Goal: Task Accomplishment & Management: Use online tool/utility

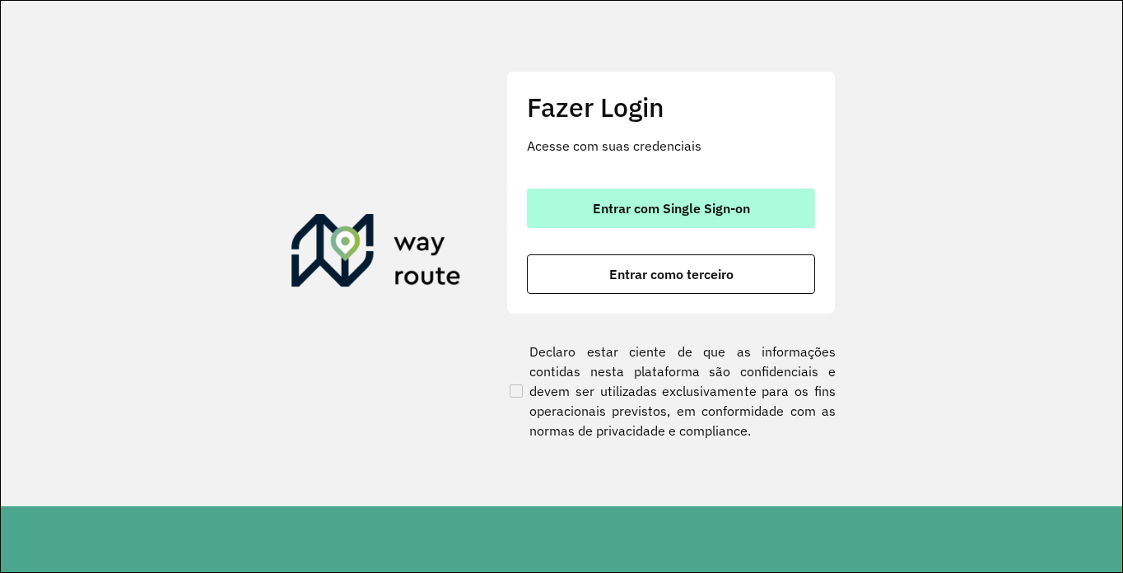
click at [660, 195] on button "Entrar com Single Sign-on" at bounding box center [671, 209] width 288 height 40
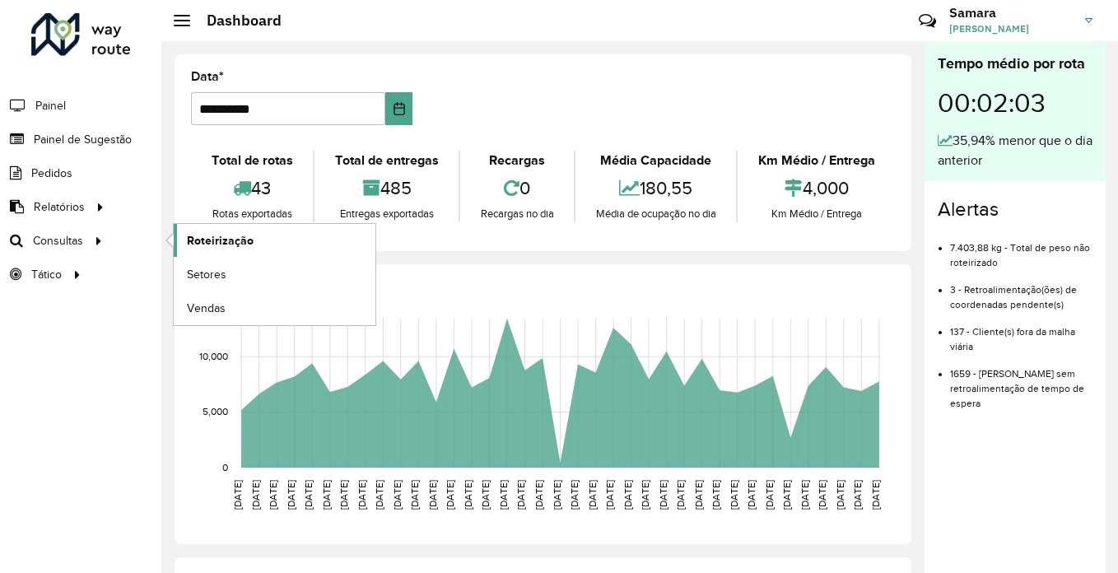
click at [242, 245] on span "Roteirização" at bounding box center [220, 240] width 67 height 17
click at [235, 237] on span "Roteirização" at bounding box center [220, 240] width 67 height 17
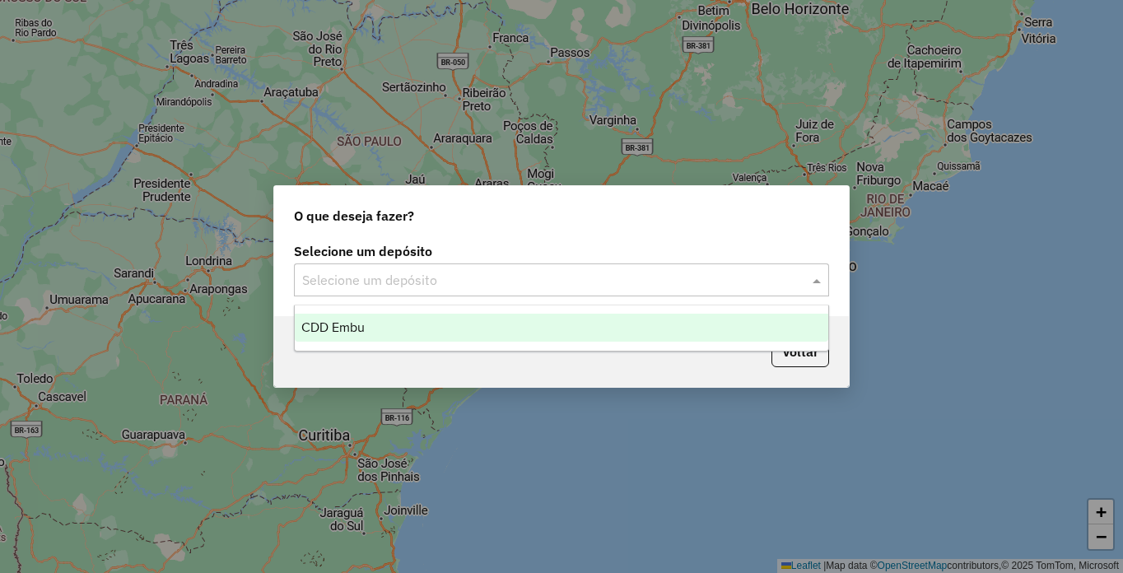
click at [514, 283] on input "text" at bounding box center [545, 281] width 486 height 20
click at [426, 332] on div "CDD Embu" at bounding box center [562, 328] width 534 height 28
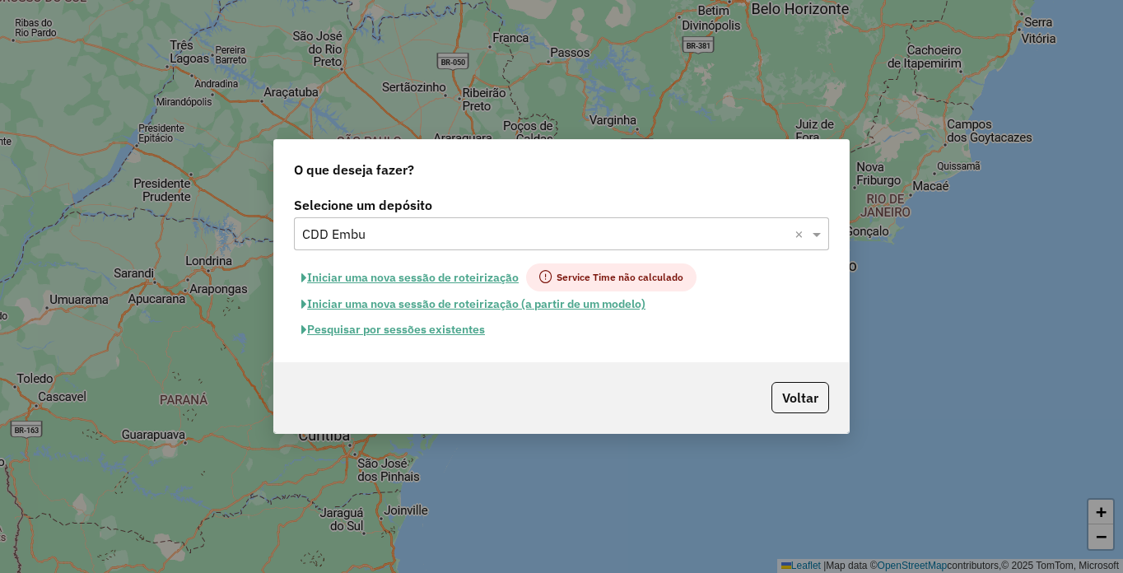
click at [396, 282] on button "Iniciar uma nova sessão de roteirização" at bounding box center [410, 278] width 232 height 28
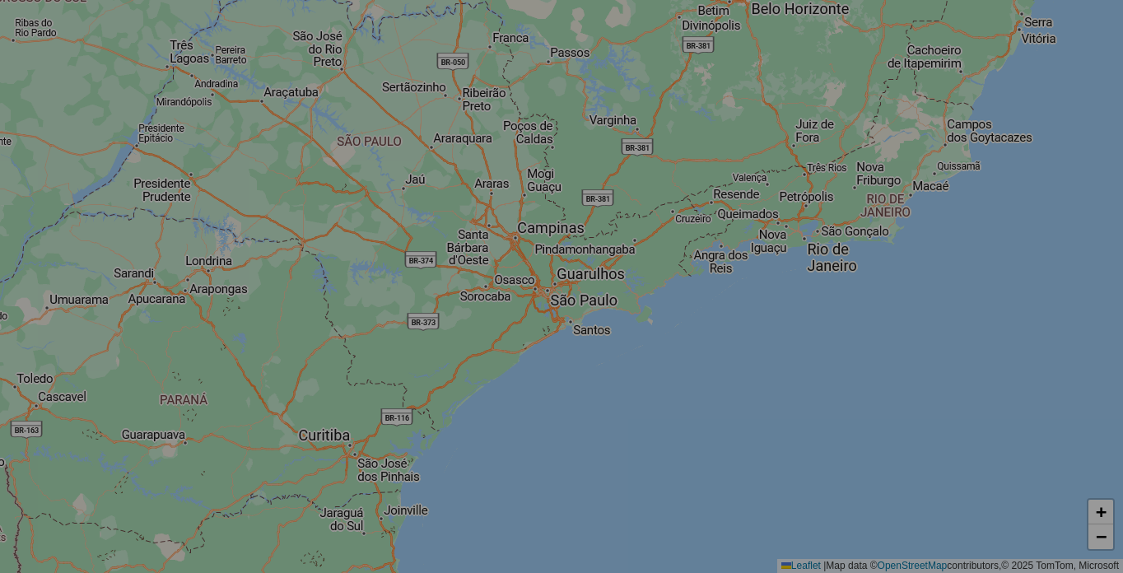
select select "*"
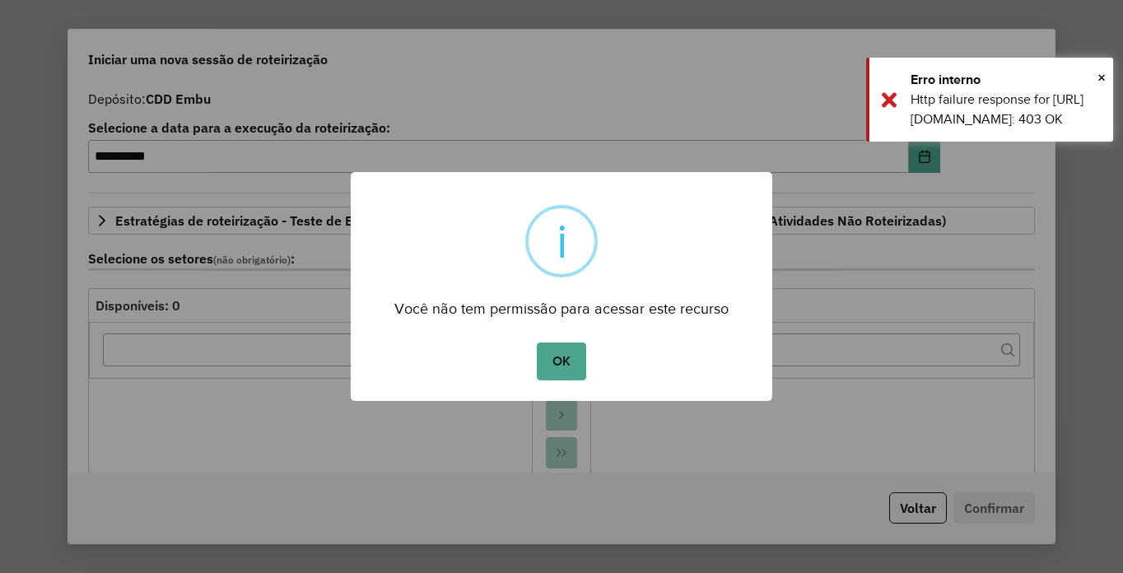
click at [535, 357] on div "OK No Cancel" at bounding box center [562, 362] width 422 height 46
click at [559, 358] on button "OK" at bounding box center [561, 362] width 49 height 38
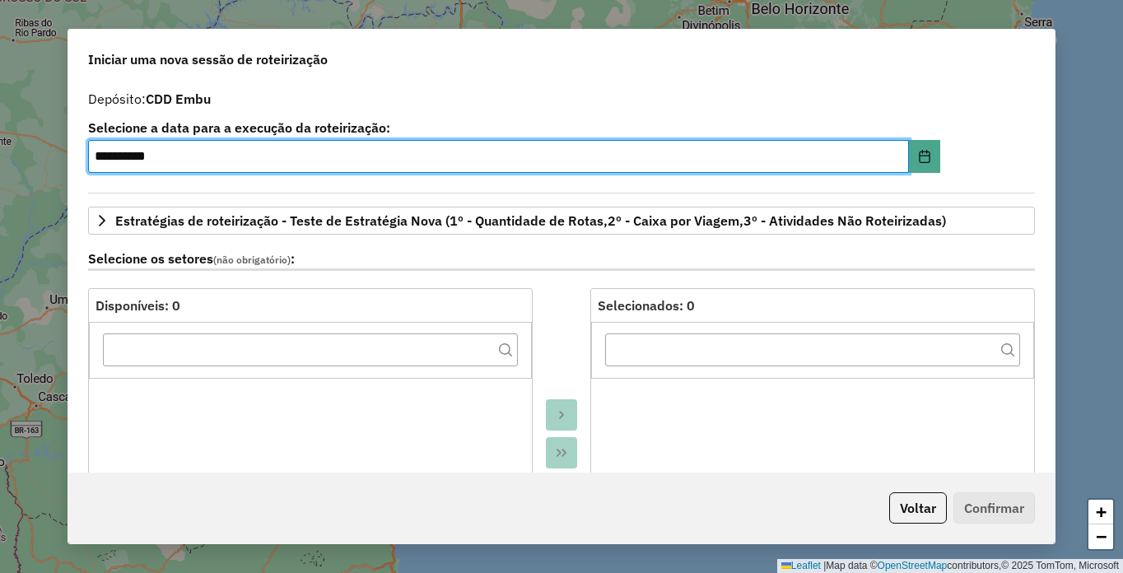
click at [1102, 73] on div "**********" at bounding box center [561, 286] width 1123 height 573
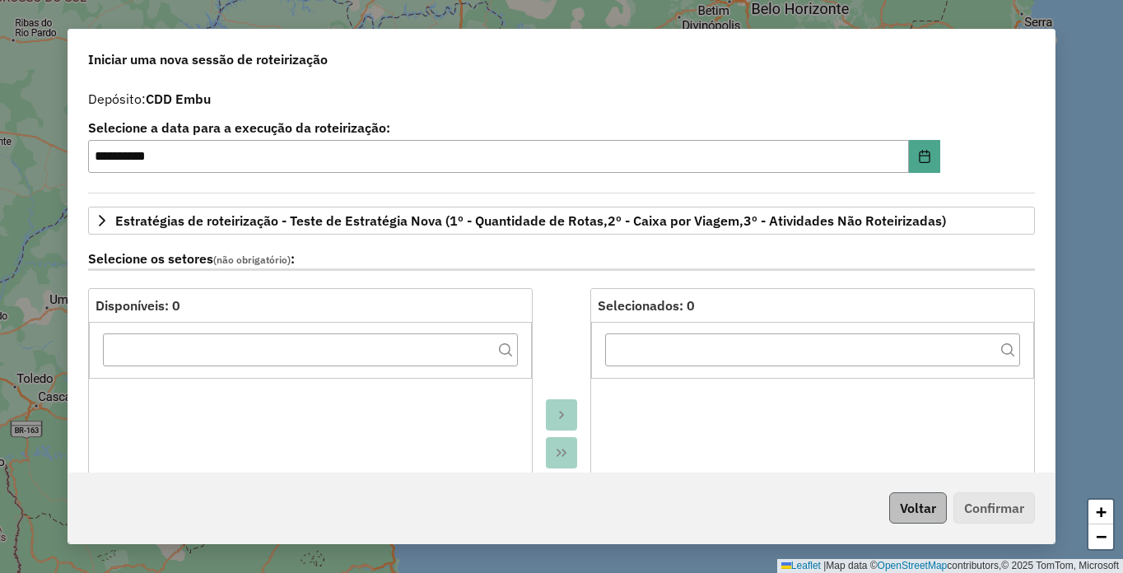
drag, startPoint x: 915, startPoint y: 489, endPoint x: 915, endPoint y: 505, distance: 15.6
click at [915, 491] on div "Voltar Confirmar" at bounding box center [561, 508] width 987 height 71
click at [913, 516] on button "Voltar" at bounding box center [919, 508] width 58 height 31
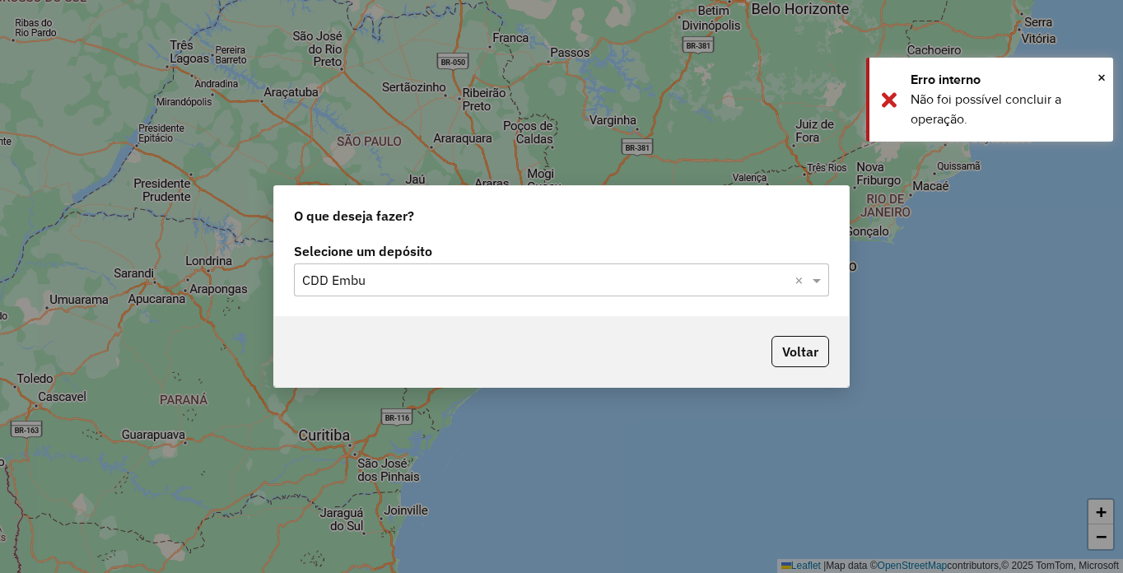
click at [521, 277] on input "text" at bounding box center [545, 281] width 486 height 20
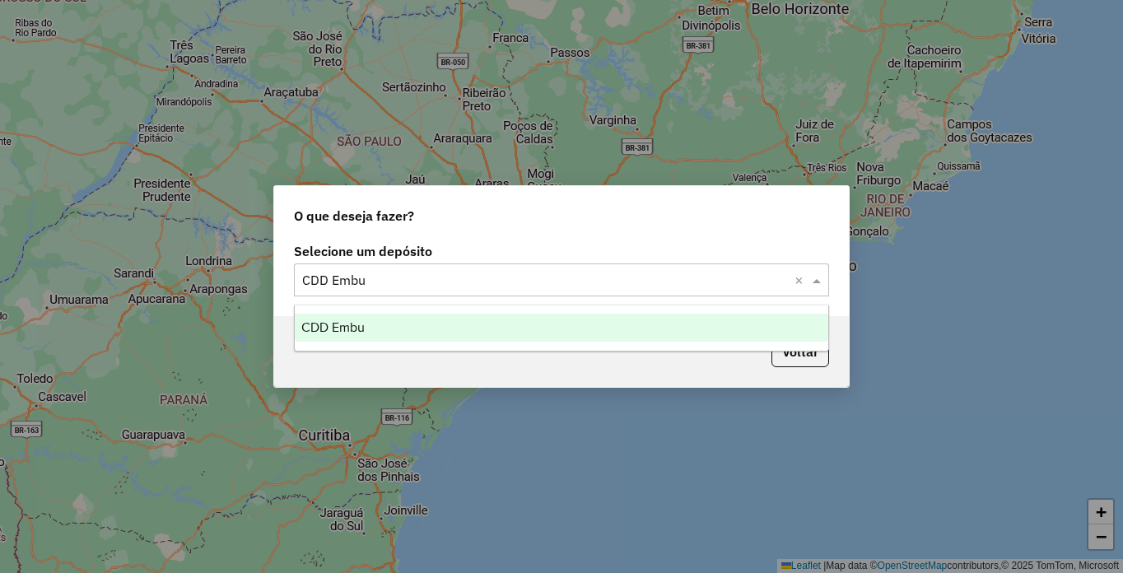
click at [453, 321] on div "CDD Embu" at bounding box center [562, 328] width 534 height 28
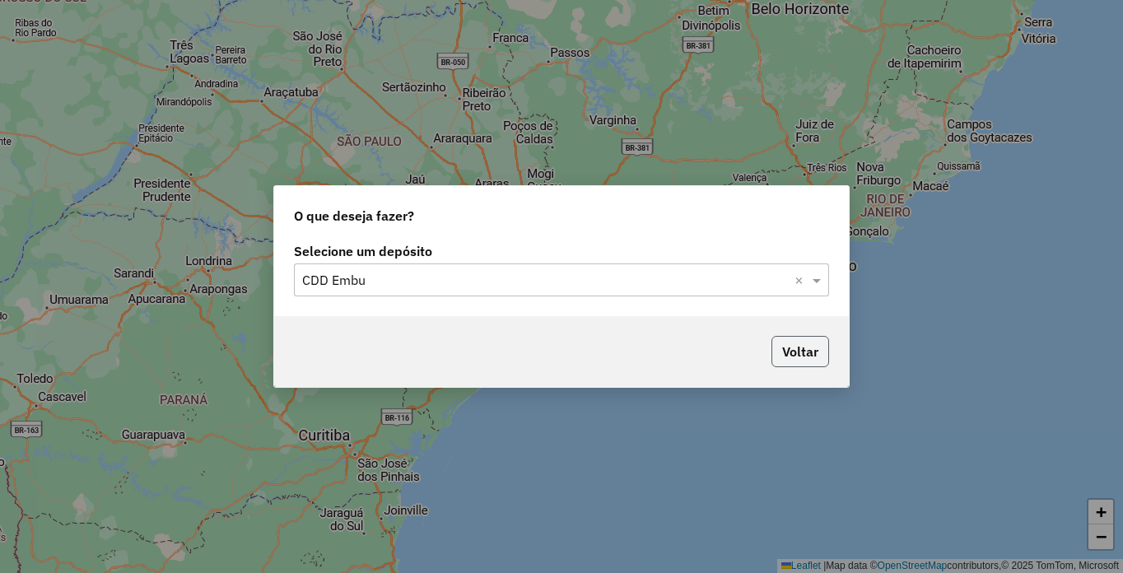
click at [801, 350] on button "Voltar" at bounding box center [801, 351] width 58 height 31
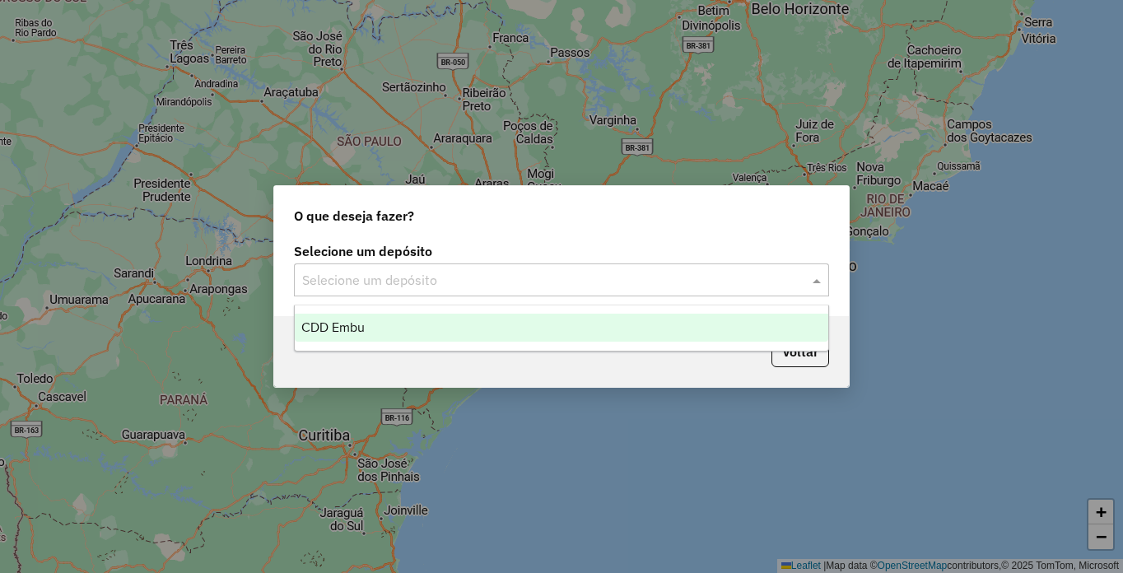
click at [373, 272] on input "text" at bounding box center [545, 281] width 486 height 20
click at [352, 334] on span "CDD Embu" at bounding box center [332, 327] width 63 height 14
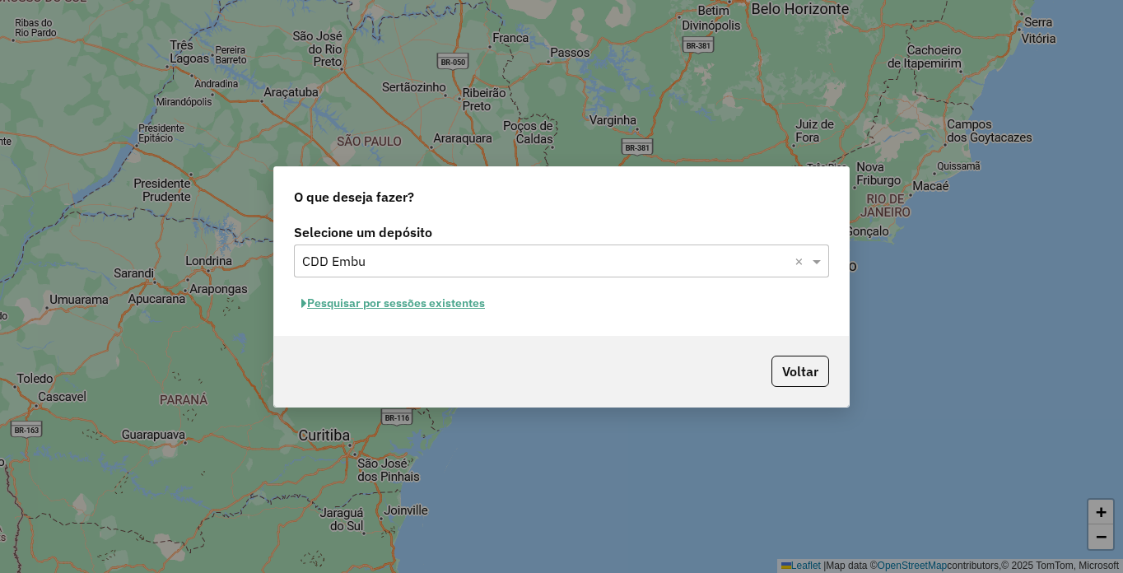
click at [358, 304] on button "Pesquisar por sessões existentes" at bounding box center [393, 304] width 198 height 26
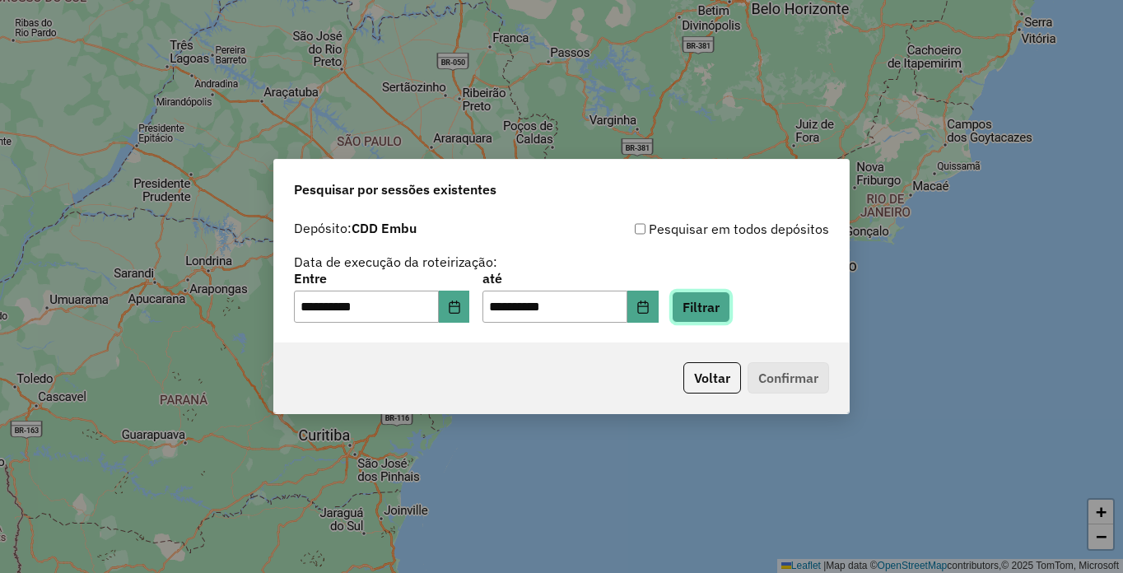
click at [731, 307] on button "Filtrar" at bounding box center [701, 307] width 58 height 31
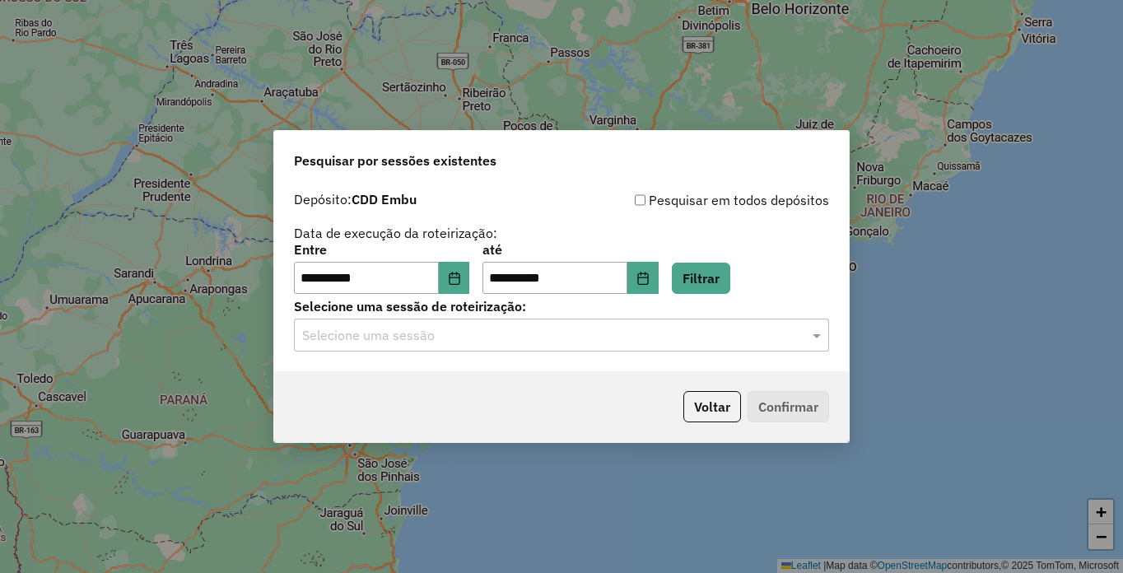
click at [389, 337] on input "text" at bounding box center [545, 336] width 486 height 20
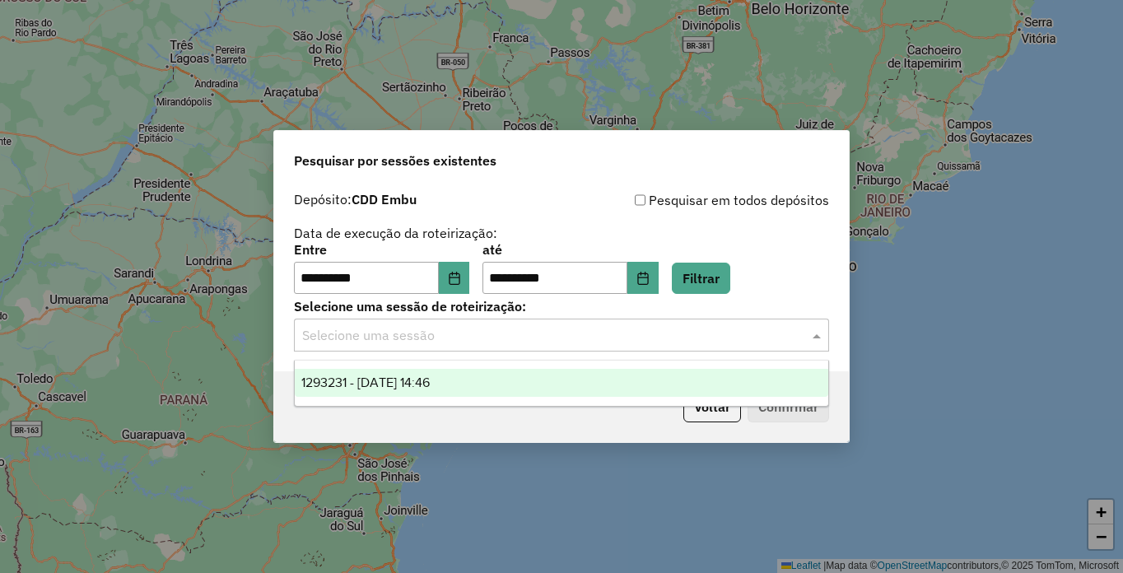
click at [389, 399] on ng-dropdown-panel "1293231 - 13/10/2025 14:46" at bounding box center [561, 383] width 535 height 47
click at [393, 388] on span "1293231 - 13/10/2025 14:46" at bounding box center [365, 383] width 128 height 14
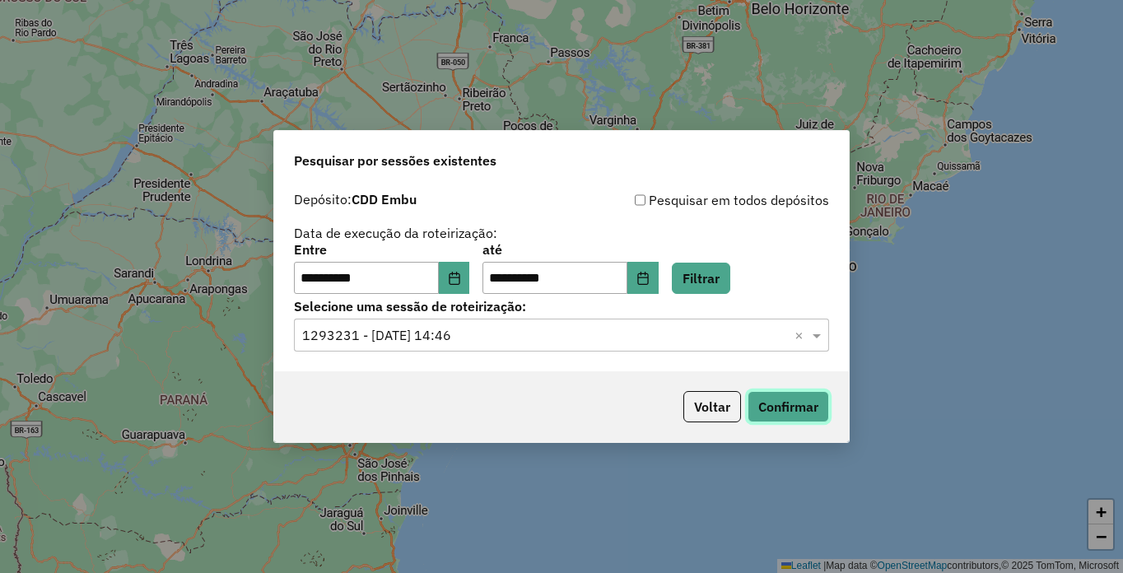
click at [793, 412] on button "Confirmar" at bounding box center [789, 406] width 82 height 31
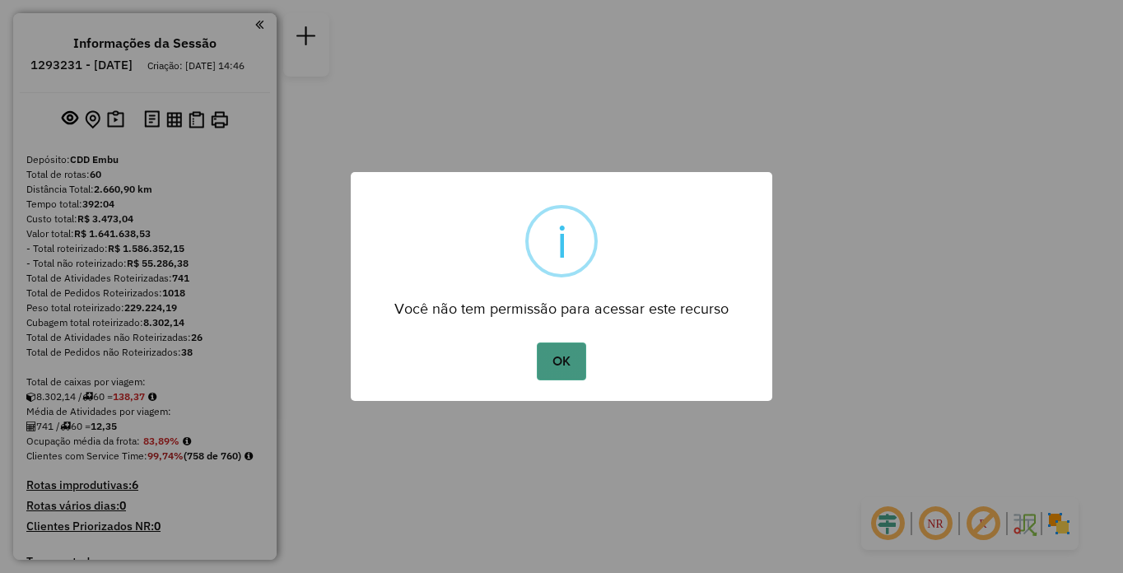
click at [557, 366] on button "OK" at bounding box center [561, 362] width 49 height 38
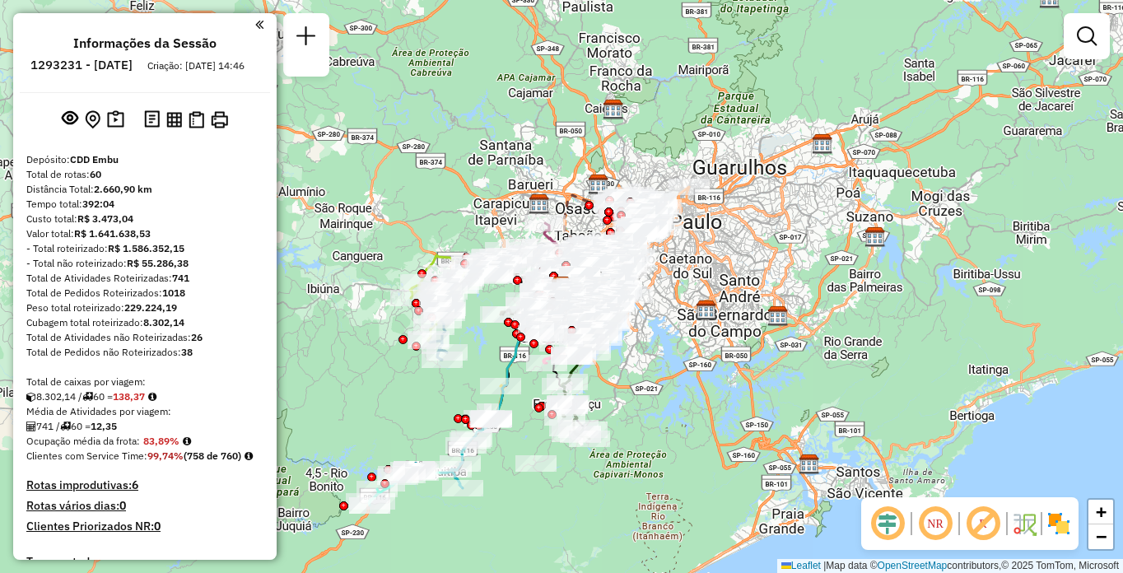
click at [1059, 521] on img at bounding box center [1059, 524] width 26 height 26
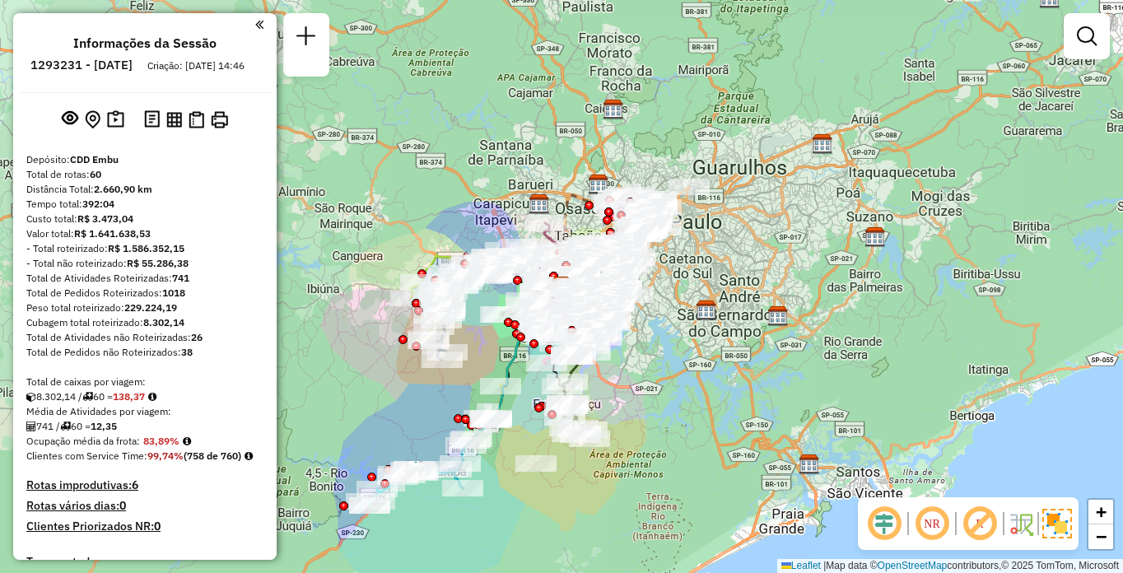
scroll to position [4298, 0]
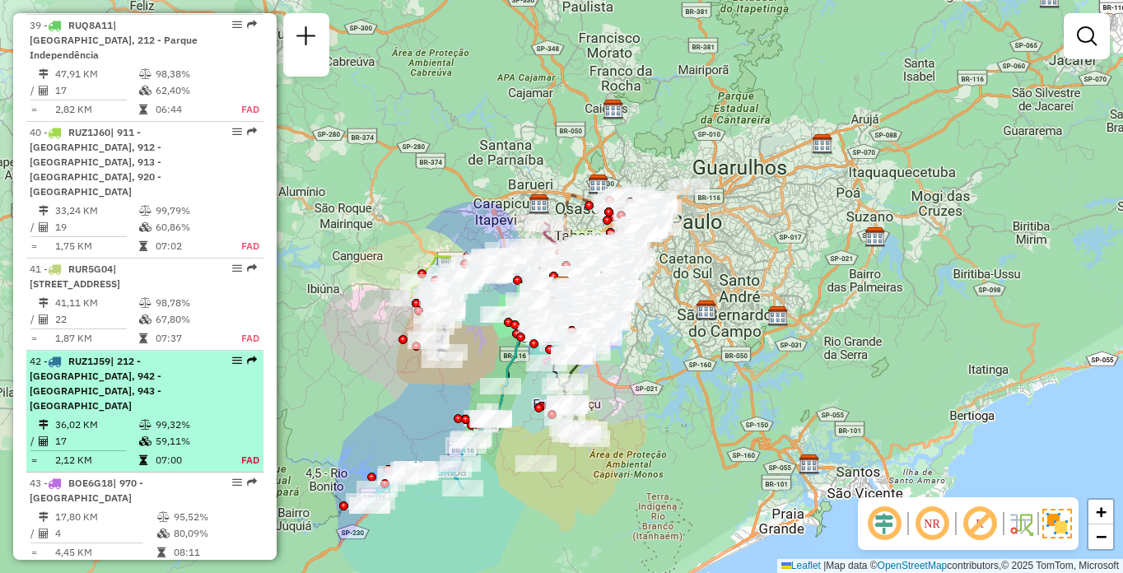
click at [83, 355] on span "| 212 - [GEOGRAPHIC_DATA], 942 - [GEOGRAPHIC_DATA], 943 - [GEOGRAPHIC_DATA]" at bounding box center [96, 383] width 132 height 57
select select "**********"
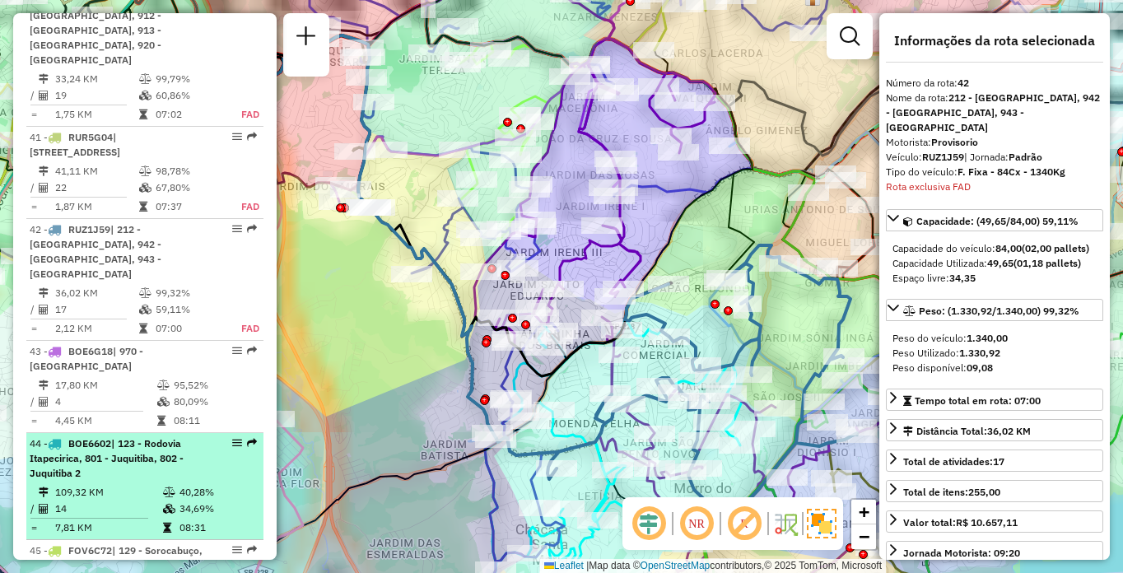
scroll to position [4561, 0]
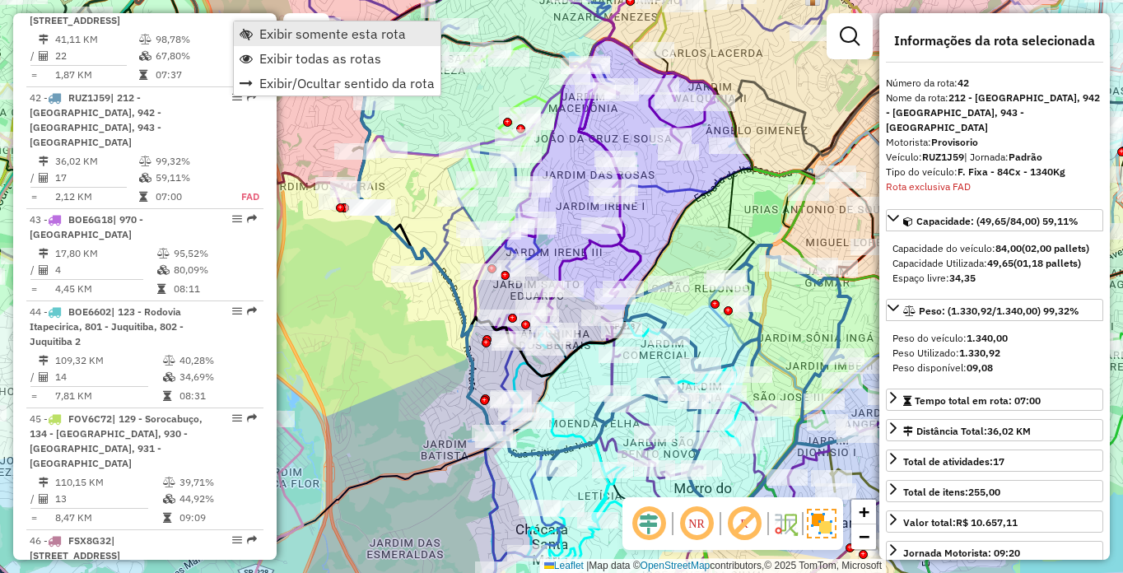
drag, startPoint x: 338, startPoint y: 36, endPoint x: 436, endPoint y: 281, distance: 263.5
click at [338, 35] on span "Exibir somente esta rota" at bounding box center [332, 33] width 147 height 13
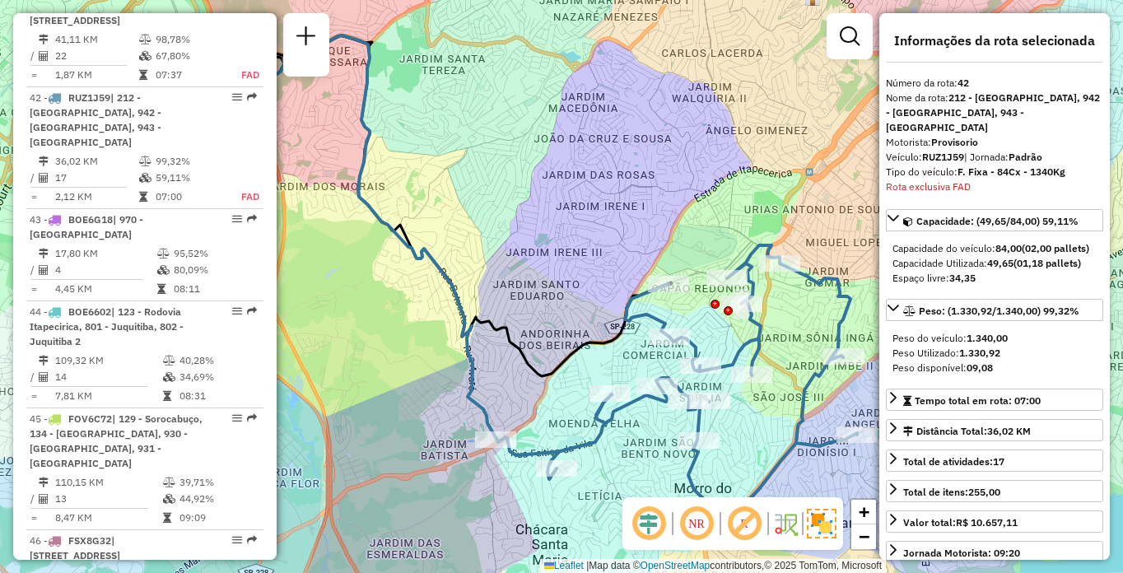
scroll to position [3869, 0]
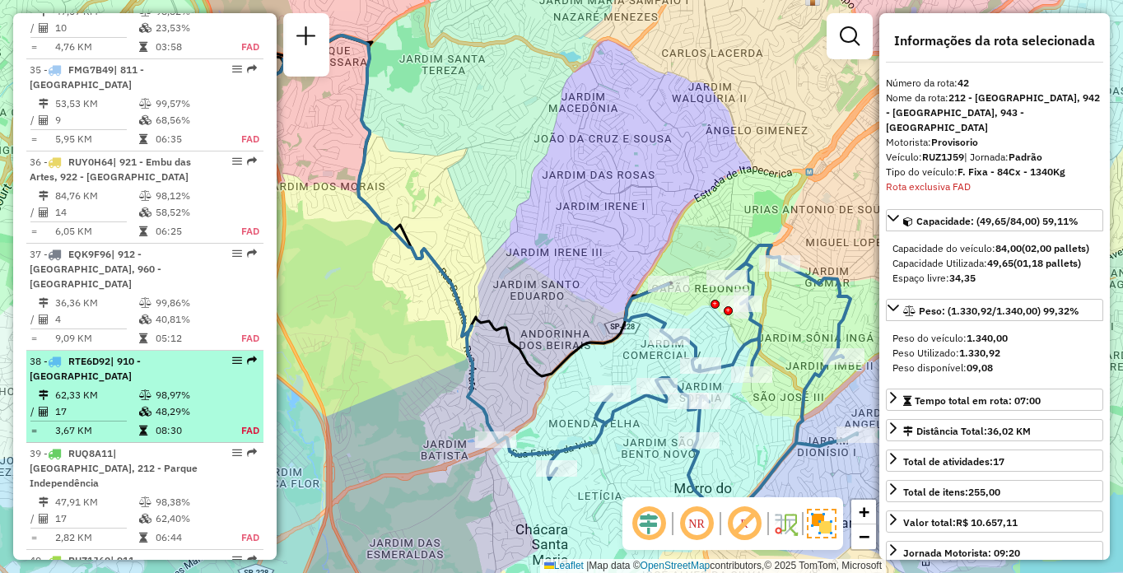
click at [90, 354] on div "38 - RTE6D92 | 910 - [GEOGRAPHIC_DATA]" at bounding box center [117, 369] width 175 height 30
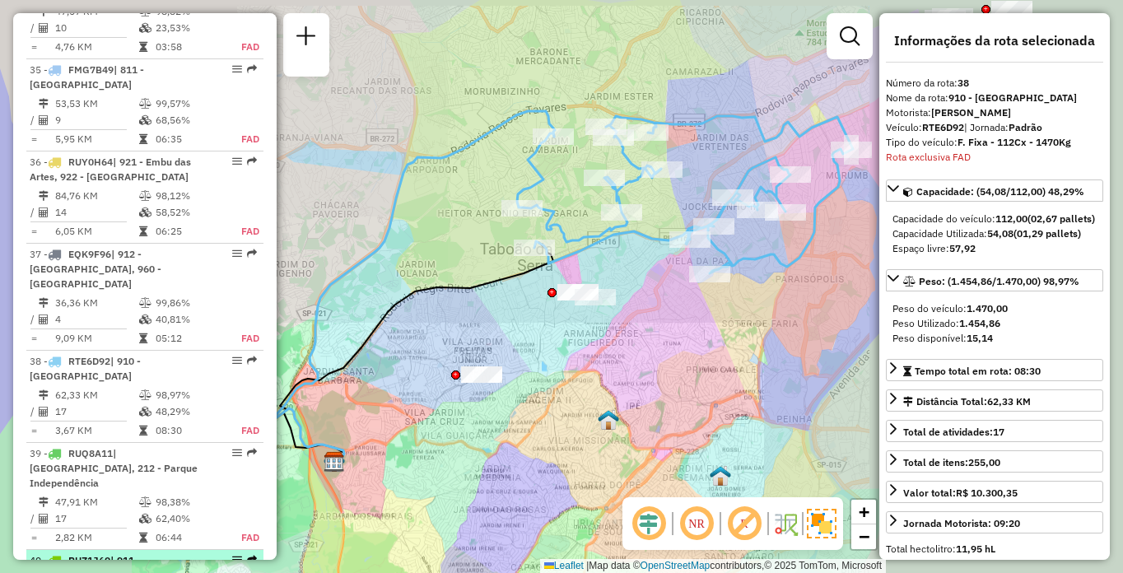
scroll to position [4133, 0]
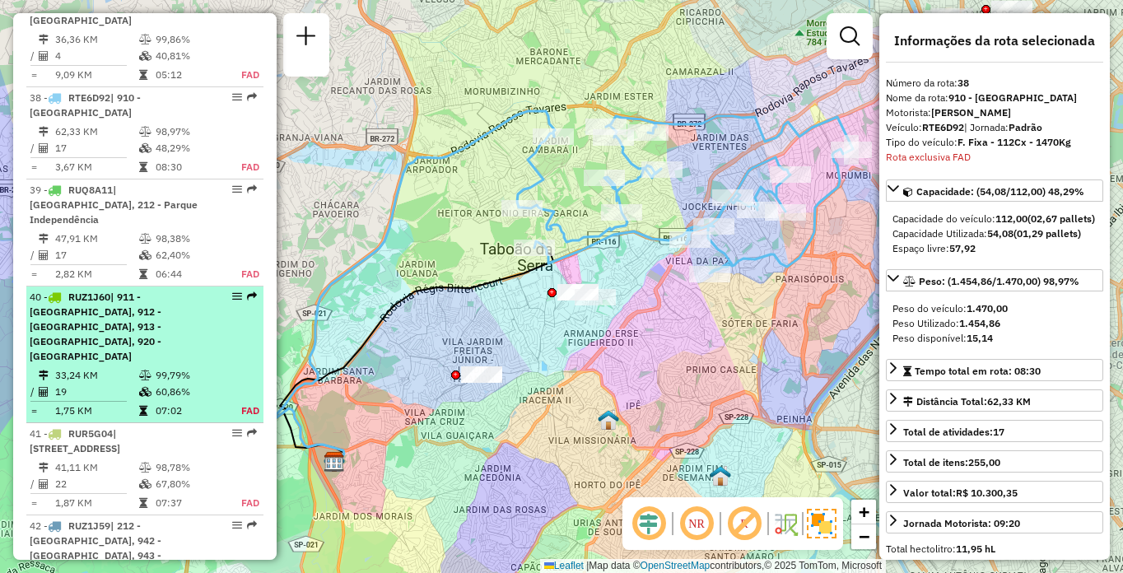
click at [143, 290] on div "40 - RUZ1J60 | 911 - [STREET_ADDRESS]" at bounding box center [117, 327] width 175 height 74
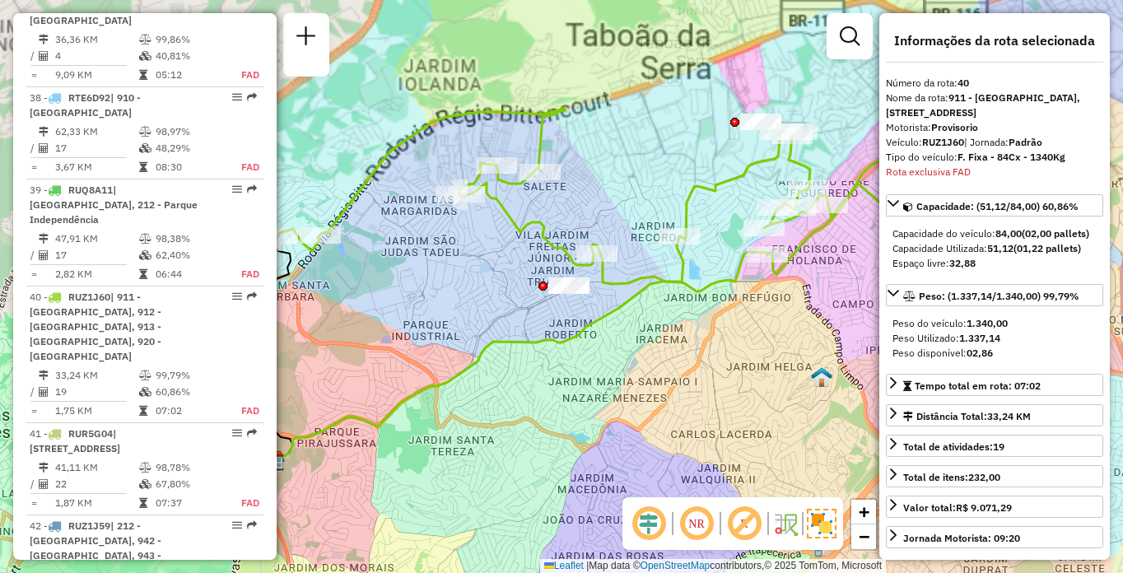
scroll to position [4317, 0]
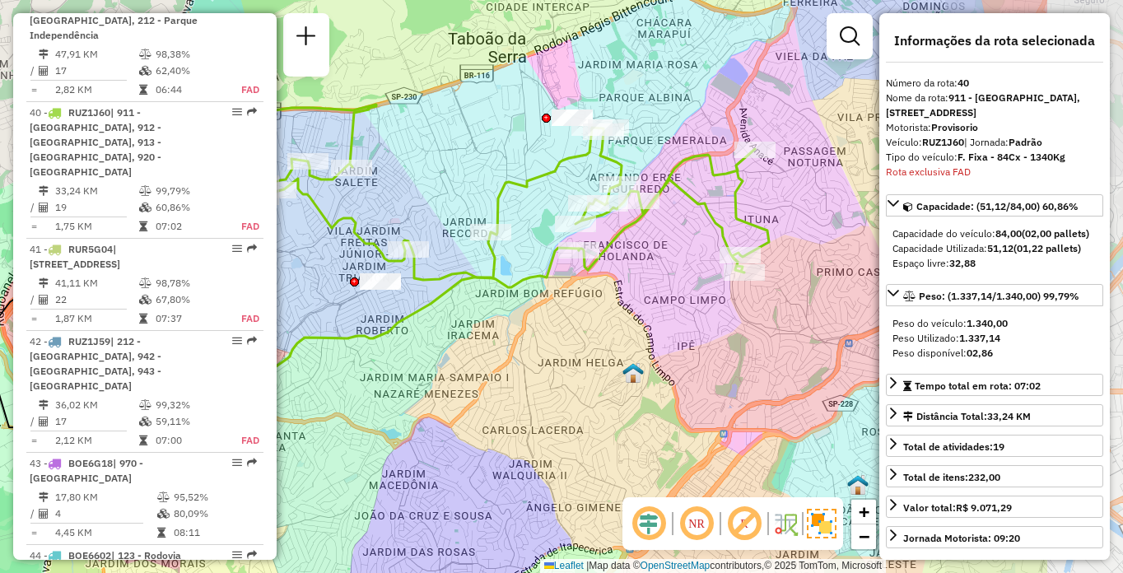
drag, startPoint x: 585, startPoint y: 351, endPoint x: 456, endPoint y: 346, distance: 128.6
click at [456, 346] on div "Janela de atendimento Grade de atendimento Capacidade Transportadoras Veículos …" at bounding box center [561, 286] width 1123 height 573
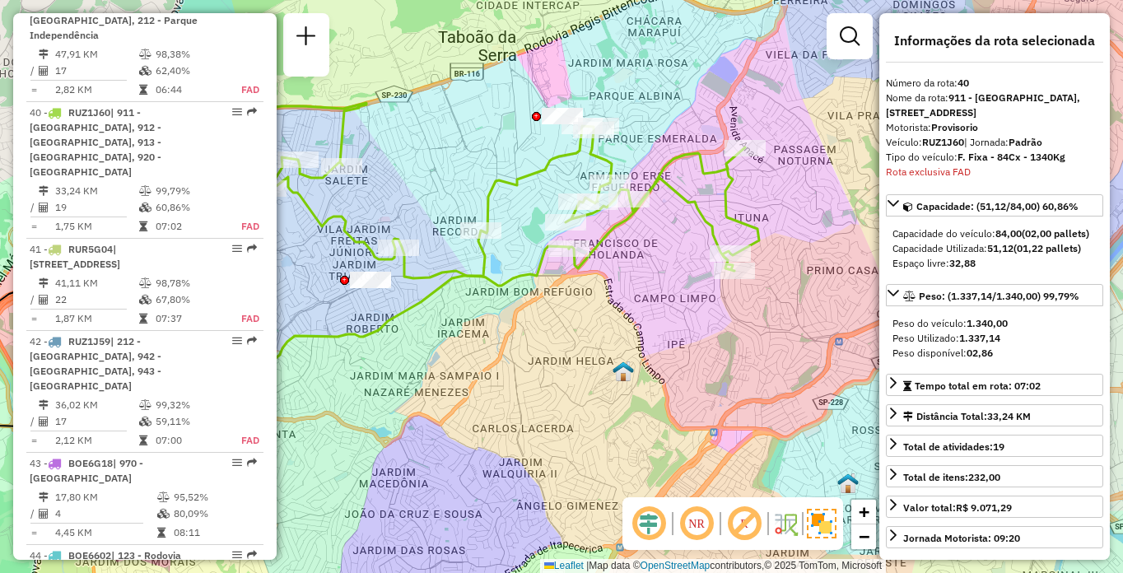
scroll to position [1426, 0]
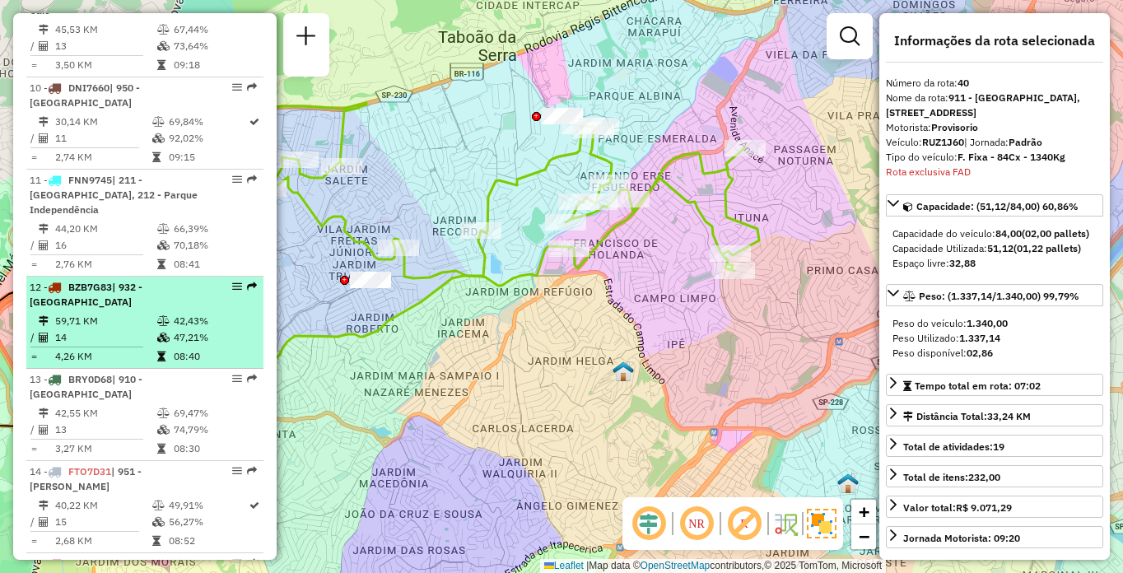
click at [141, 320] on td "59,71 KM" at bounding box center [105, 321] width 102 height 16
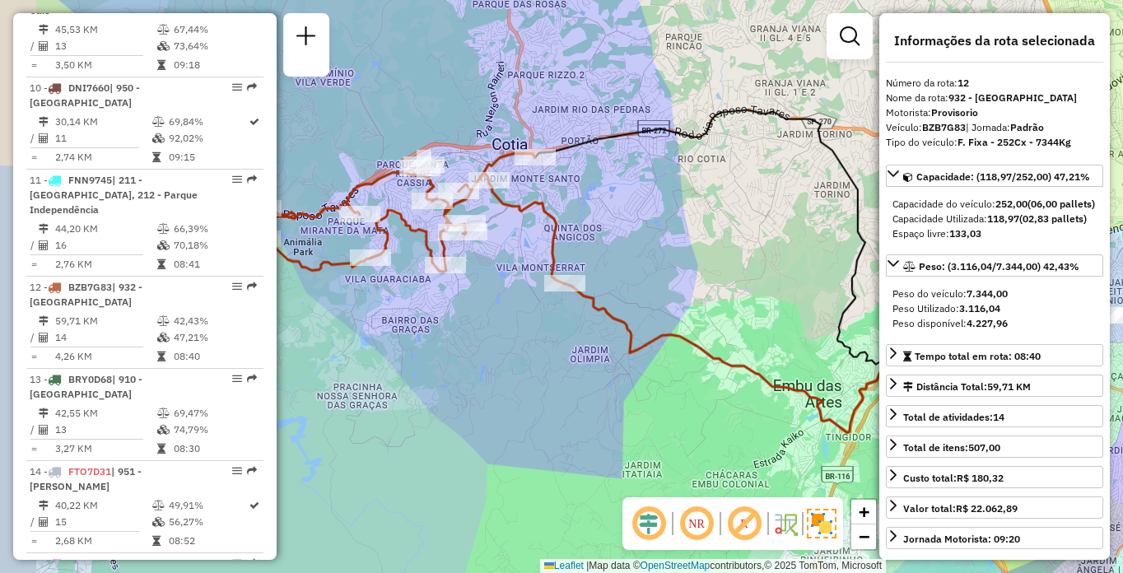
drag, startPoint x: 336, startPoint y: 377, endPoint x: 389, endPoint y: 358, distance: 56.0
click at [389, 358] on div "Janela de atendimento Grade de atendimento Capacidade Transportadoras Veículos …" at bounding box center [561, 286] width 1123 height 573
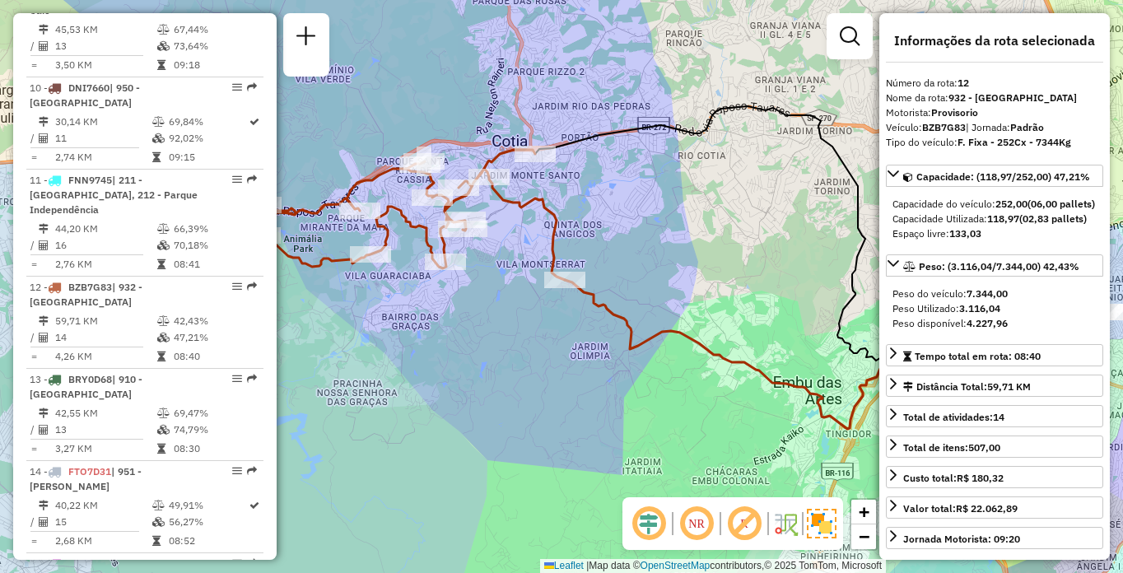
scroll to position [4833, 0]
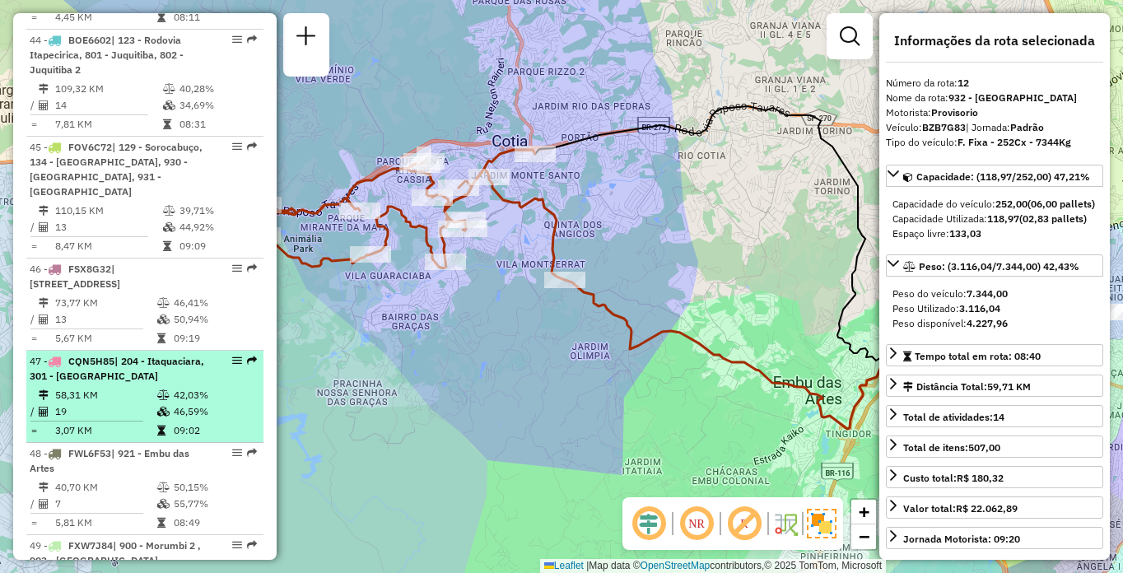
click at [77, 354] on div "47 - CQN5H85 | 204 - Itaquaciara, 301 - [GEOGRAPHIC_DATA]" at bounding box center [117, 369] width 175 height 30
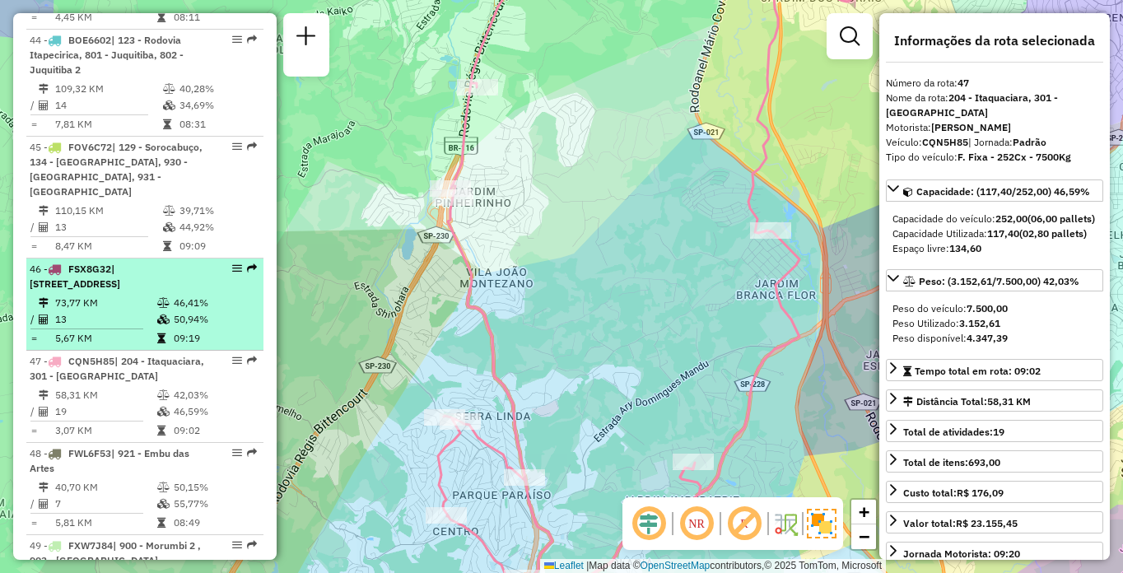
click at [59, 263] on span "| [STREET_ADDRESS]" at bounding box center [75, 276] width 91 height 27
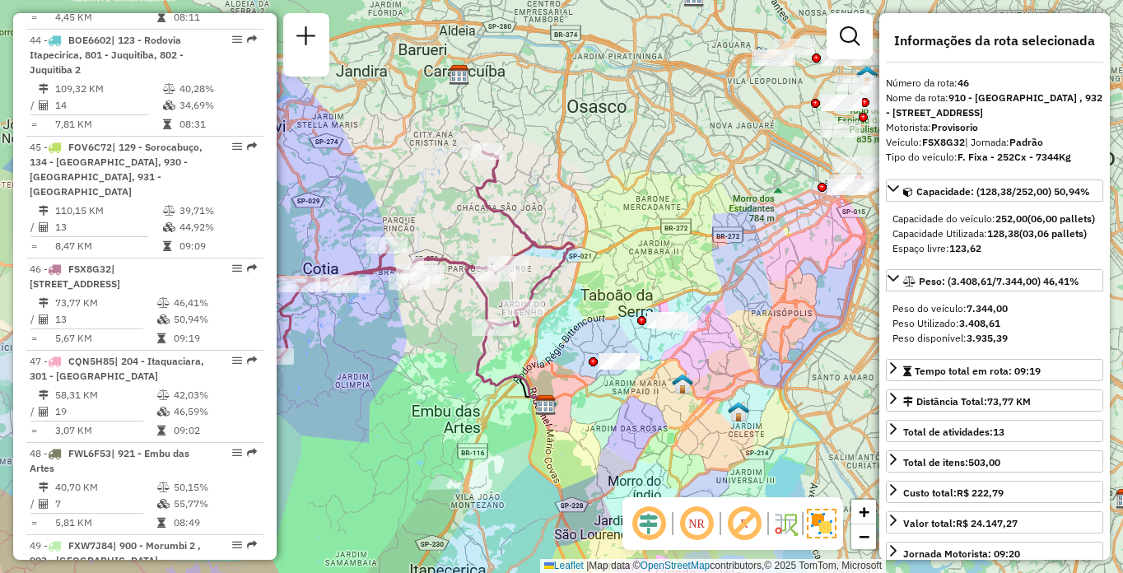
scroll to position [1319, 0]
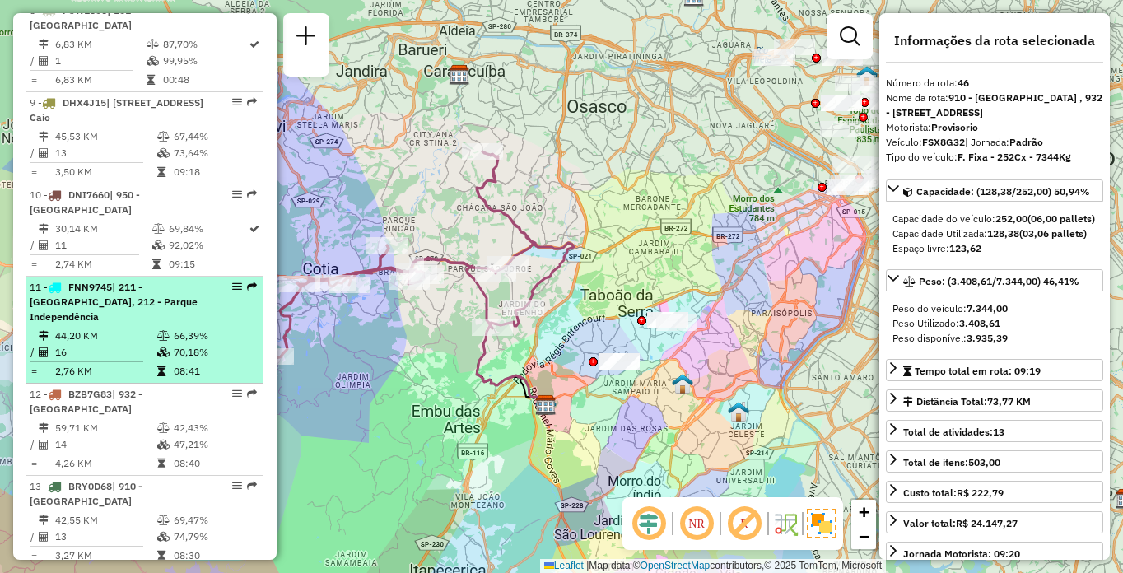
drag, startPoint x: 134, startPoint y: 319, endPoint x: 156, endPoint y: 329, distance: 24.7
click at [156, 329] on li "11 - FNN9745 | 211 - [GEOGRAPHIC_DATA], 212 - Parque Independência 44,20 KM 66,…" at bounding box center [144, 330] width 237 height 107
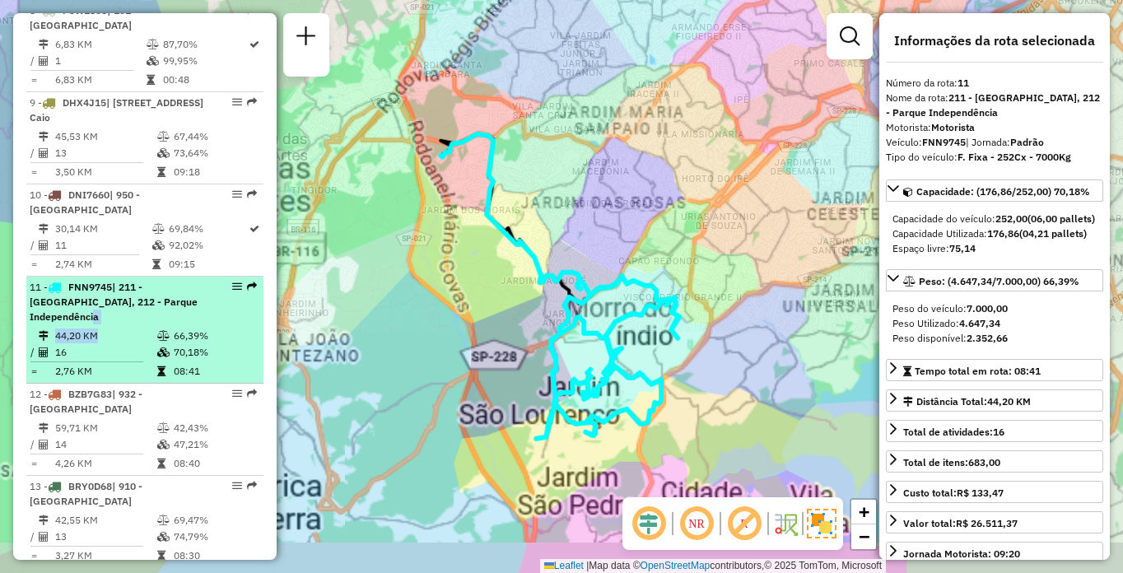
click at [157, 331] on icon at bounding box center [163, 336] width 12 height 10
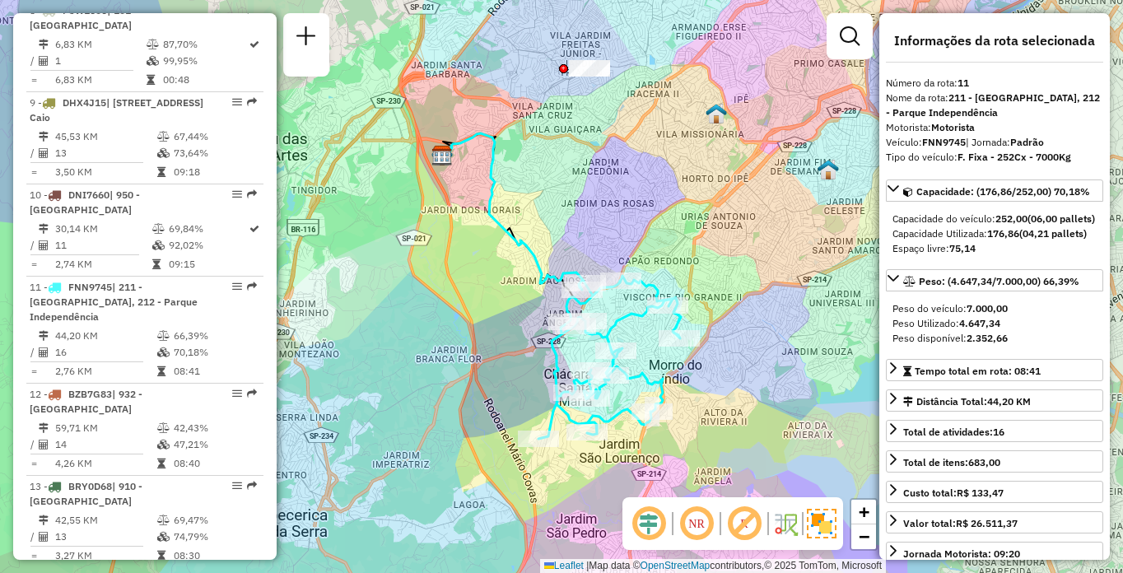
scroll to position [4604, 0]
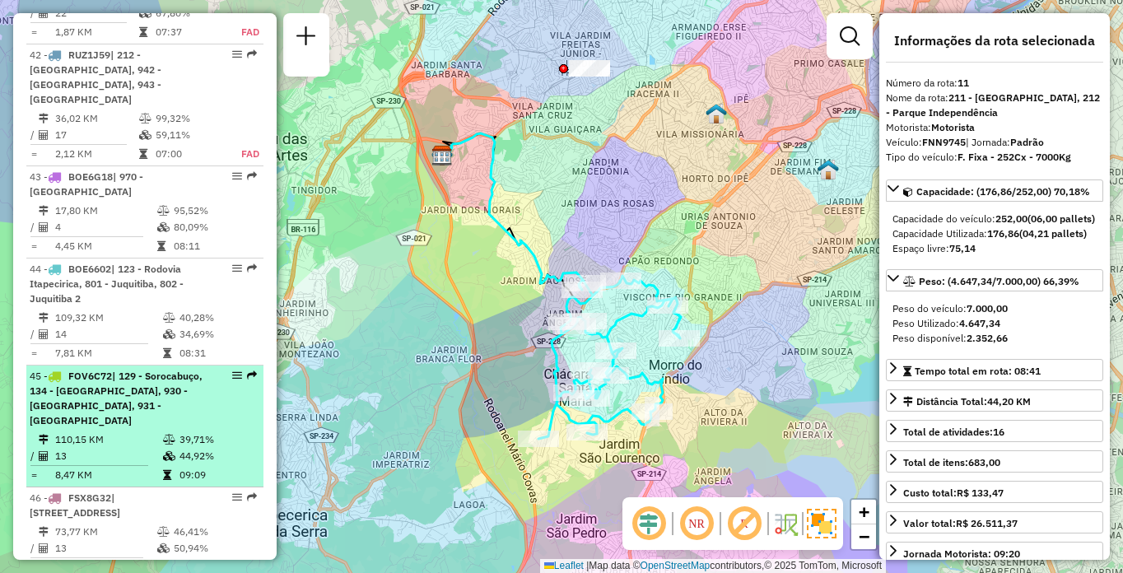
click at [89, 370] on span "| 129 - Sorocabuço, 134 - [GEOGRAPHIC_DATA], 930 - [GEOGRAPHIC_DATA], 931 - [GE…" at bounding box center [116, 398] width 173 height 57
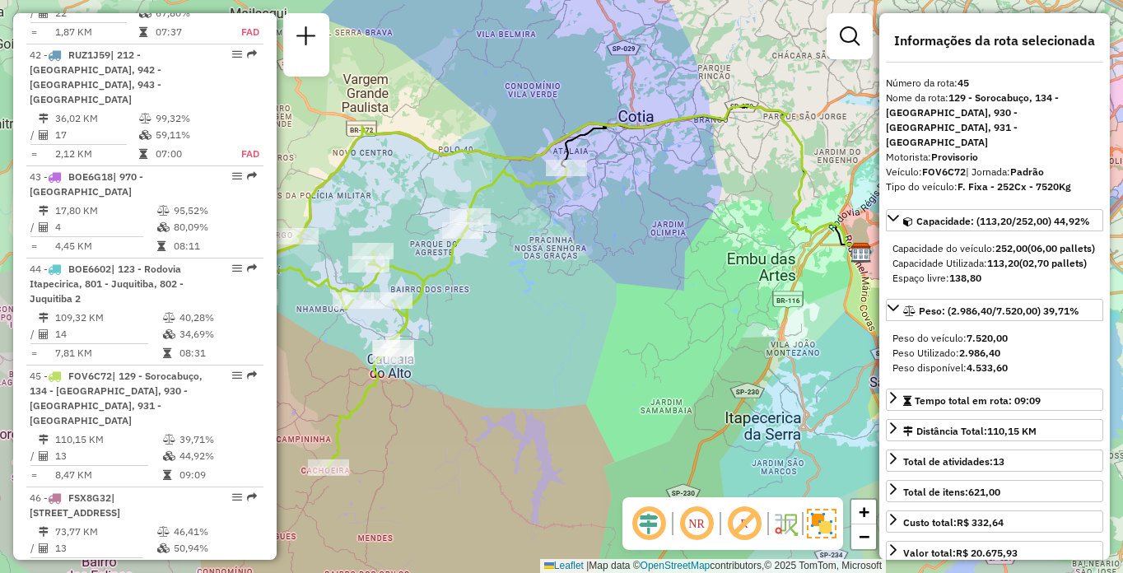
scroll to position [5032, 0]
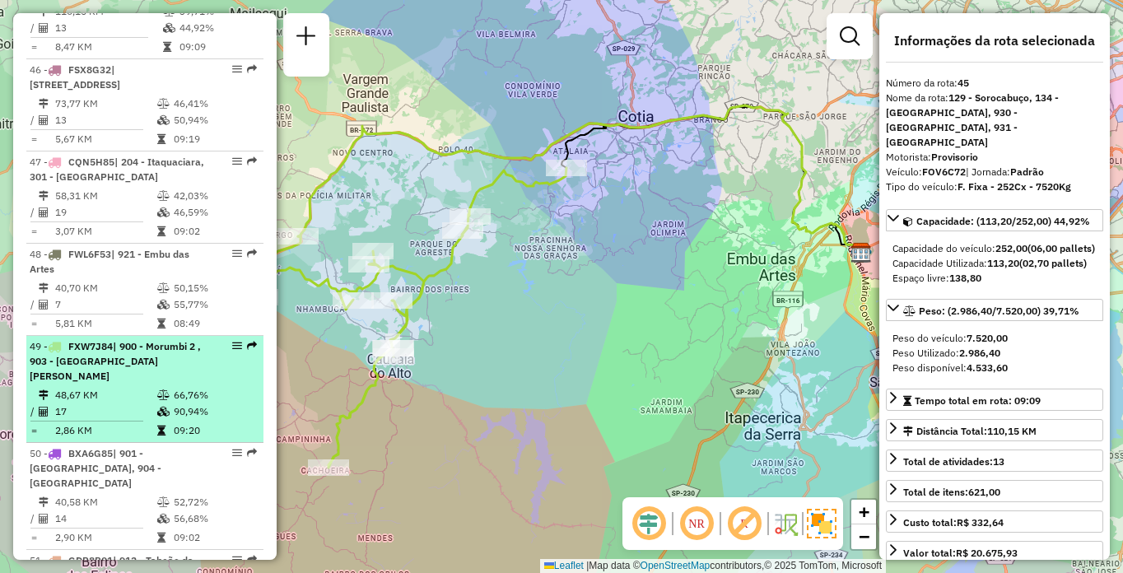
click at [79, 387] on td "48,67 KM" at bounding box center [105, 395] width 102 height 16
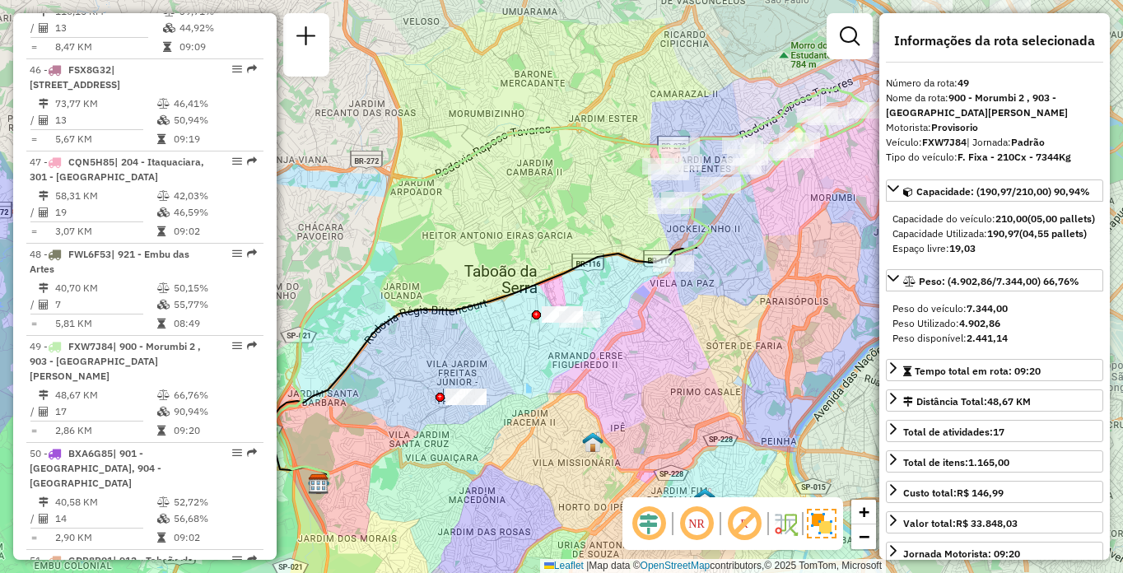
scroll to position [5708, 0]
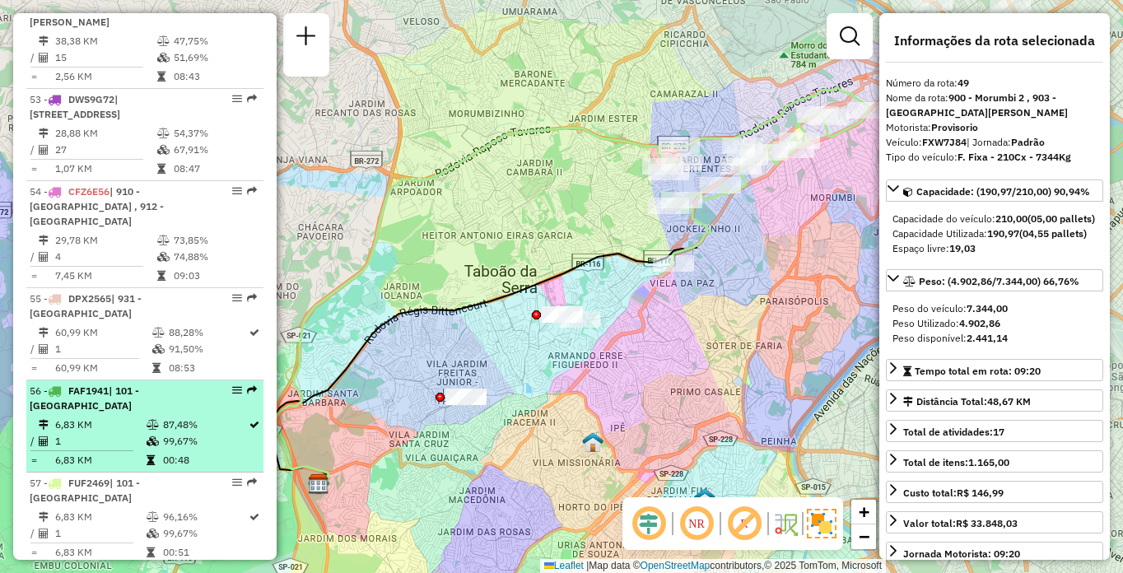
click at [111, 384] on div "56 - FAF1941 | 101 - [GEOGRAPHIC_DATA]" at bounding box center [117, 399] width 175 height 30
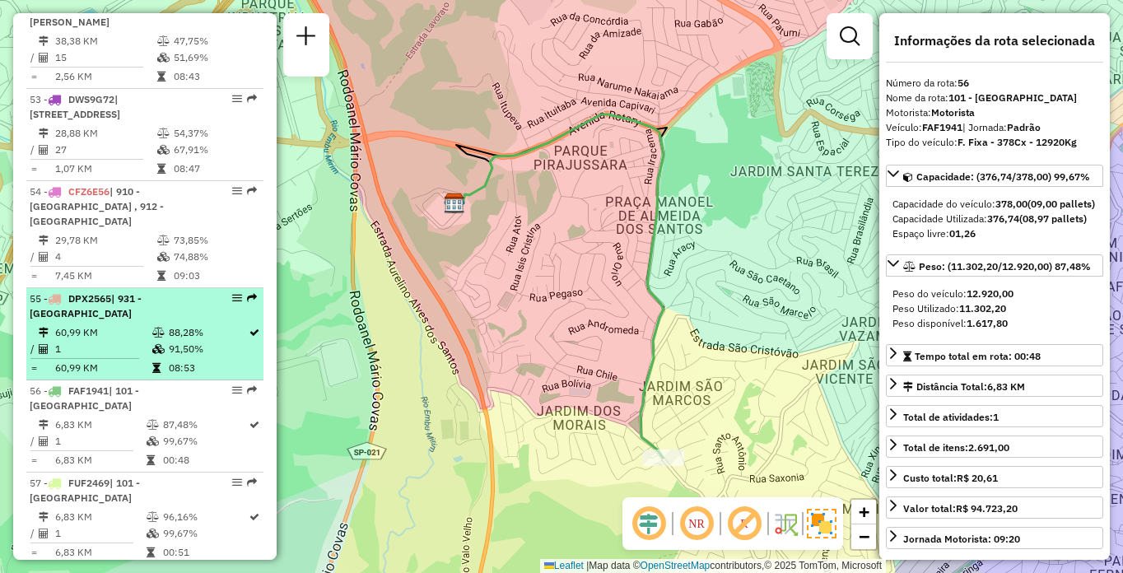
click at [65, 292] on div "55 - DPX2565 | 931 - [GEOGRAPHIC_DATA]" at bounding box center [117, 307] width 175 height 30
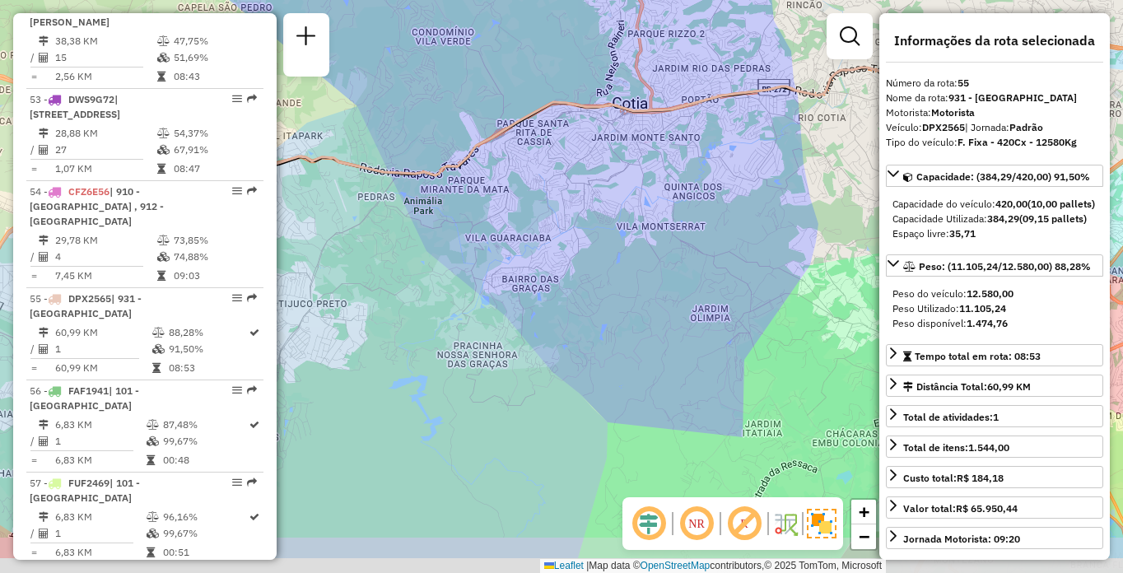
drag, startPoint x: 630, startPoint y: 221, endPoint x: 665, endPoint y: 184, distance: 50.7
click at [665, 184] on div "Janela de atendimento Grade de atendimento Capacidade Transportadoras Veículos …" at bounding box center [561, 286] width 1123 height 573
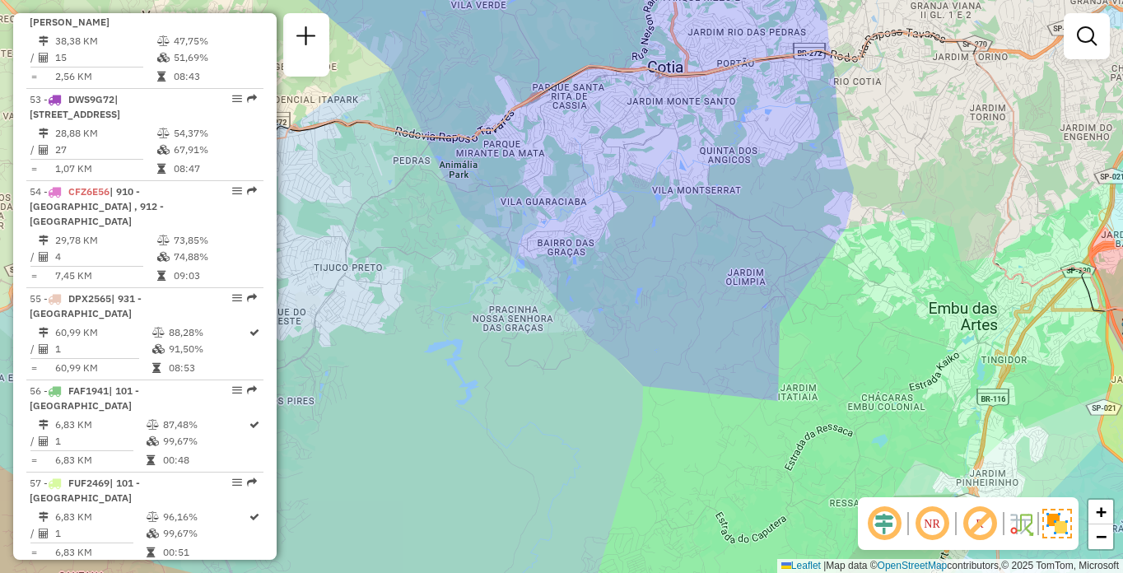
scroll to position [736, 0]
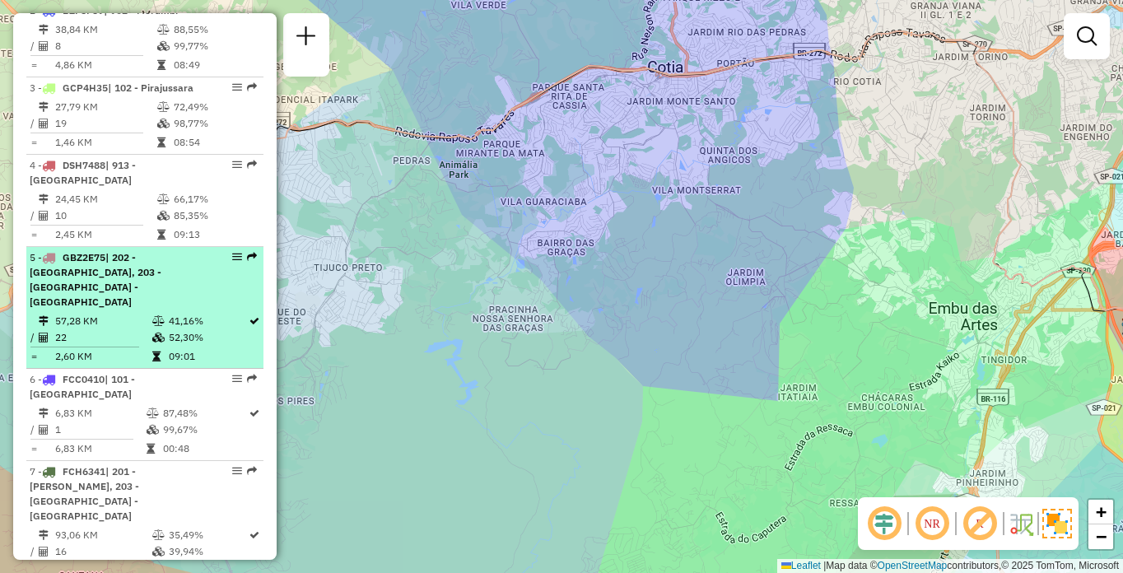
click at [96, 317] on td "57,28 KM" at bounding box center [102, 321] width 97 height 16
select select "**********"
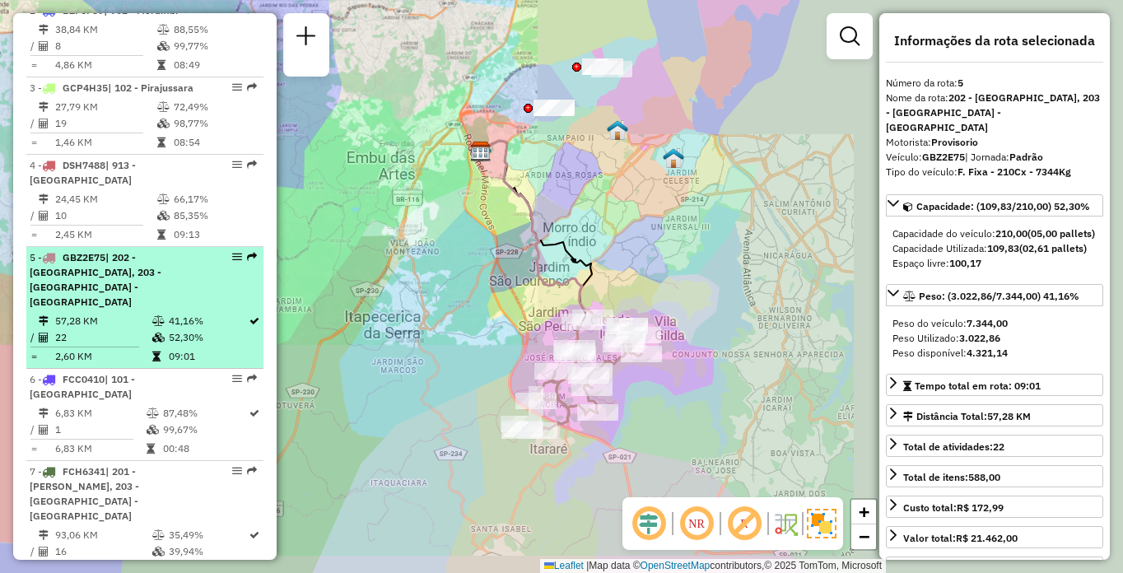
click at [99, 307] on span "| 202 - [GEOGRAPHIC_DATA], 203 - [GEOGRAPHIC_DATA] - [GEOGRAPHIC_DATA]" at bounding box center [96, 279] width 132 height 57
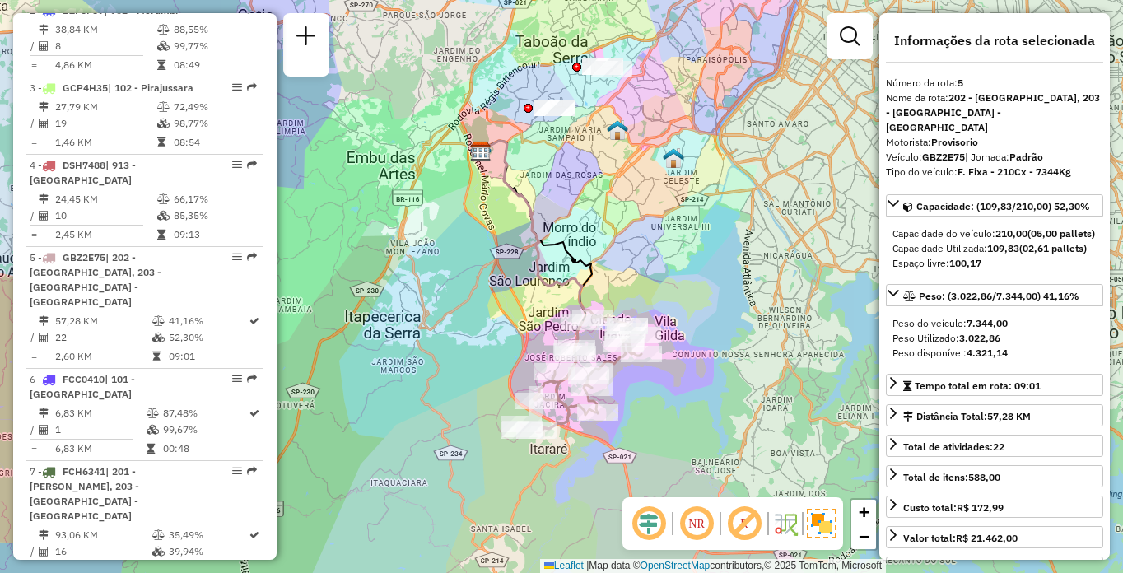
scroll to position [1105, 0]
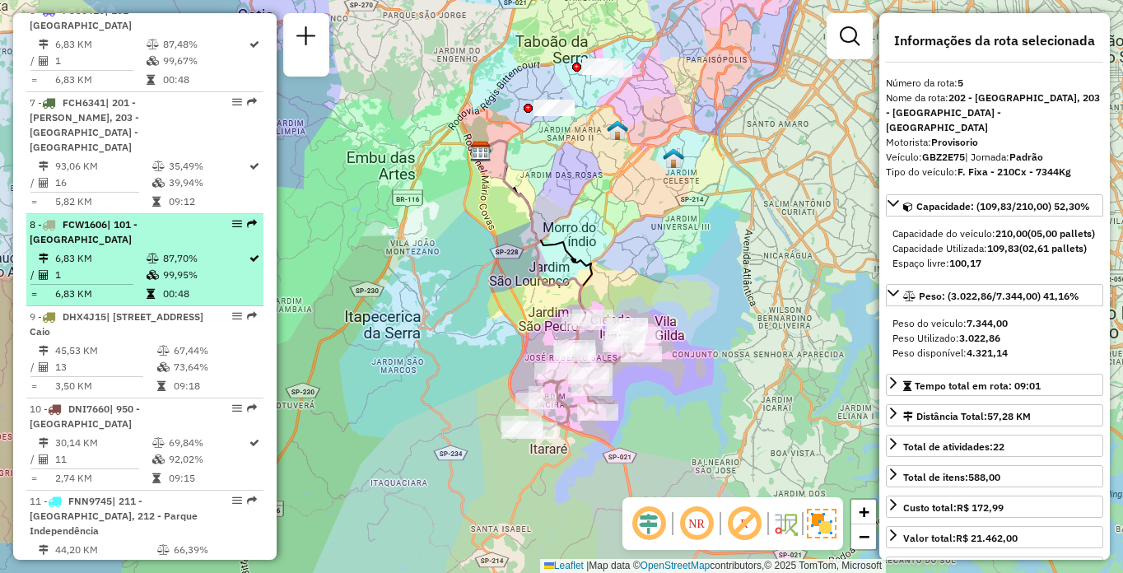
click at [136, 286] on td "6,83 KM" at bounding box center [99, 294] width 91 height 16
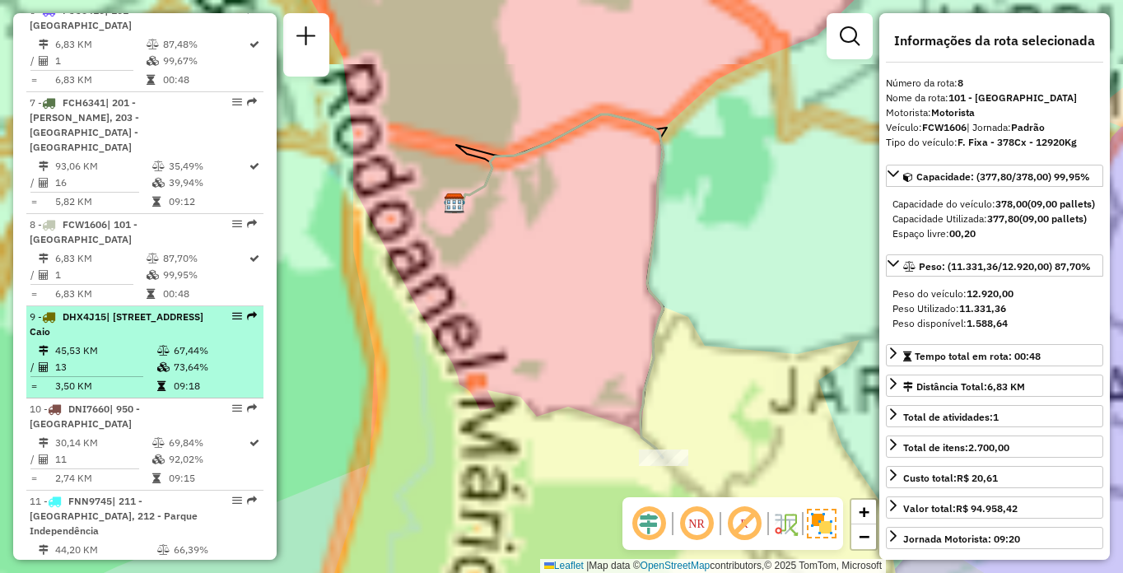
click at [137, 331] on span "| [STREET_ADDRESS] Caio" at bounding box center [117, 324] width 174 height 27
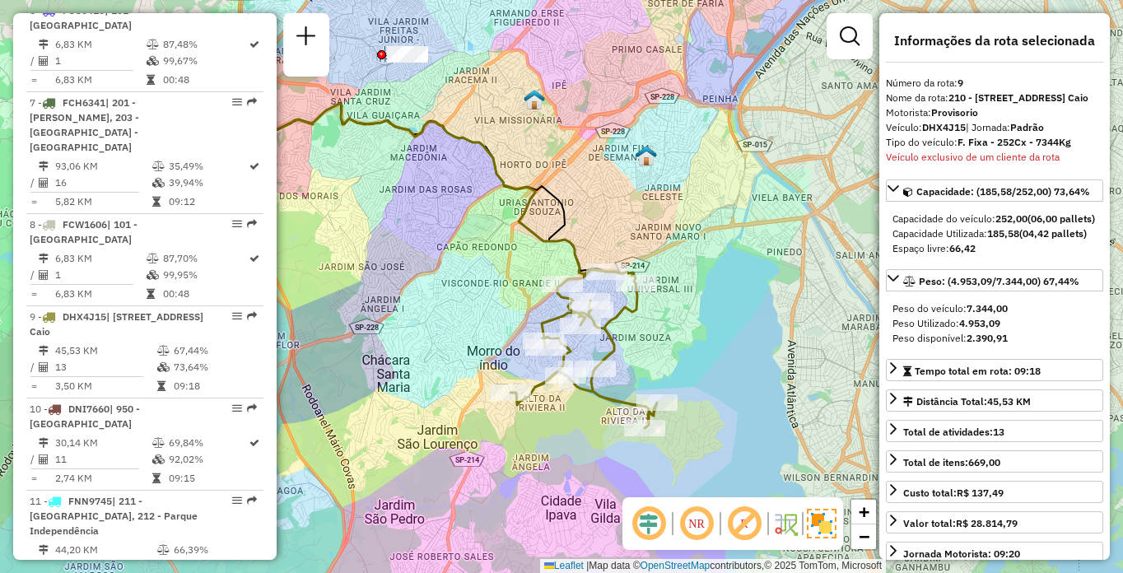
drag, startPoint x: 535, startPoint y: 372, endPoint x: 676, endPoint y: 167, distance: 249.2
click at [370, 328] on div "Janela de atendimento Grade de atendimento Capacidade Transportadoras Veículos …" at bounding box center [561, 286] width 1123 height 573
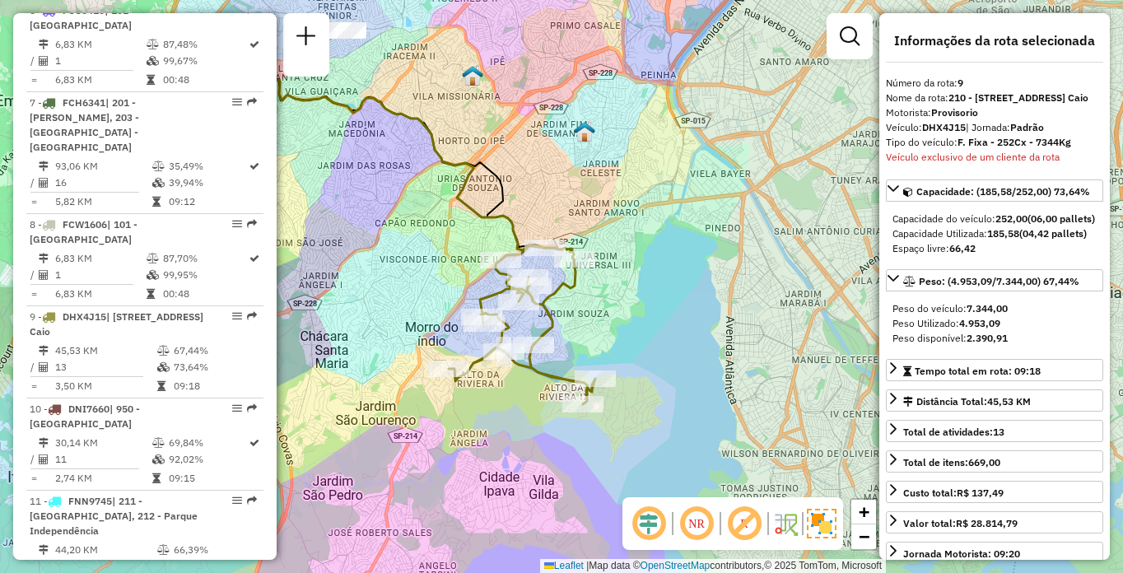
click at [709, 522] on em at bounding box center [697, 524] width 40 height 40
click at [732, 525] on em at bounding box center [745, 524] width 40 height 40
click at [571, 295] on icon at bounding box center [522, 324] width 147 height 159
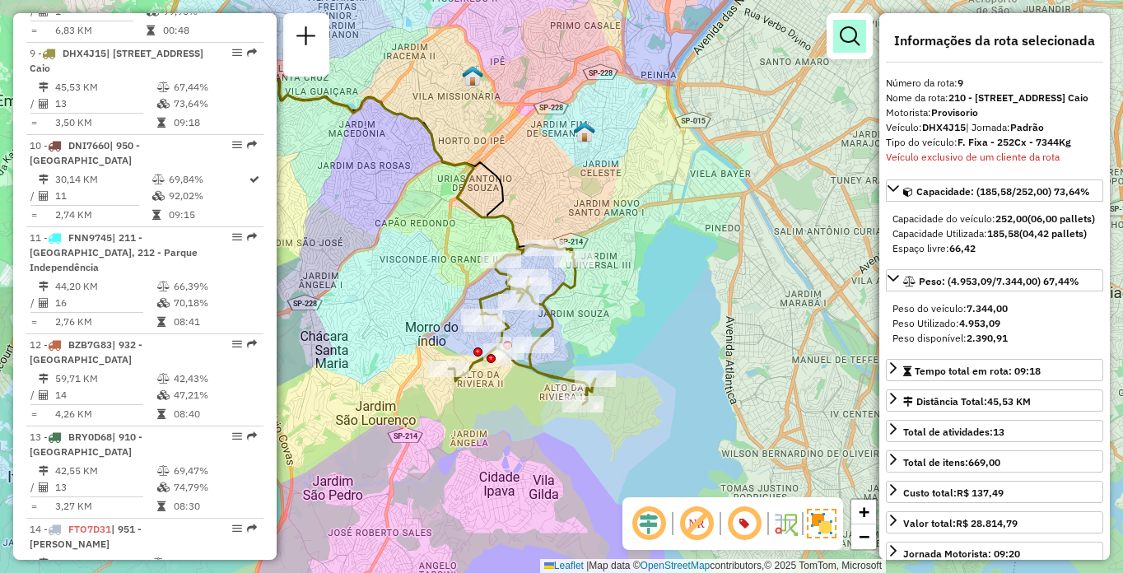
scroll to position [6077, 0]
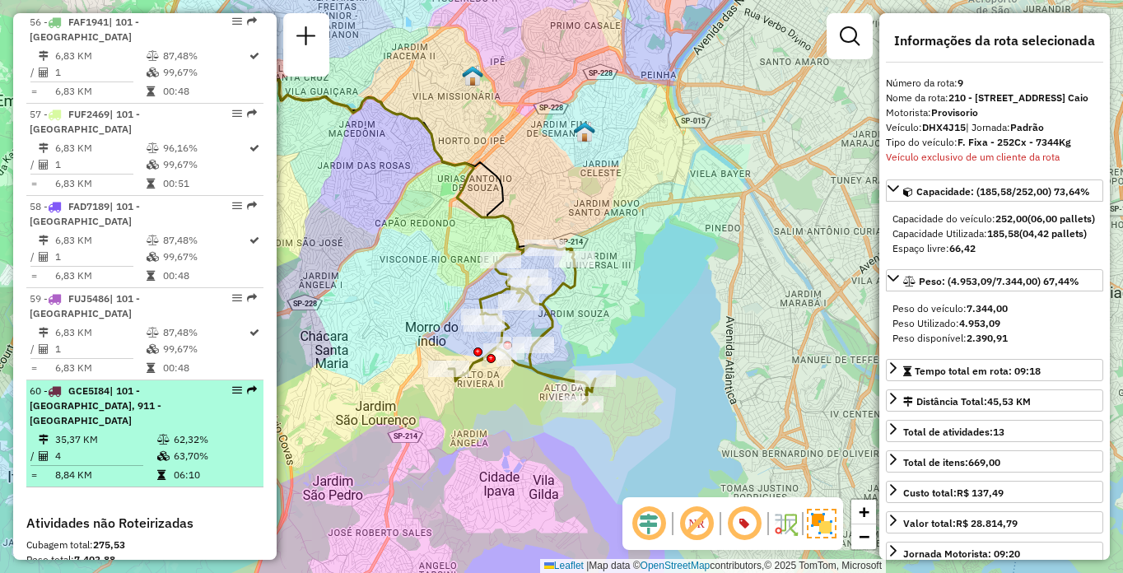
click at [128, 381] on li "60 - GCE5I84 | 101 - [GEOGRAPHIC_DATA], 911 - [GEOGRAPHIC_DATA] I 35,37 KM 62,3…" at bounding box center [144, 434] width 237 height 107
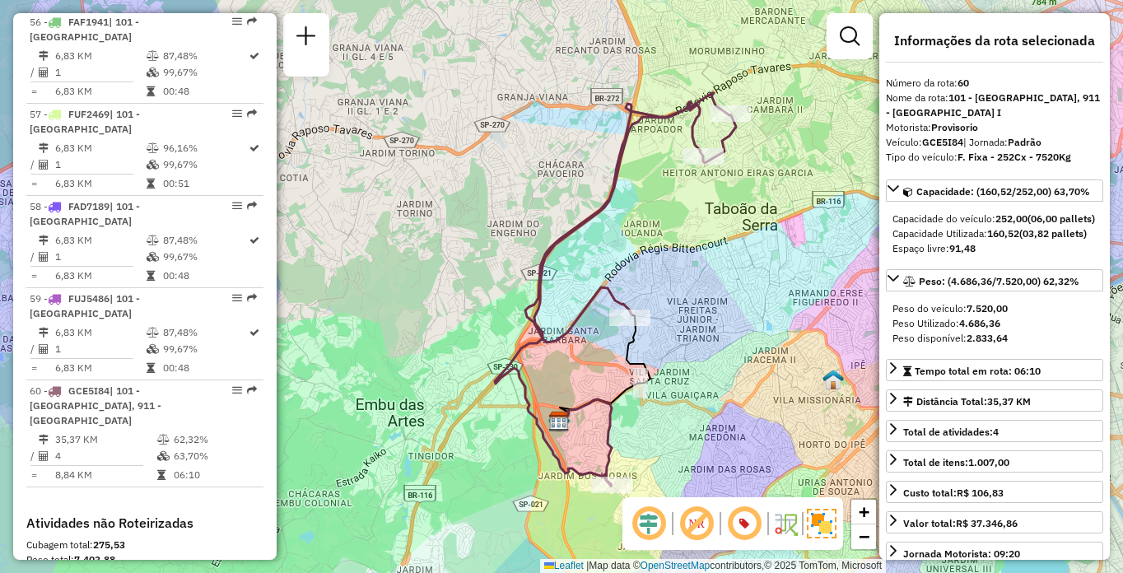
drag, startPoint x: 507, startPoint y: 248, endPoint x: 493, endPoint y: 232, distance: 21.6
click at [496, 233] on div "Janela de atendimento Grade de atendimento Capacidade Transportadoras Veículos …" at bounding box center [561, 286] width 1123 height 573
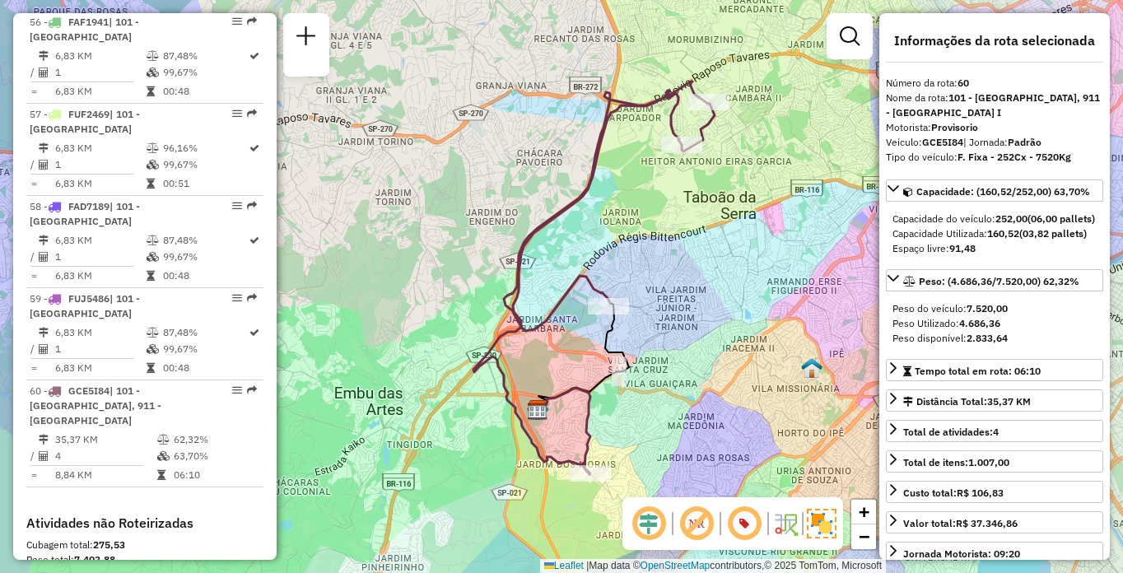
scroll to position [1227, 0]
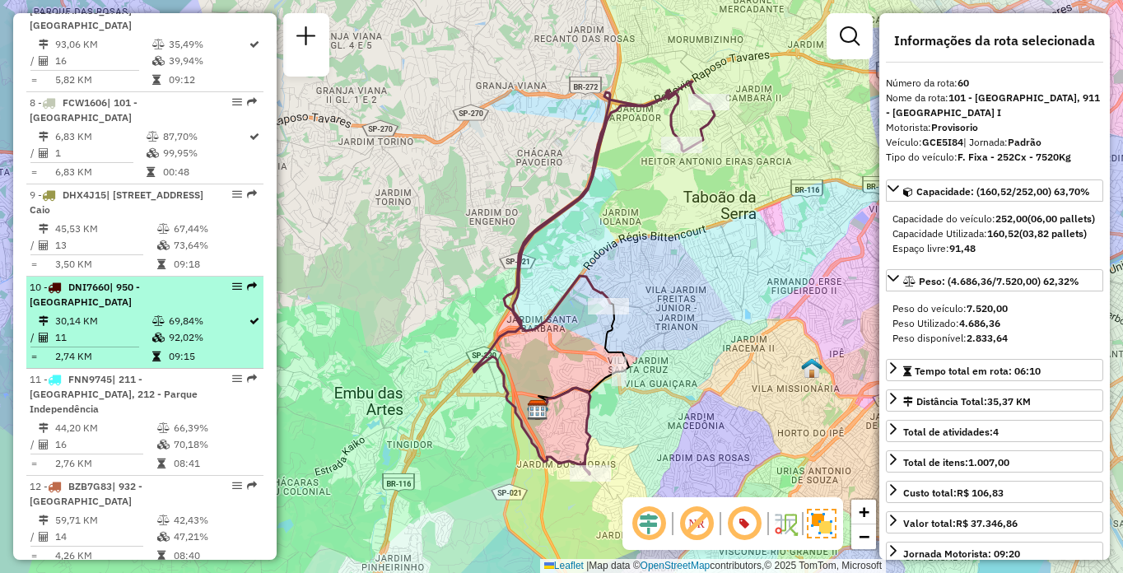
click at [110, 299] on div "10 - DNI7660 | 950 - [GEOGRAPHIC_DATA]" at bounding box center [117, 295] width 175 height 30
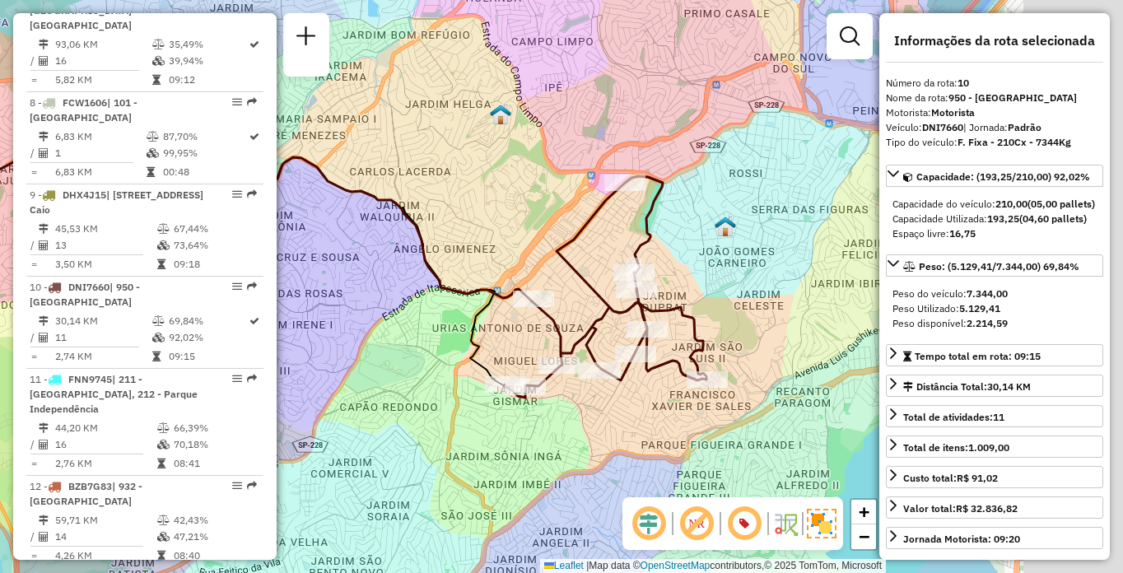
drag, startPoint x: 680, startPoint y: 377, endPoint x: 403, endPoint y: 344, distance: 279.5
click at [404, 344] on div "Janela de atendimento Grade de atendimento Capacidade Transportadoras Veículos …" at bounding box center [561, 286] width 1123 height 573
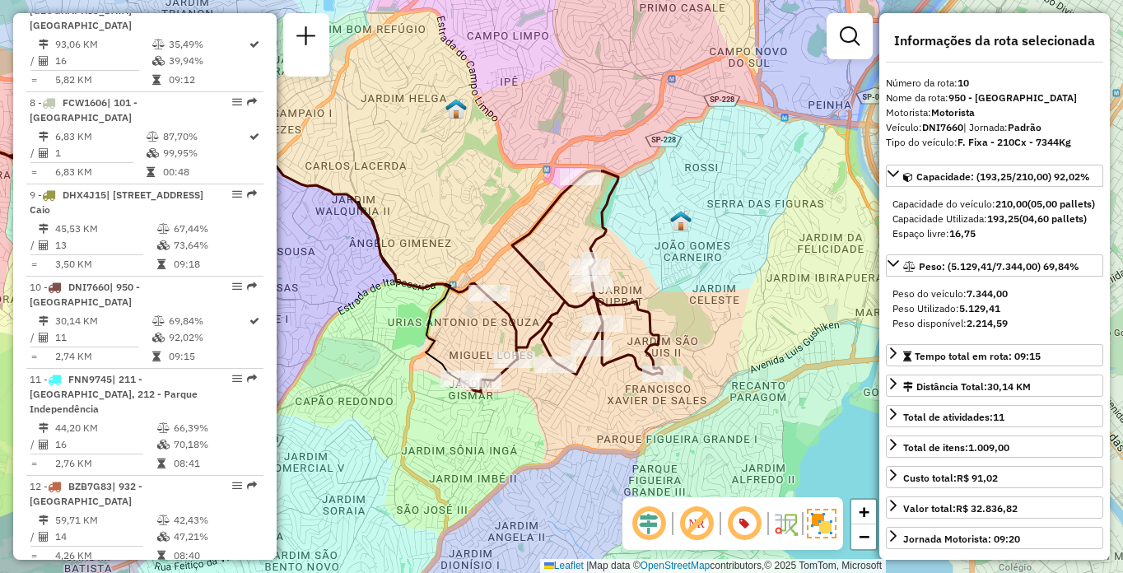
scroll to position [5309, 0]
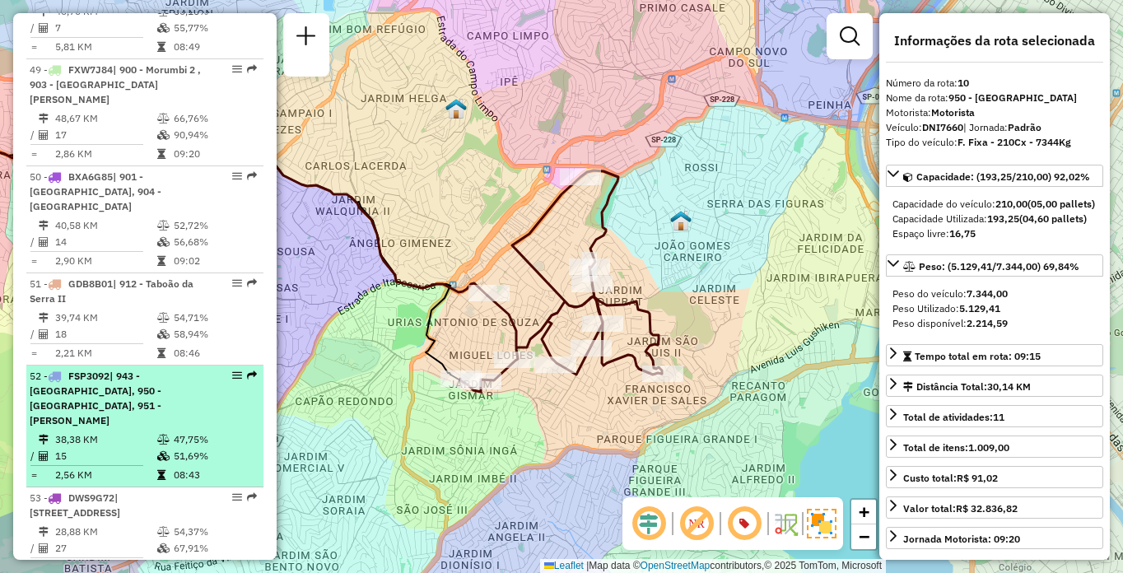
click at [100, 432] on td "38,38 KM" at bounding box center [105, 440] width 102 height 16
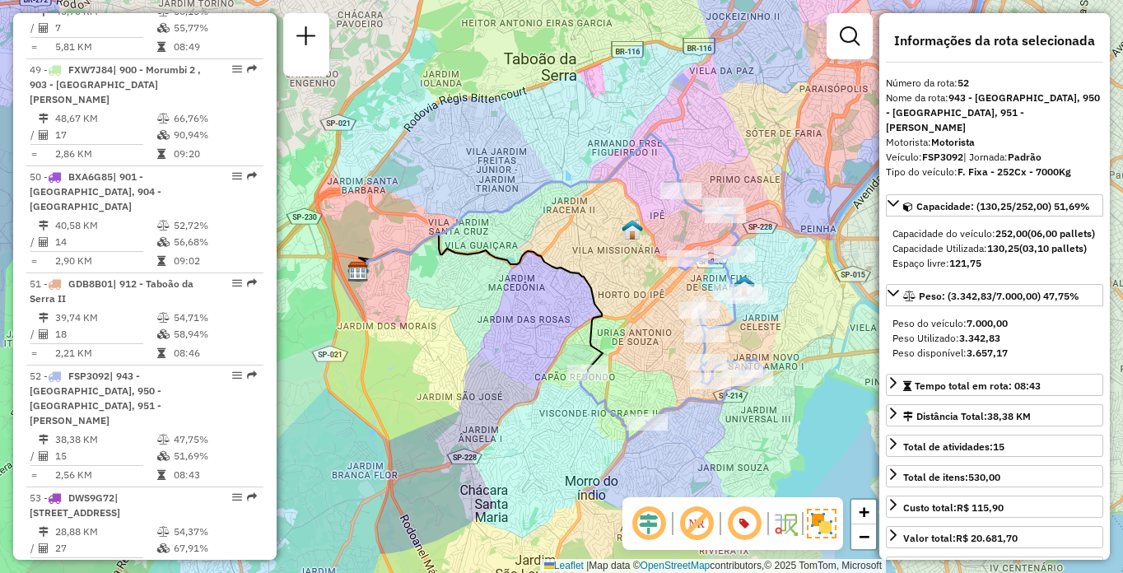
click at [784, 20] on div "Janela de atendimento Grade de atendimento Capacidade Transportadoras Veículos …" at bounding box center [561, 286] width 1123 height 573
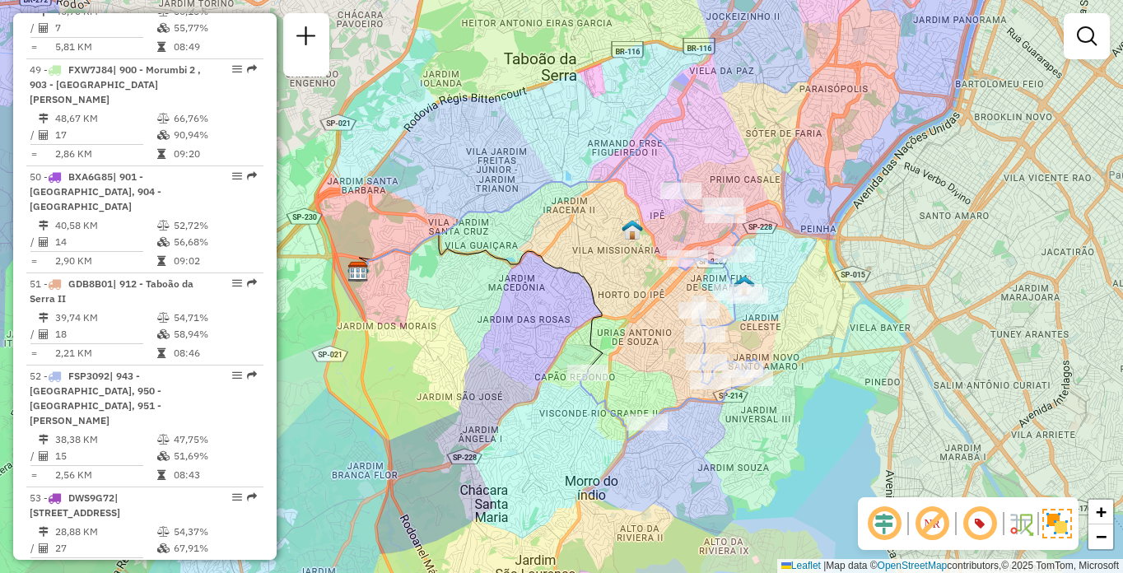
scroll to position [1319, 0]
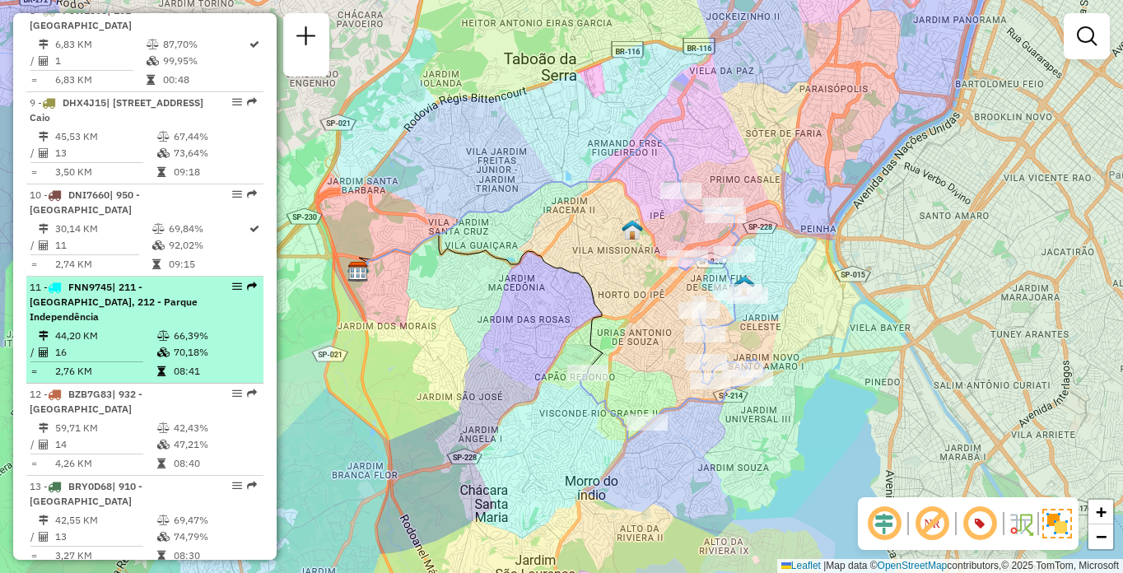
click at [140, 309] on div "11 - FNN9745 | 211 - [GEOGRAPHIC_DATA], 212 - Parque Independência" at bounding box center [117, 302] width 175 height 44
select select "**********"
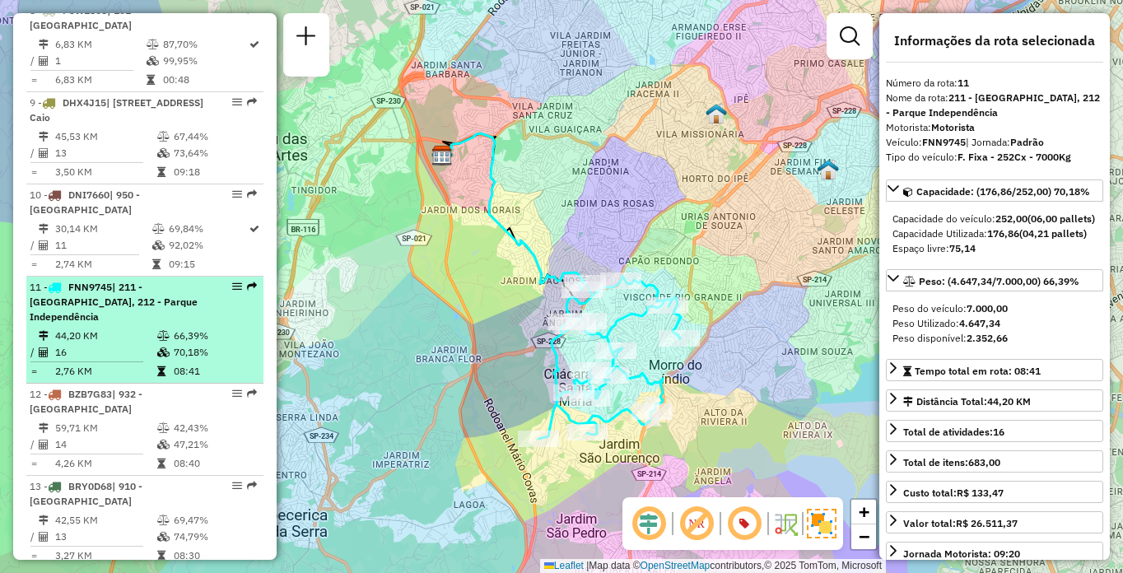
click at [111, 317] on div "11 - FNN9745 | 211 - [GEOGRAPHIC_DATA], 212 - Parque Independência" at bounding box center [117, 302] width 175 height 44
click at [127, 315] on div "11 - FNN9745 | 211 - [GEOGRAPHIC_DATA], 212 - Parque Independência" at bounding box center [117, 302] width 175 height 44
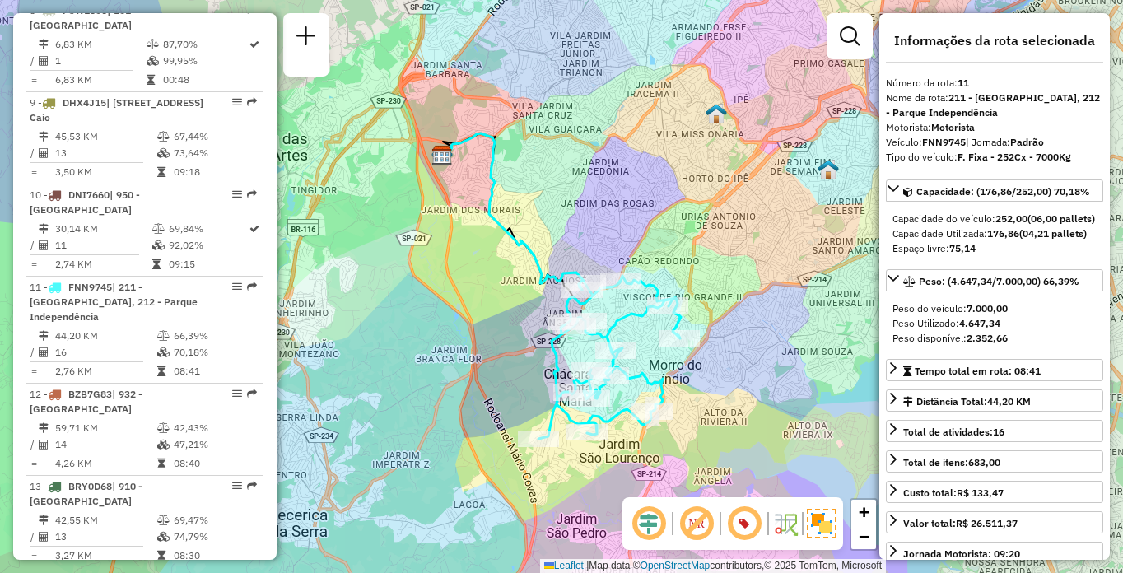
scroll to position [1611, 0]
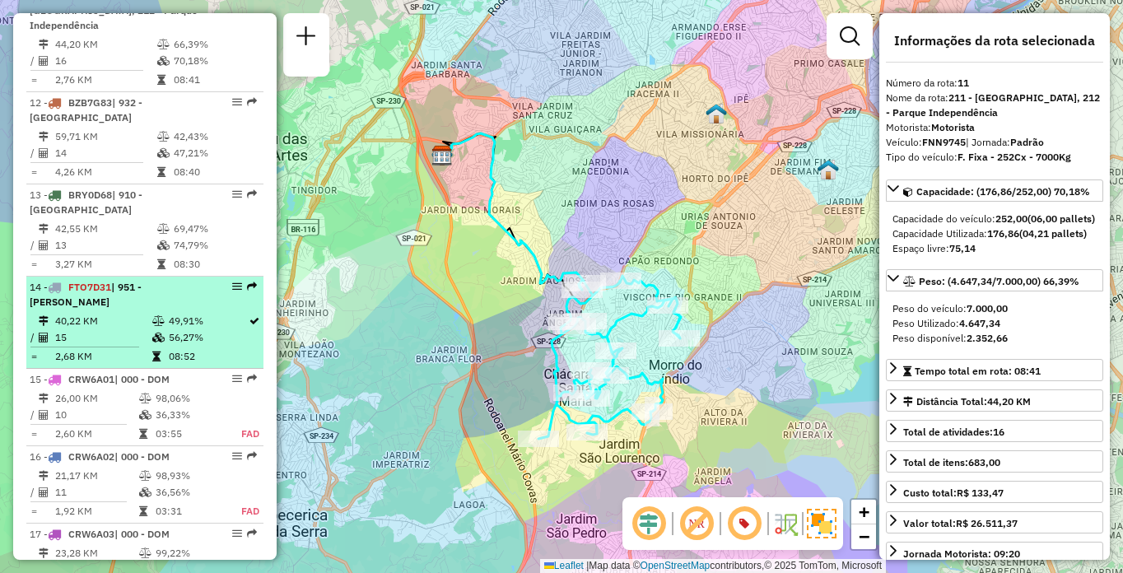
click at [75, 292] on span "FTO7D31" at bounding box center [89, 287] width 43 height 12
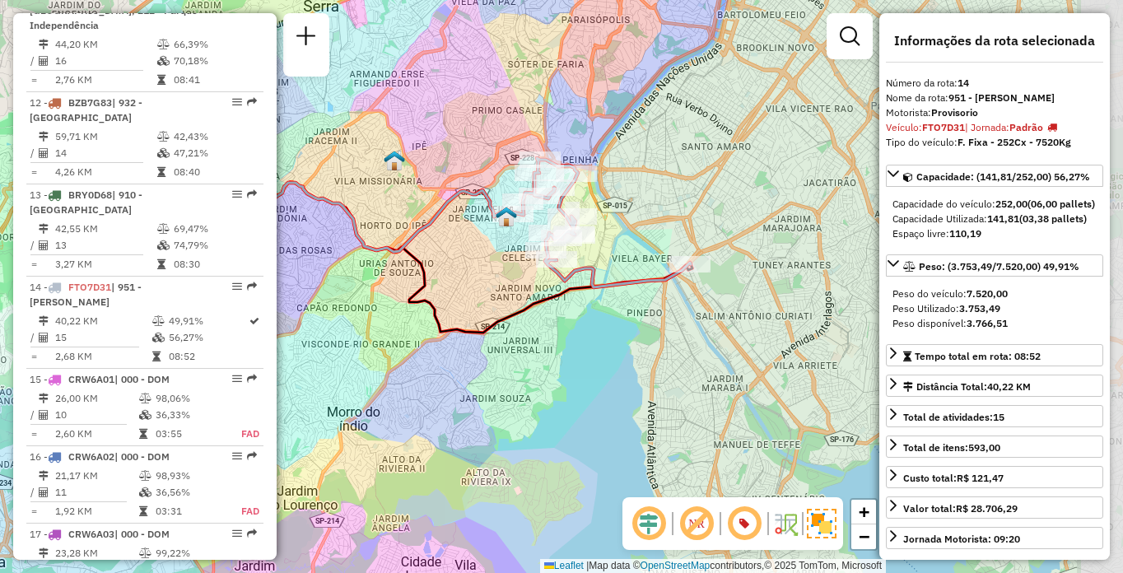
drag, startPoint x: 657, startPoint y: 425, endPoint x: 502, endPoint y: 384, distance: 160.2
click at [502, 384] on div "Janela de atendimento Grade de atendimento Capacidade Transportadoras Veículos …" at bounding box center [561, 286] width 1123 height 573
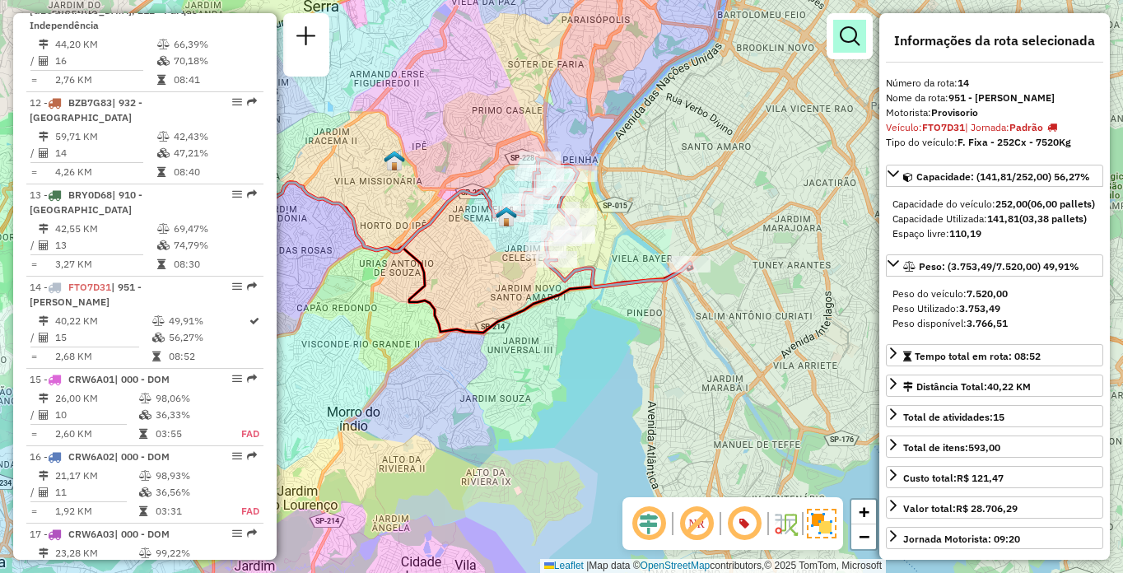
scroll to position [567, 0]
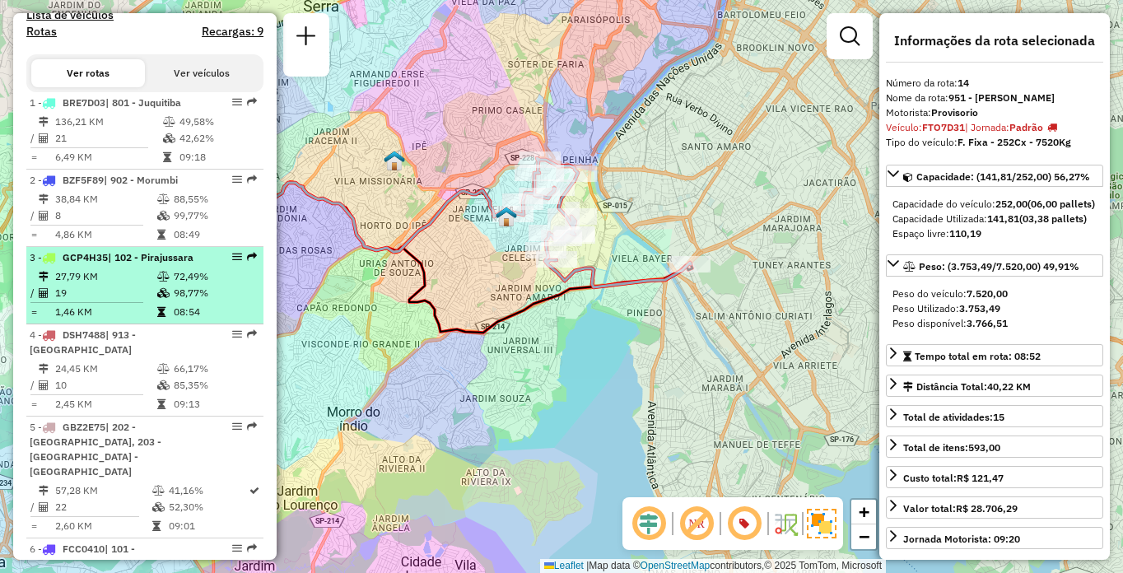
click at [61, 301] on td "19" at bounding box center [105, 293] width 102 height 16
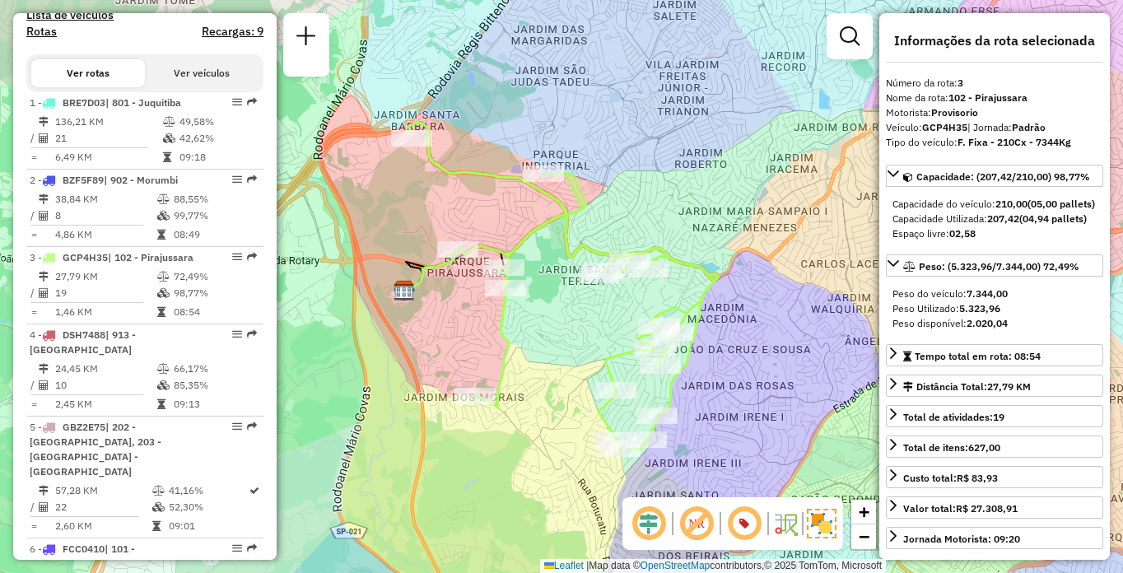
scroll to position [5416, 0]
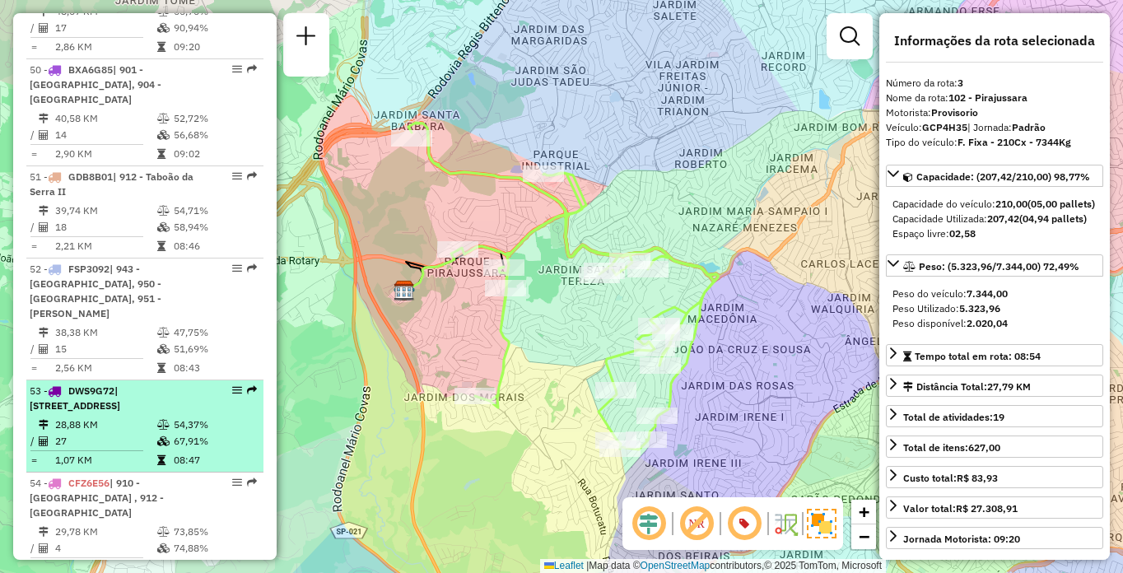
click at [132, 384] on div "53 - DWS9G72 | [STREET_ADDRESS]" at bounding box center [117, 399] width 175 height 30
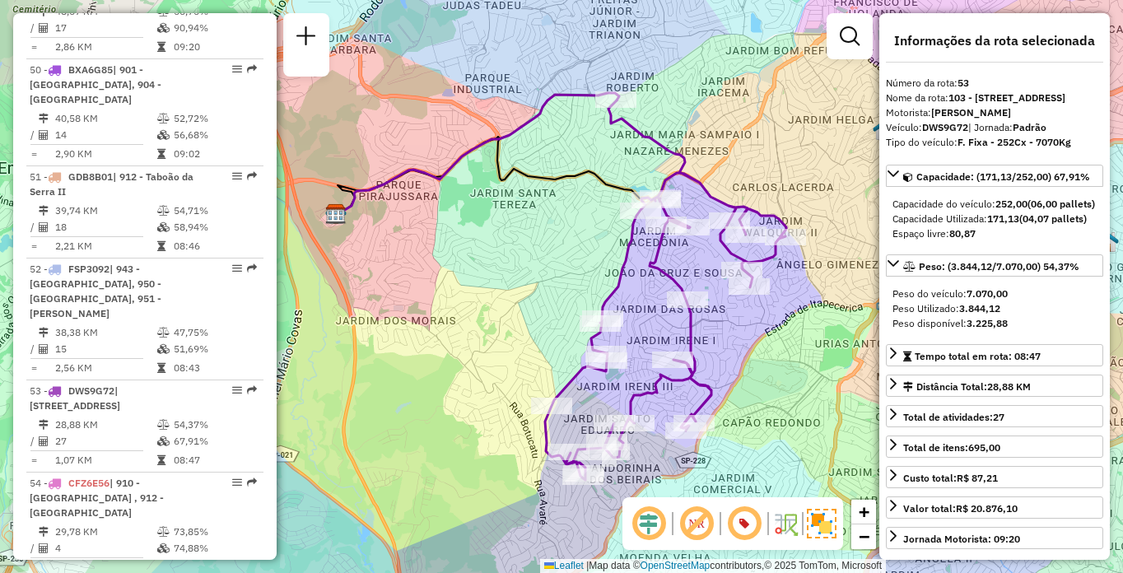
scroll to position [3685, 0]
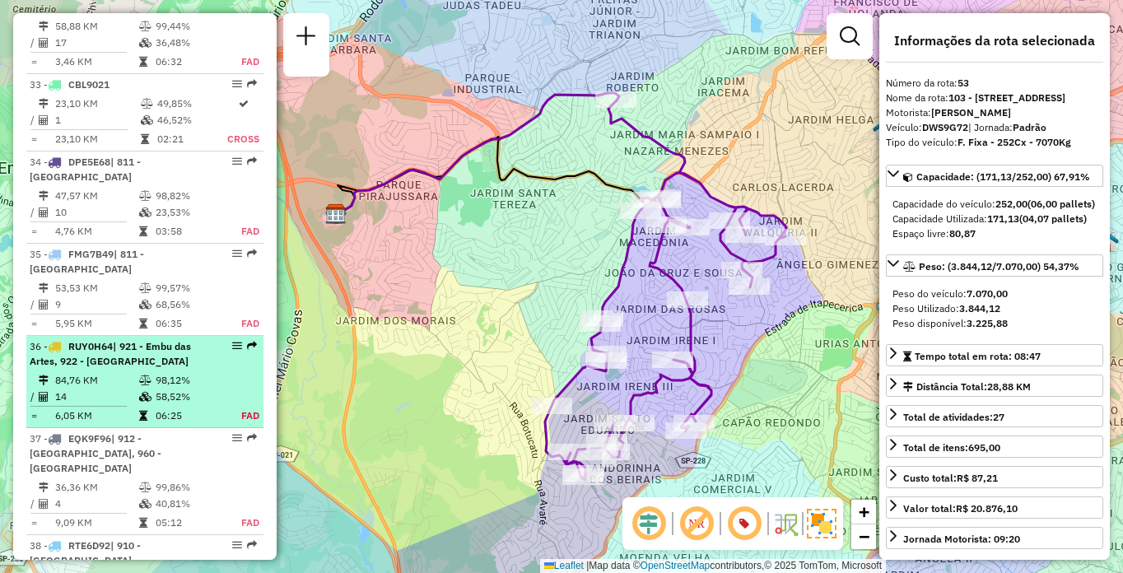
click at [166, 339] on div "36 - RUY0H64 | 921 - Embu das Artes, 922 - [GEOGRAPHIC_DATA]" at bounding box center [117, 354] width 175 height 30
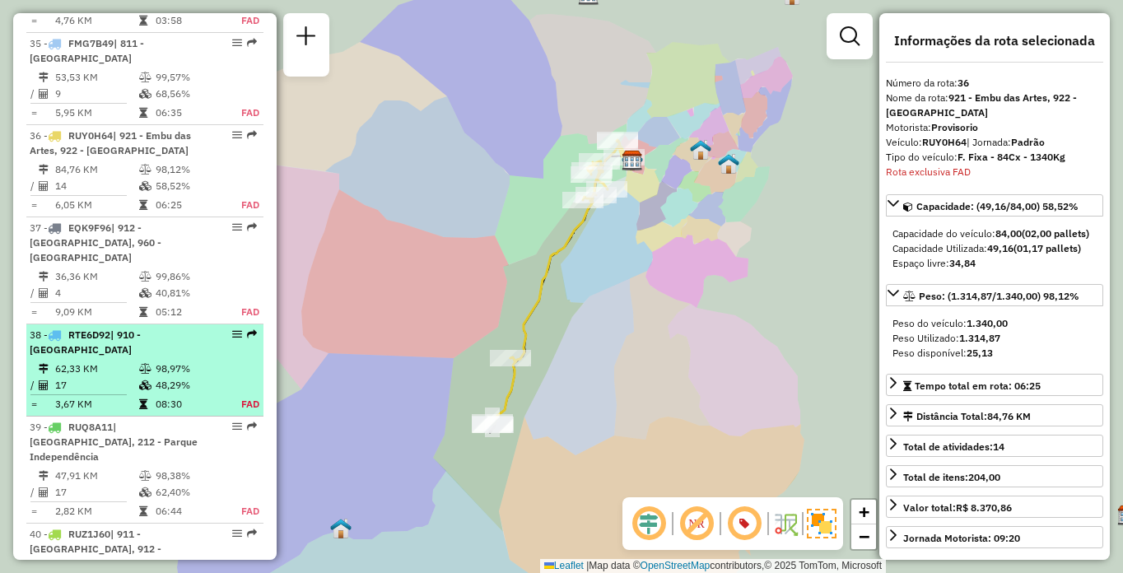
scroll to position [3948, 0]
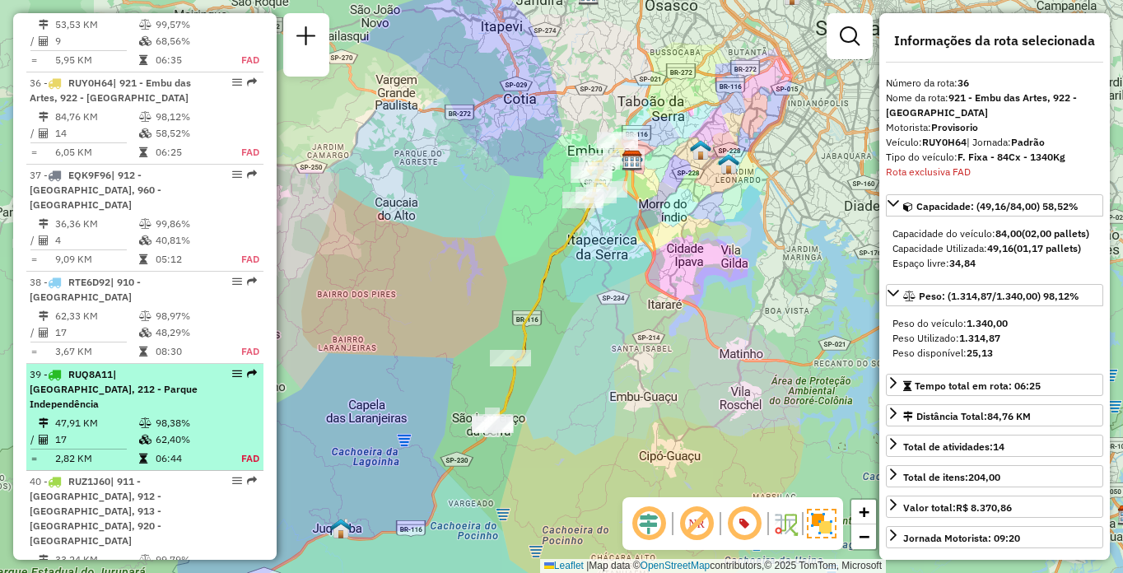
click at [119, 368] on span "| [GEOGRAPHIC_DATA], 212 - Parque Independência" at bounding box center [114, 389] width 168 height 42
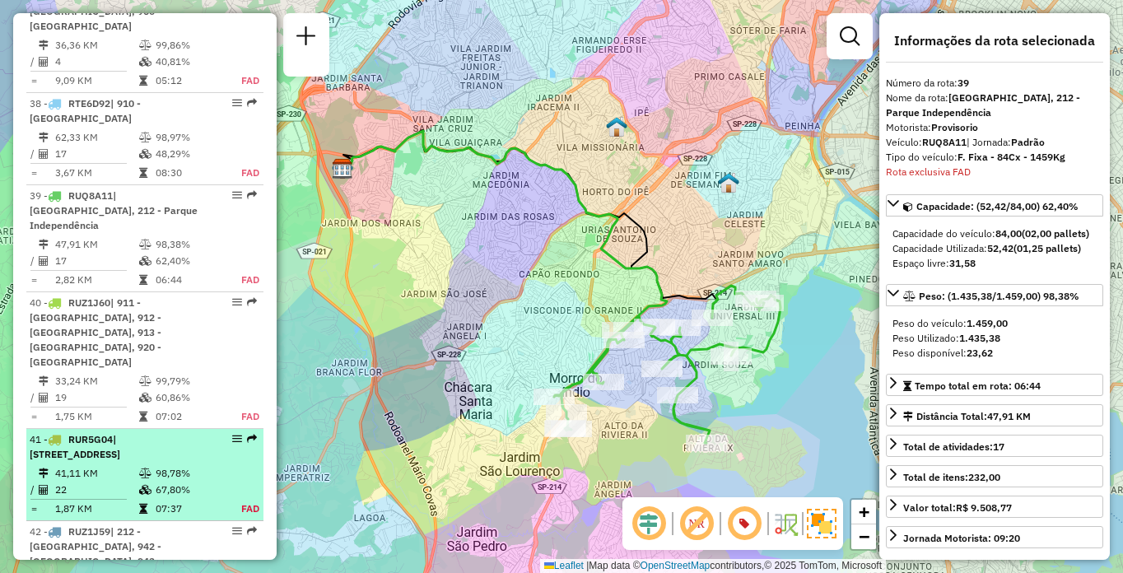
scroll to position [4225, 0]
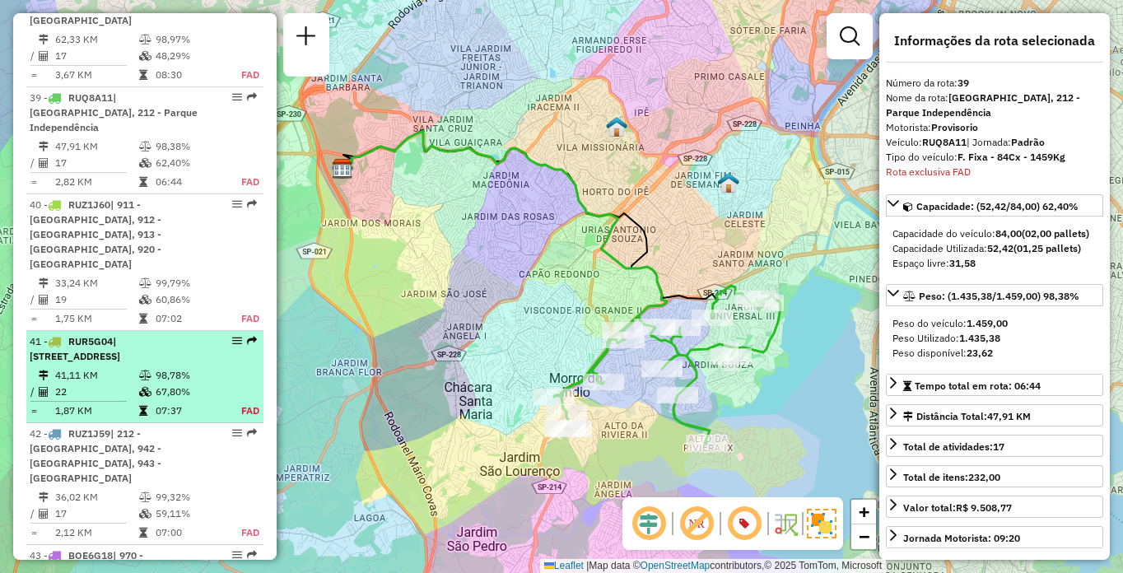
click at [120, 335] on span "| [STREET_ADDRESS]" at bounding box center [75, 348] width 91 height 27
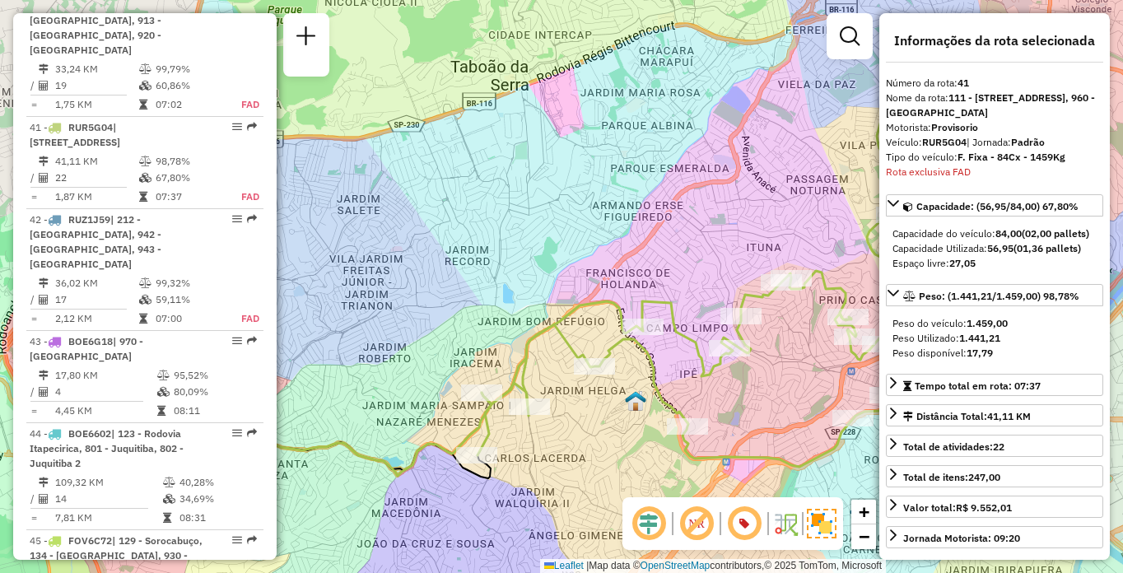
scroll to position [4940, 0]
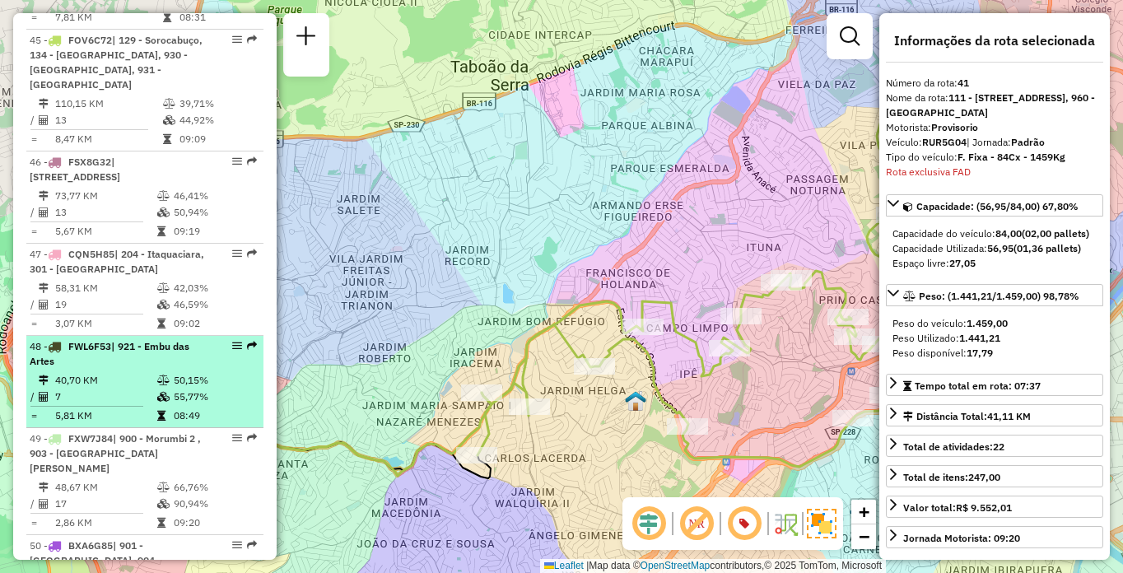
click at [66, 336] on li "48 - FWL6F53 | 921 - Embu das Artes 40,70 KM 50,15% / 7 55,77% = 5,81 KM 08:49" at bounding box center [144, 382] width 237 height 92
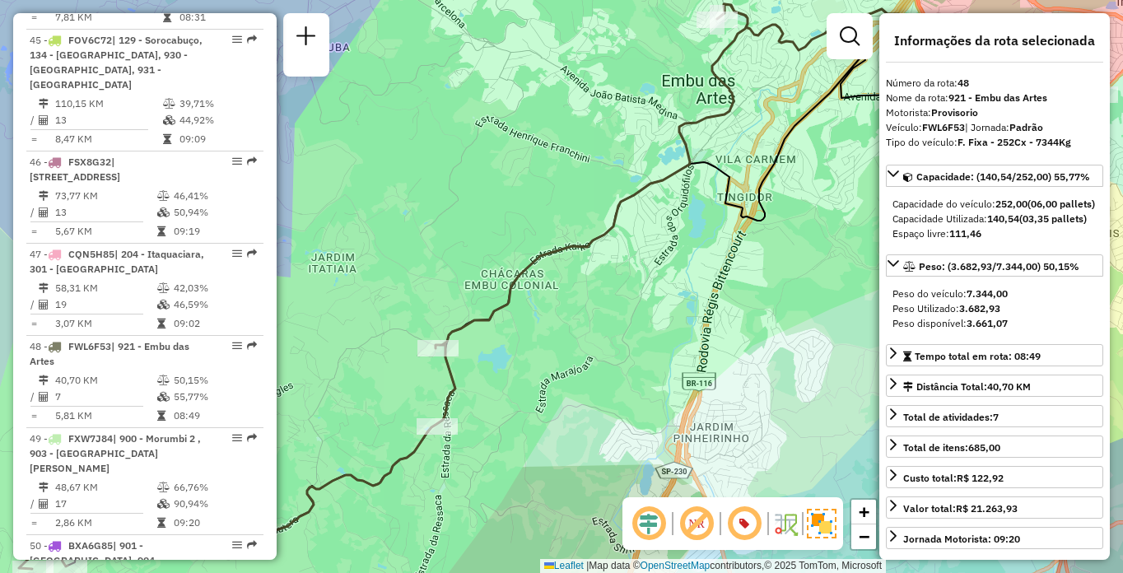
scroll to position [489, 0]
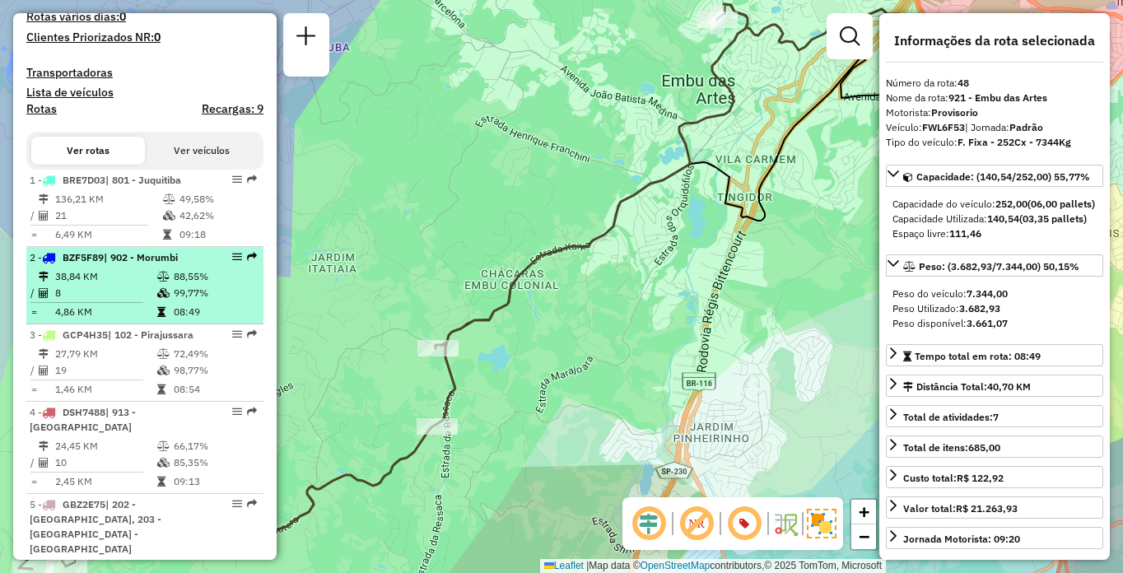
drag, startPoint x: 98, startPoint y: 287, endPoint x: 93, endPoint y: 278, distance: 10.3
click at [93, 278] on li "2 - BZF5F89 | 902 - Morumbi 38,84 KM 88,55% / 8 99,77% = 4,86 KM 08:49" at bounding box center [144, 285] width 237 height 77
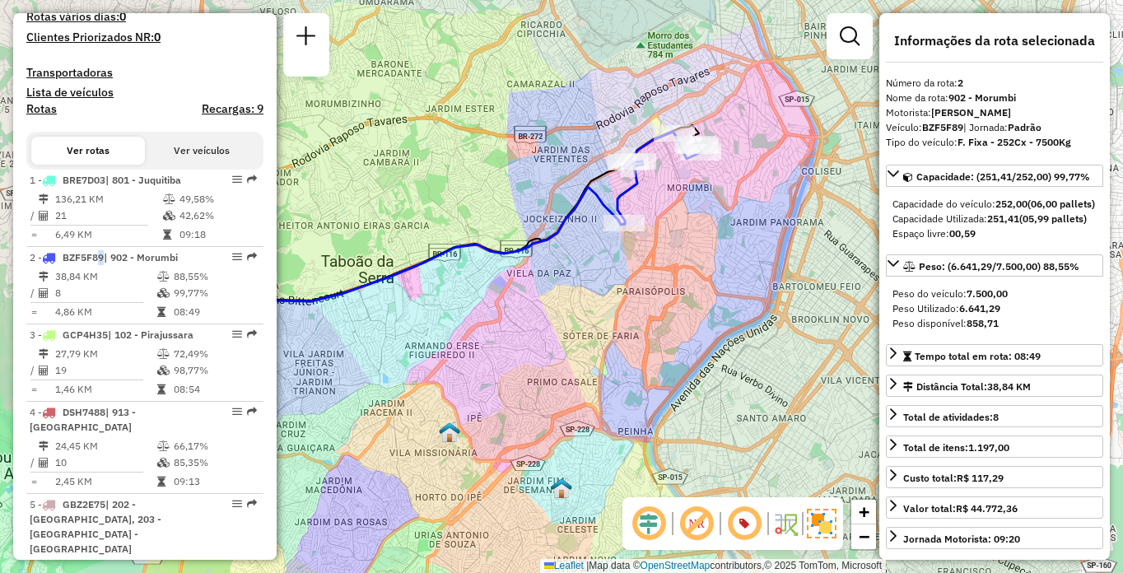
drag, startPoint x: 653, startPoint y: 321, endPoint x: 483, endPoint y: 335, distance: 170.2
click at [483, 335] on div "Janela de atendimento Grade de atendimento Capacidade Transportadoras Veículos …" at bounding box center [561, 286] width 1123 height 573
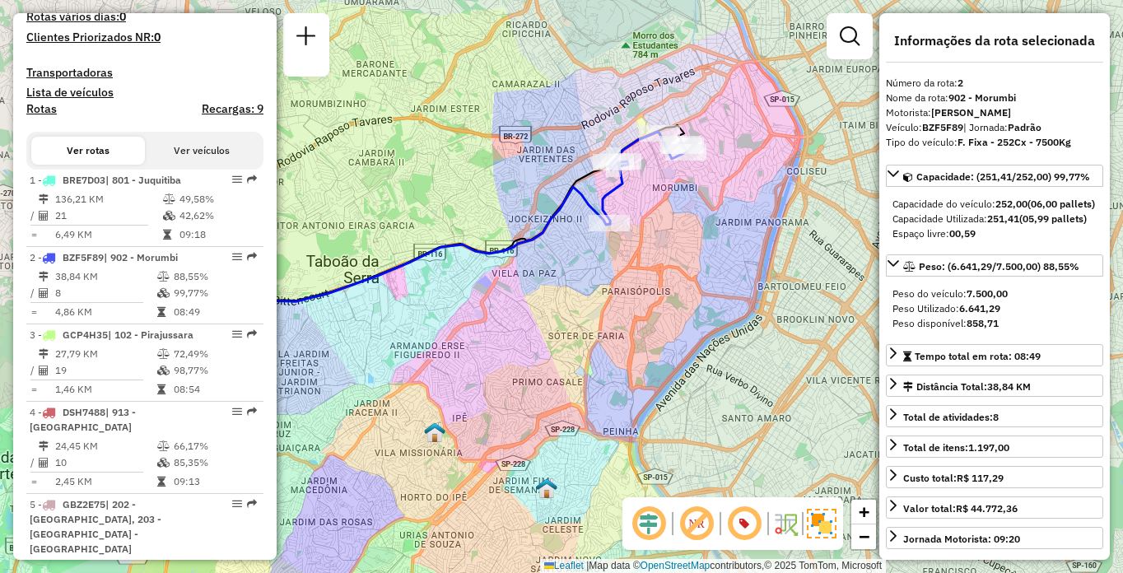
scroll to position [5125, 0]
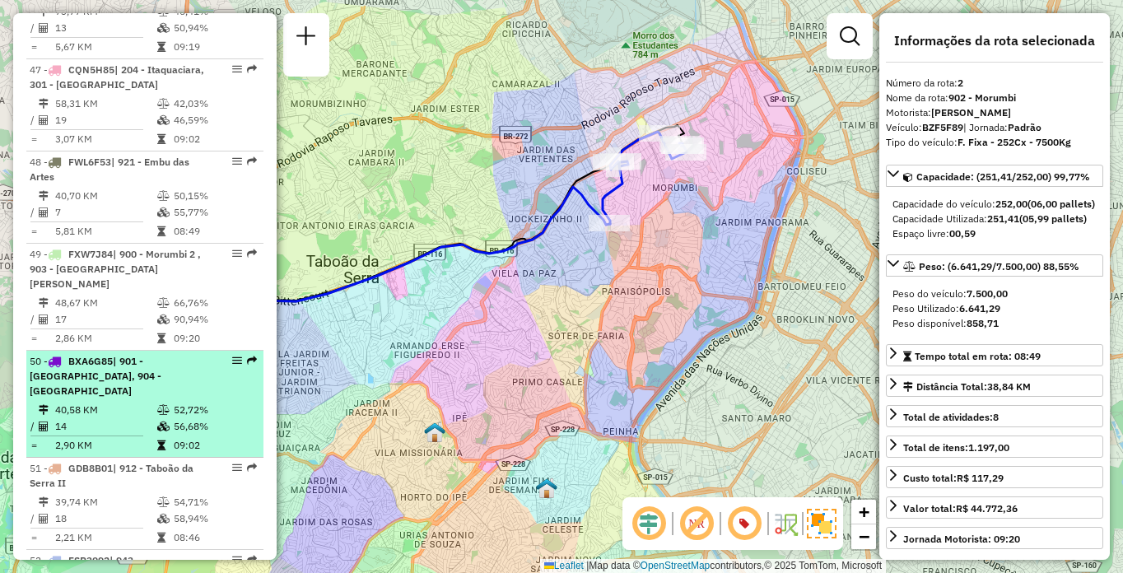
click at [110, 354] on div "50 - BXA6G85 | [STREET_ADDRESS]" at bounding box center [117, 376] width 175 height 44
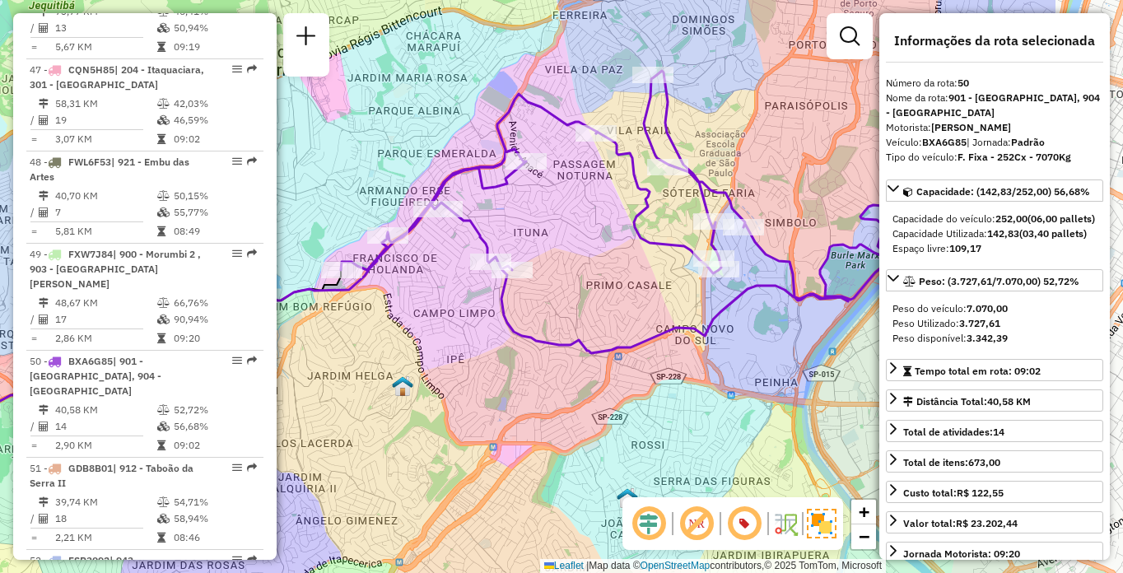
drag, startPoint x: 766, startPoint y: 301, endPoint x: 574, endPoint y: 287, distance: 192.5
click at [574, 287] on div "Janela de atendimento Grade de atendimento Capacidade Transportadoras Veículos …" at bounding box center [561, 286] width 1123 height 573
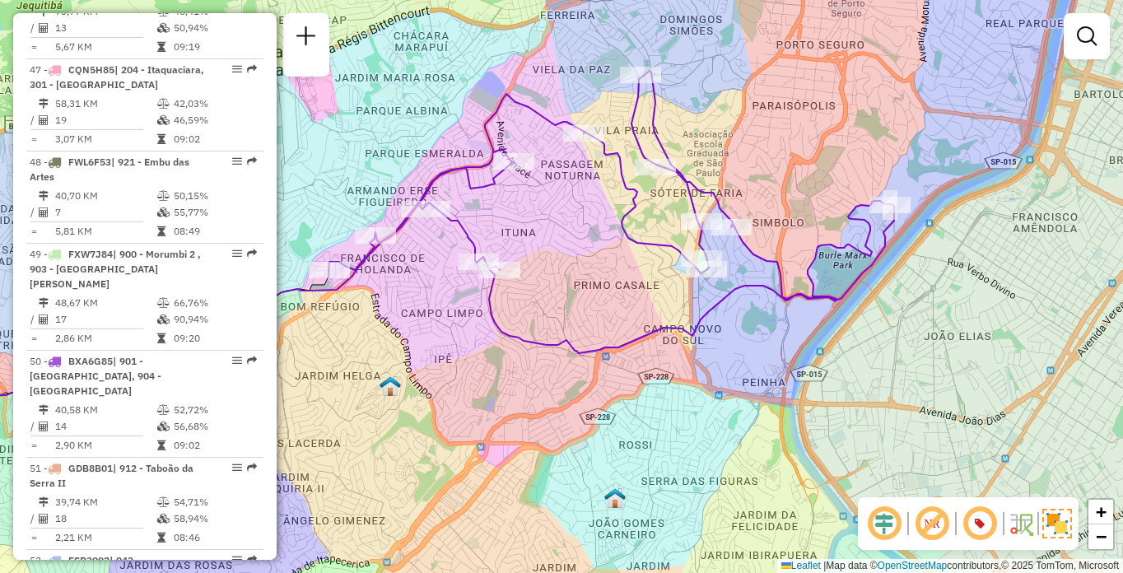
scroll to position [1519, 0]
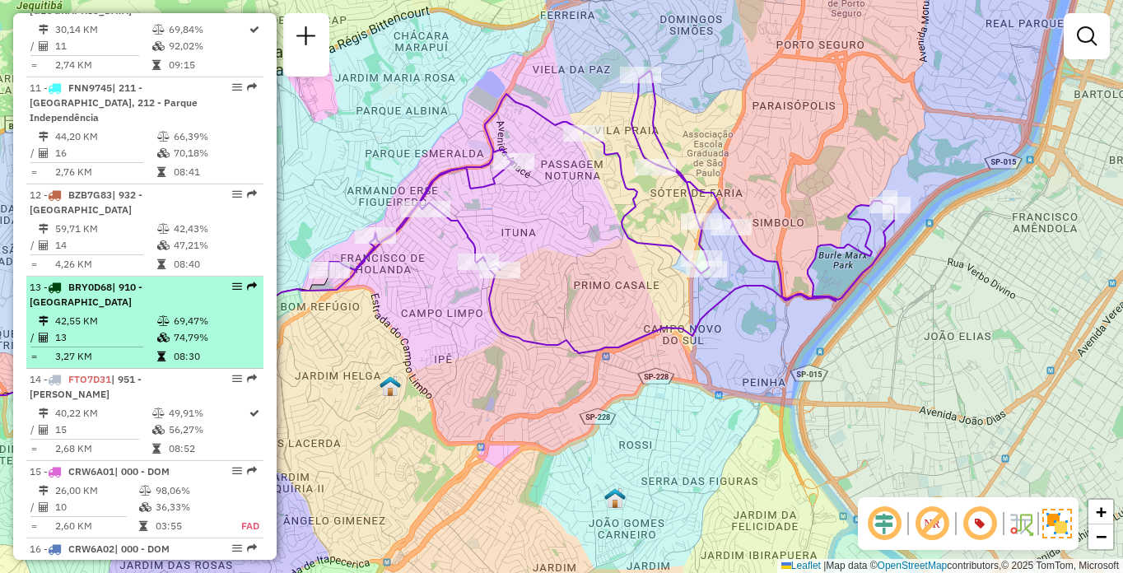
click at [134, 311] on li "13 - BRY0D68 | 910 - Parque Ipê 42,55 KM 69,47% / 13 74,79% = 3,27 KM 08:30" at bounding box center [144, 323] width 237 height 92
select select "**********"
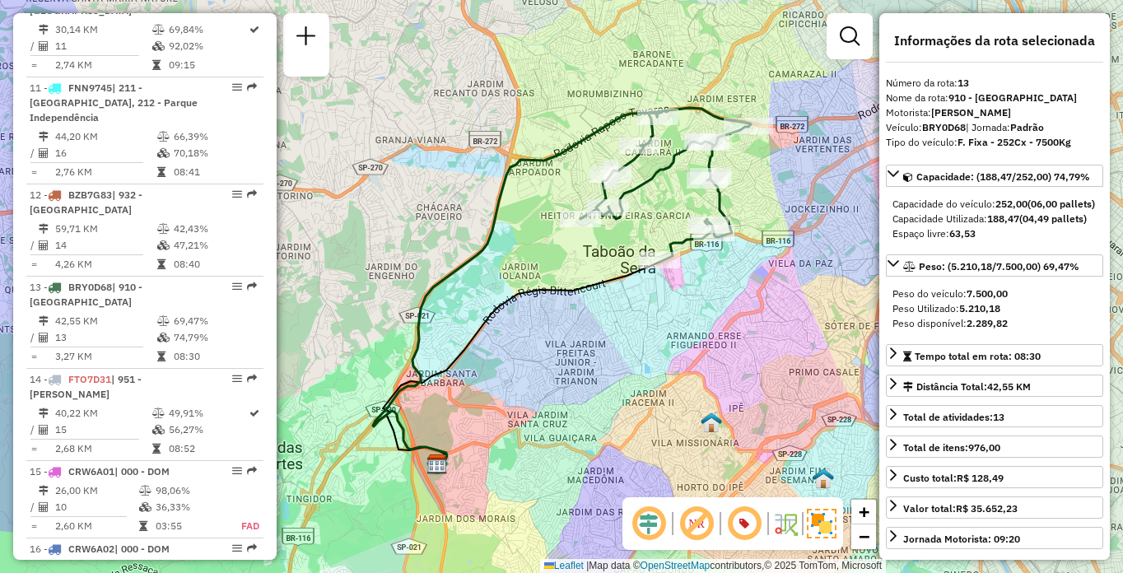
scroll to position [829, 0]
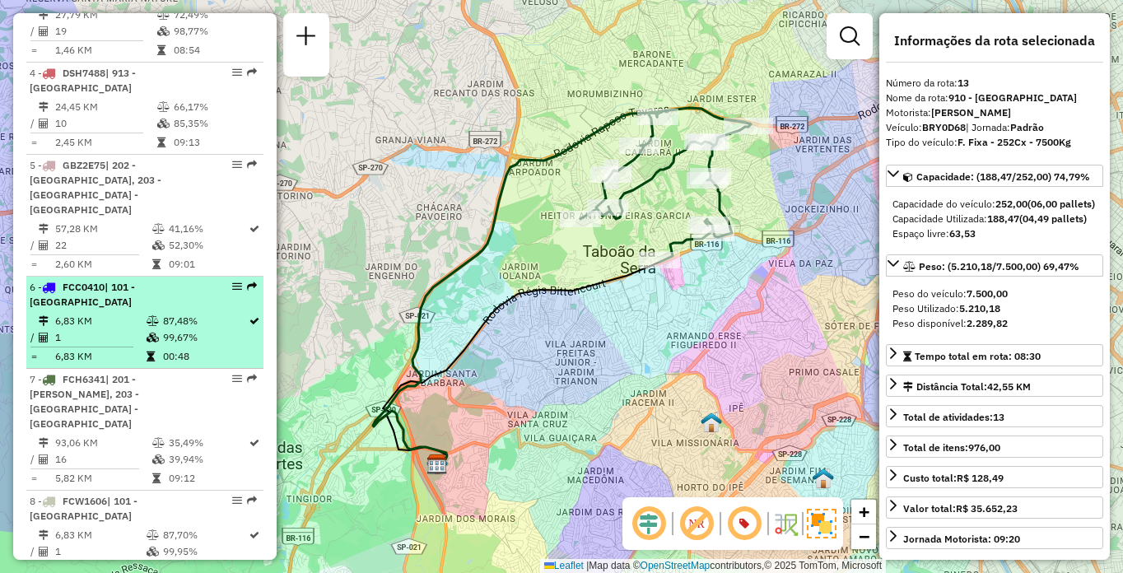
click at [110, 299] on div "6 - FCC0410 | 101 - [GEOGRAPHIC_DATA]" at bounding box center [117, 295] width 175 height 30
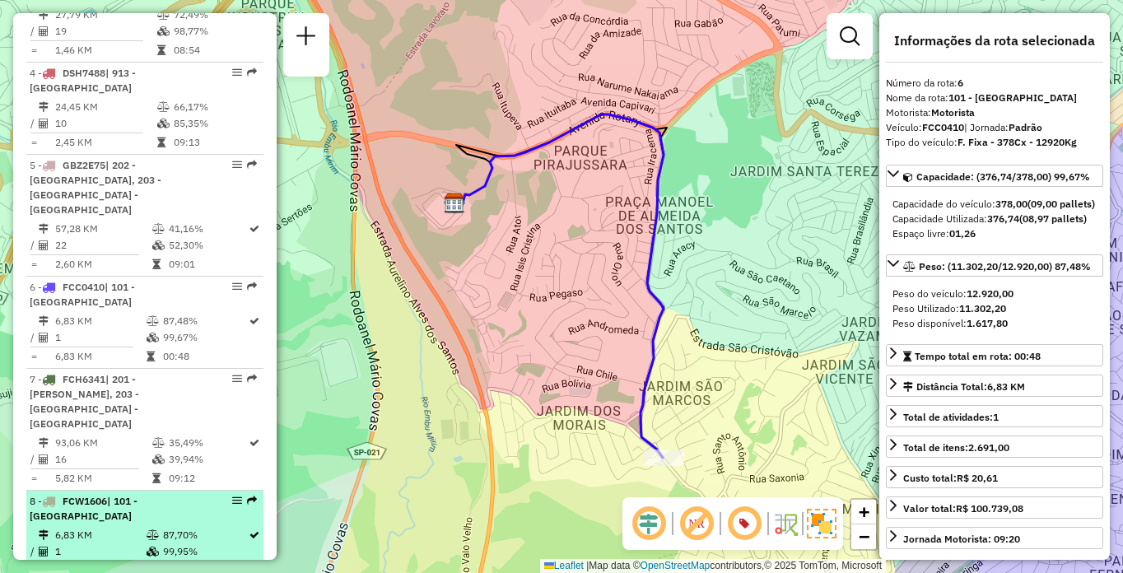
click at [119, 494] on div "8 - FCW1606 | 101 - [GEOGRAPHIC_DATA]" at bounding box center [117, 509] width 175 height 30
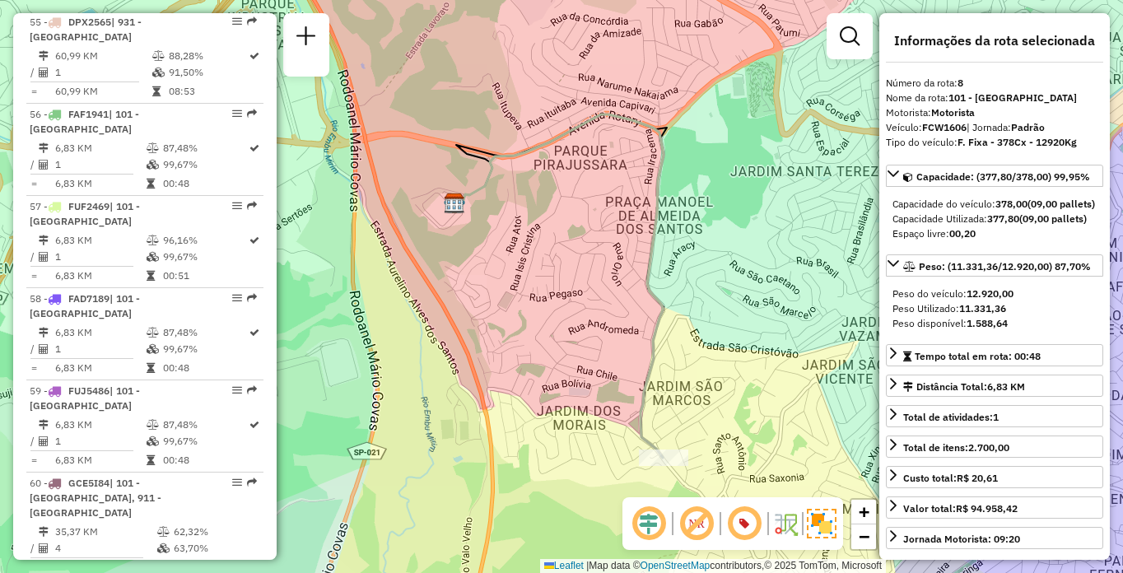
scroll to position [5523, 0]
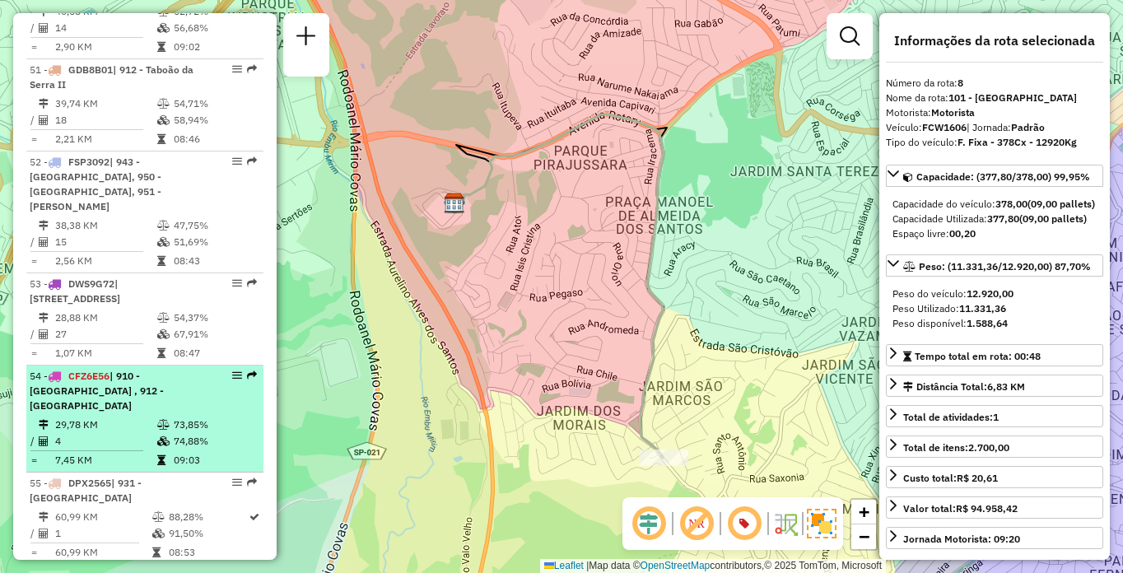
click at [101, 417] on td "29,78 KM" at bounding box center [105, 425] width 102 height 16
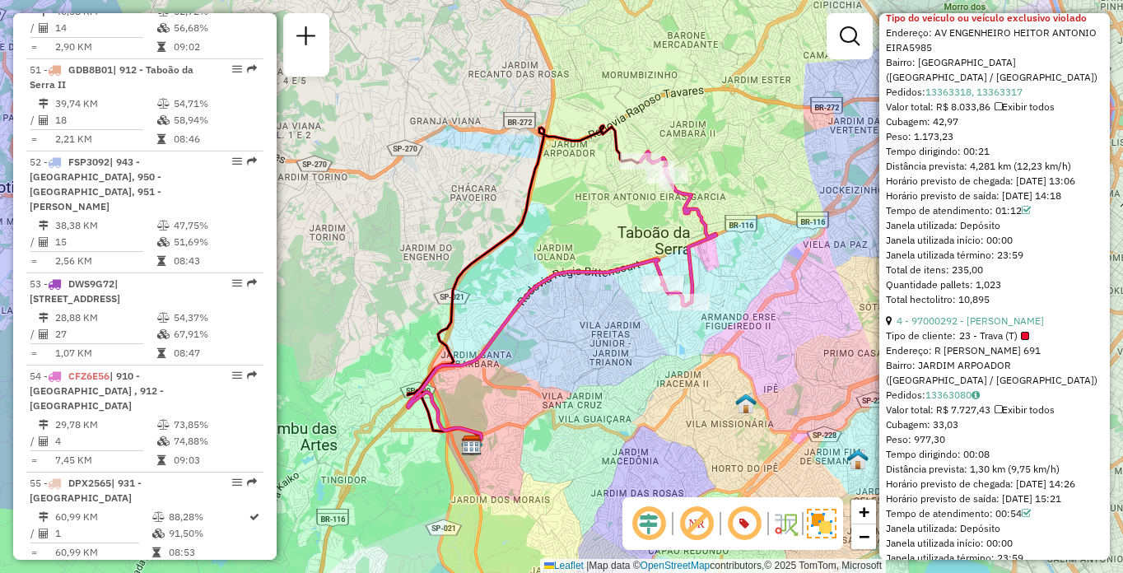
scroll to position [644, 0]
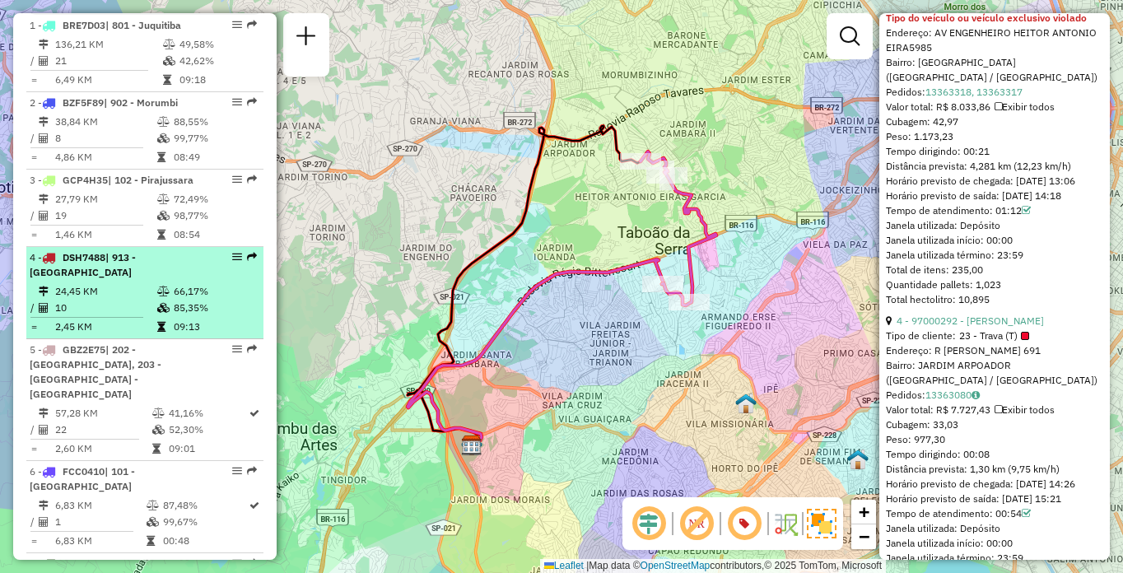
click at [119, 280] on div "4 - DSH7488 | 913 - [GEOGRAPHIC_DATA]" at bounding box center [117, 265] width 175 height 30
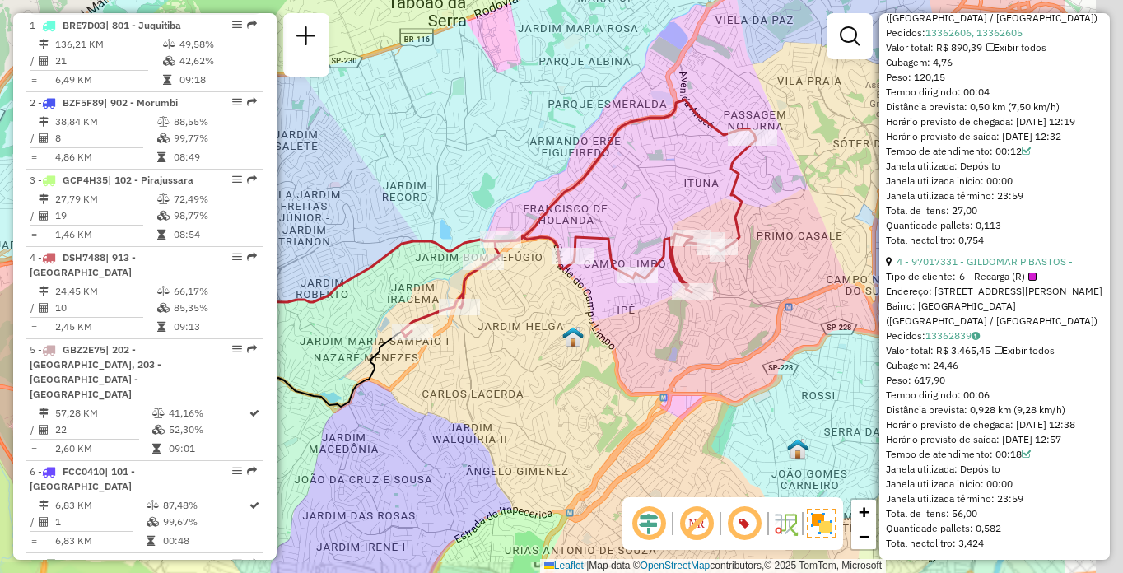
drag, startPoint x: 649, startPoint y: 183, endPoint x: 420, endPoint y: 154, distance: 230.8
click at [437, 156] on div "Janela de atendimento Grade de atendimento Capacidade Transportadoras Veículos …" at bounding box center [561, 286] width 1123 height 573
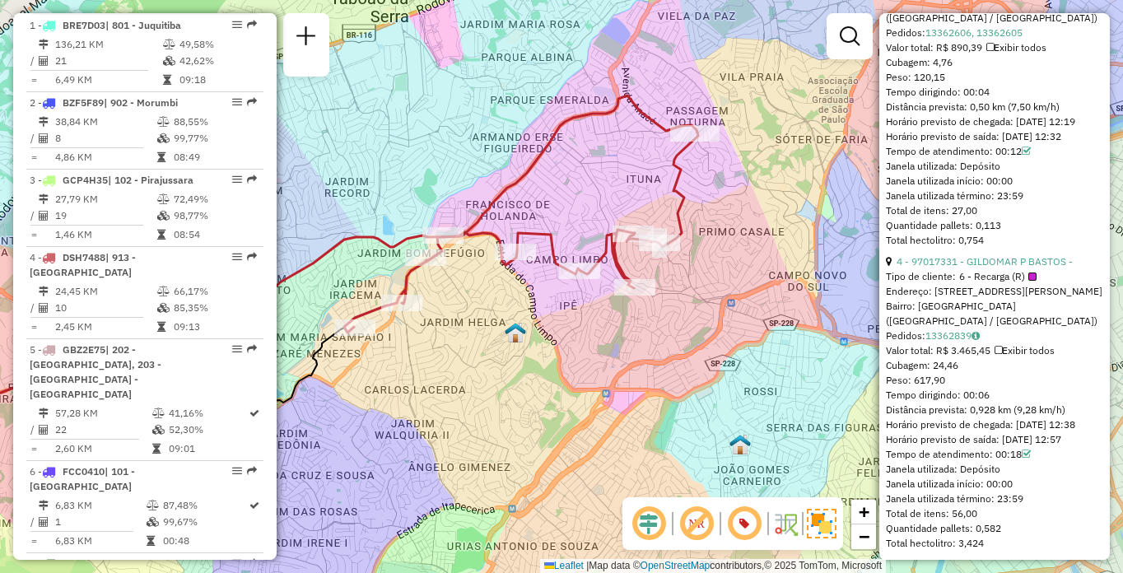
drag, startPoint x: 420, startPoint y: 154, endPoint x: 376, endPoint y: 147, distance: 45.1
click at [376, 147] on div "Janela de atendimento Grade de atendimento Capacidade Transportadoras Veículos …" at bounding box center [561, 286] width 1123 height 573
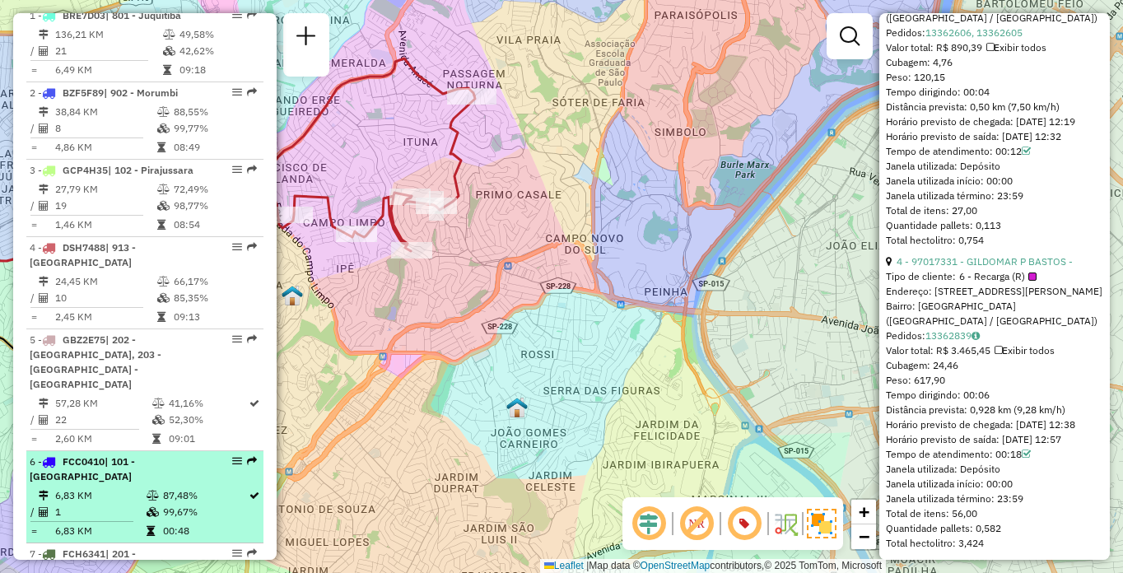
scroll to position [819, 0]
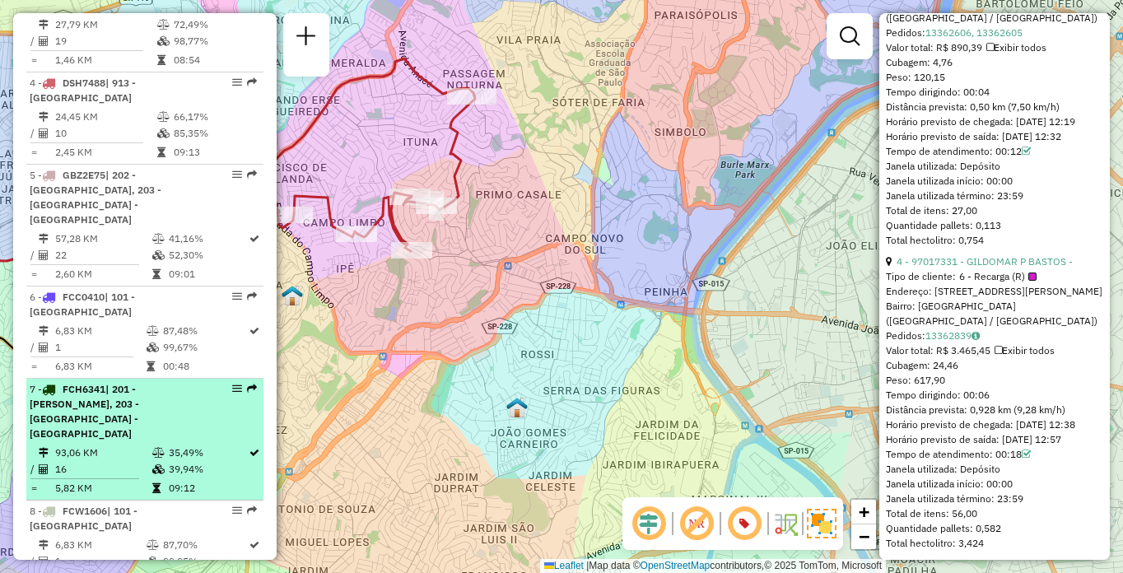
click at [138, 404] on span "| 201 - [PERSON_NAME], 203 - [GEOGRAPHIC_DATA] - [GEOGRAPHIC_DATA]" at bounding box center [85, 411] width 110 height 57
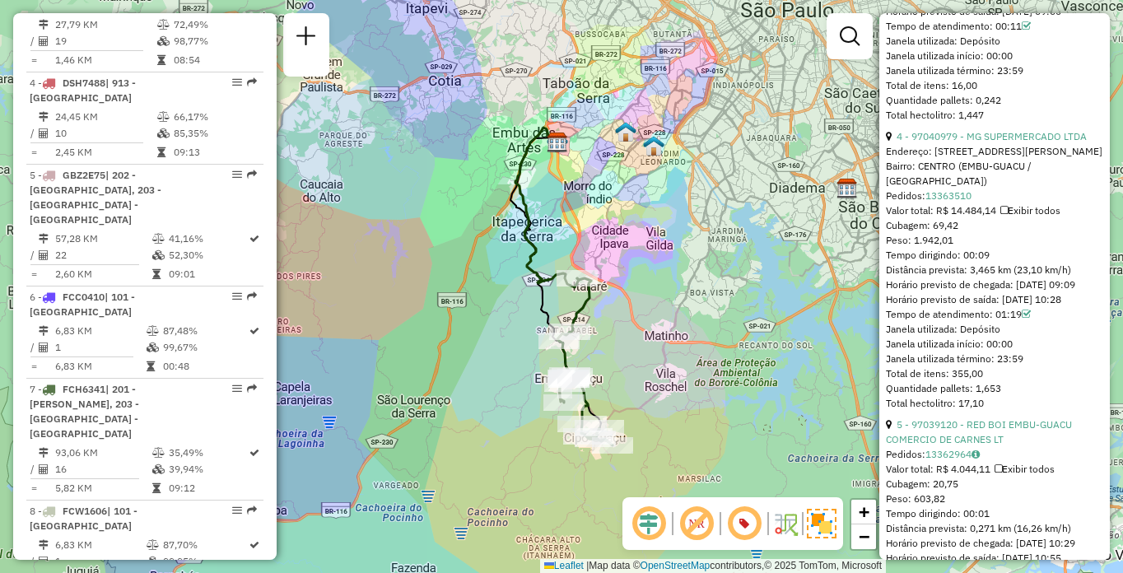
scroll to position [5217, 0]
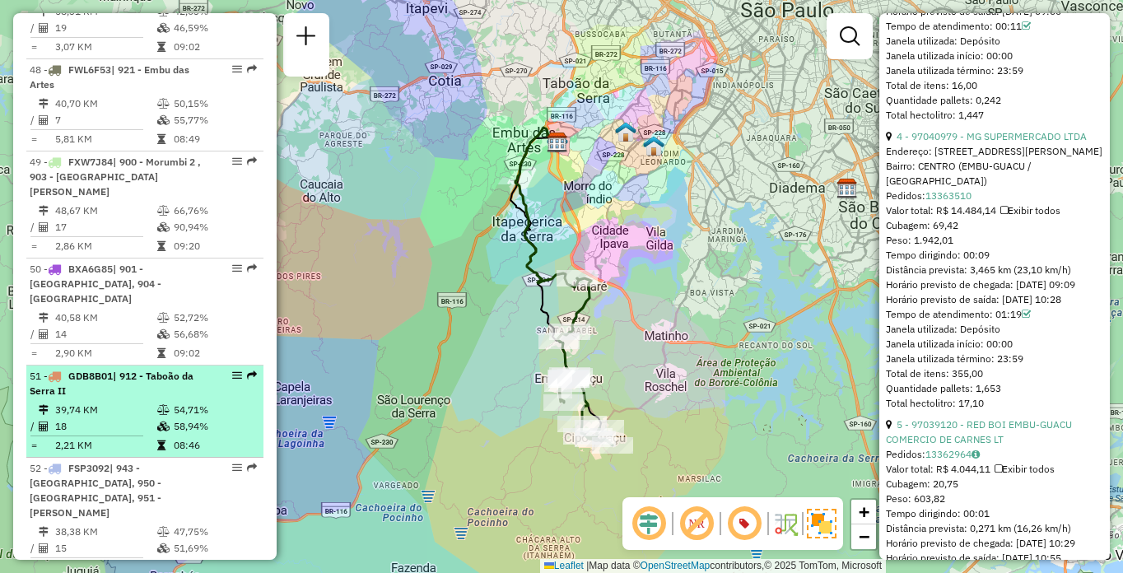
click at [96, 370] on span "GDB8B01" at bounding box center [90, 376] width 44 height 12
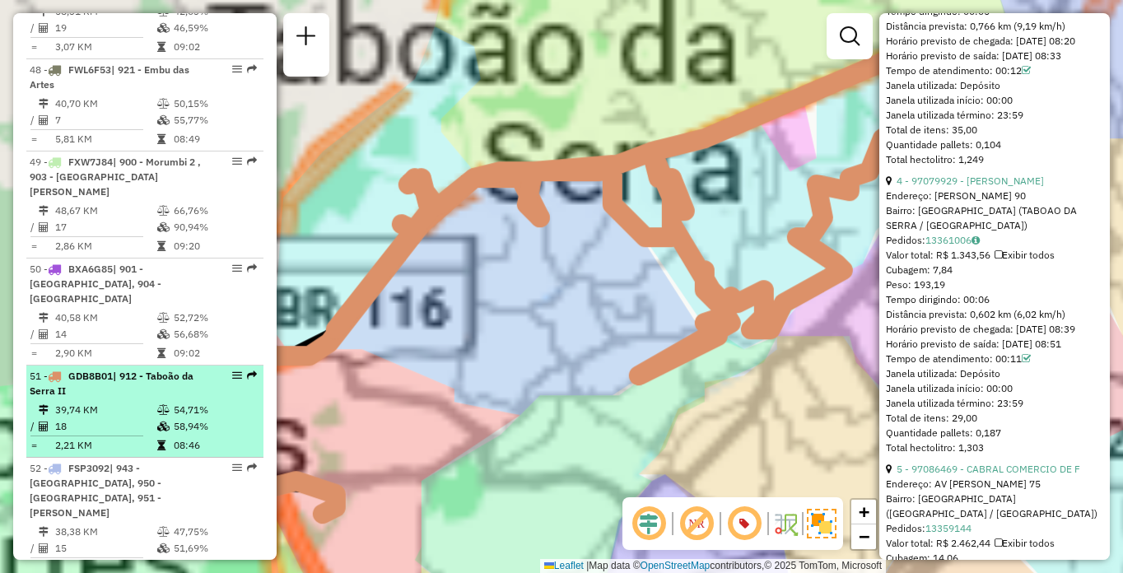
scroll to position [1385, 0]
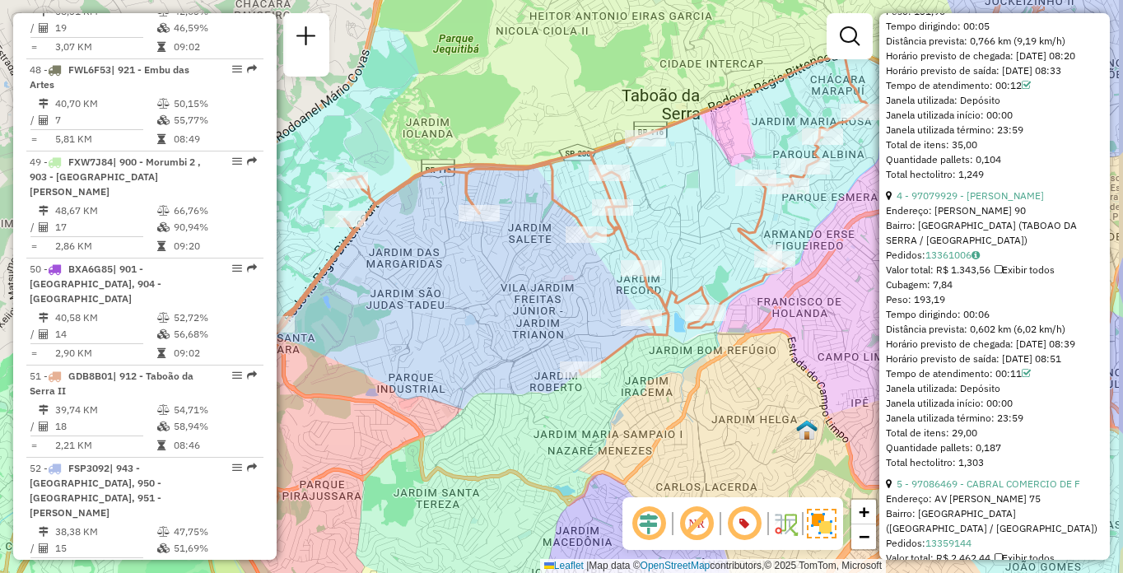
drag, startPoint x: 588, startPoint y: 338, endPoint x: 498, endPoint y: 340, distance: 89.8
click at [498, 340] on div "Janela de atendimento Grade de atendimento Capacidade Transportadoras Veículos …" at bounding box center [561, 286] width 1123 height 573
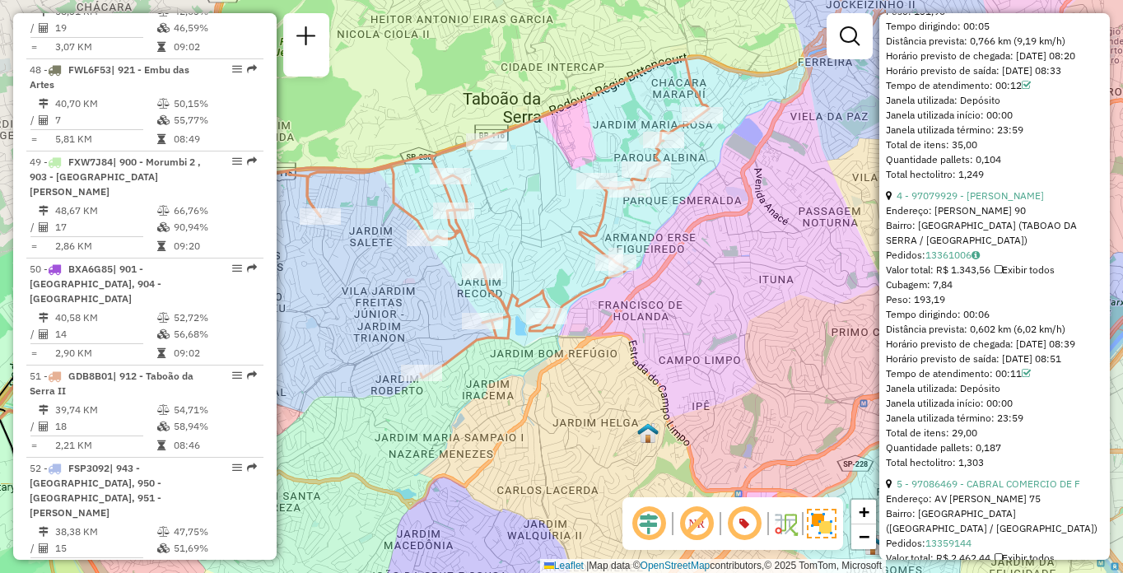
scroll to position [6077, 0]
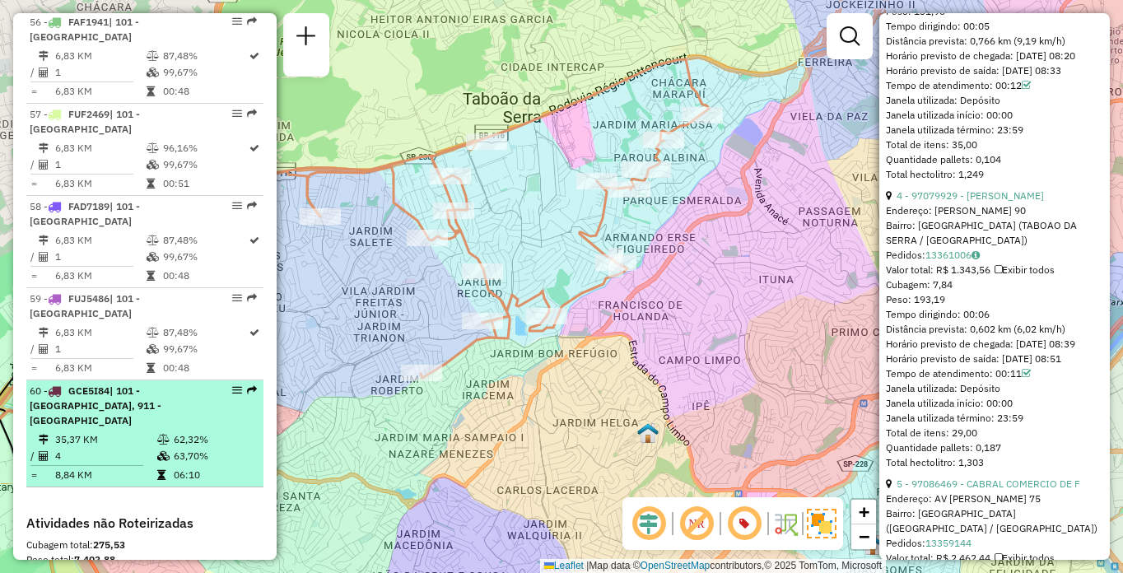
click at [155, 385] on span "| 101 - [GEOGRAPHIC_DATA], 911 - [GEOGRAPHIC_DATA]" at bounding box center [96, 406] width 132 height 42
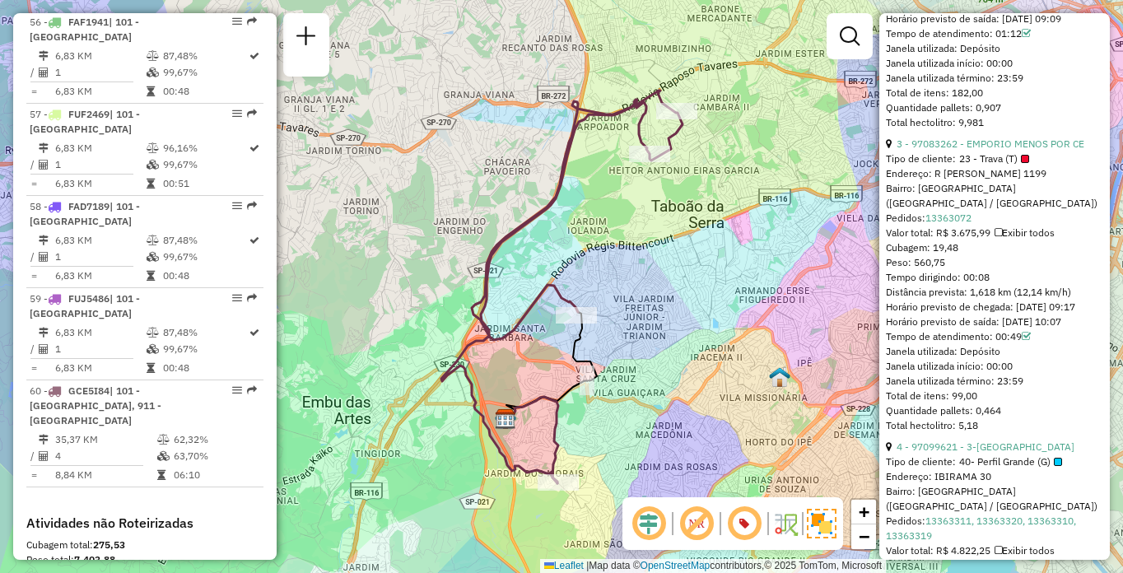
scroll to position [0, 0]
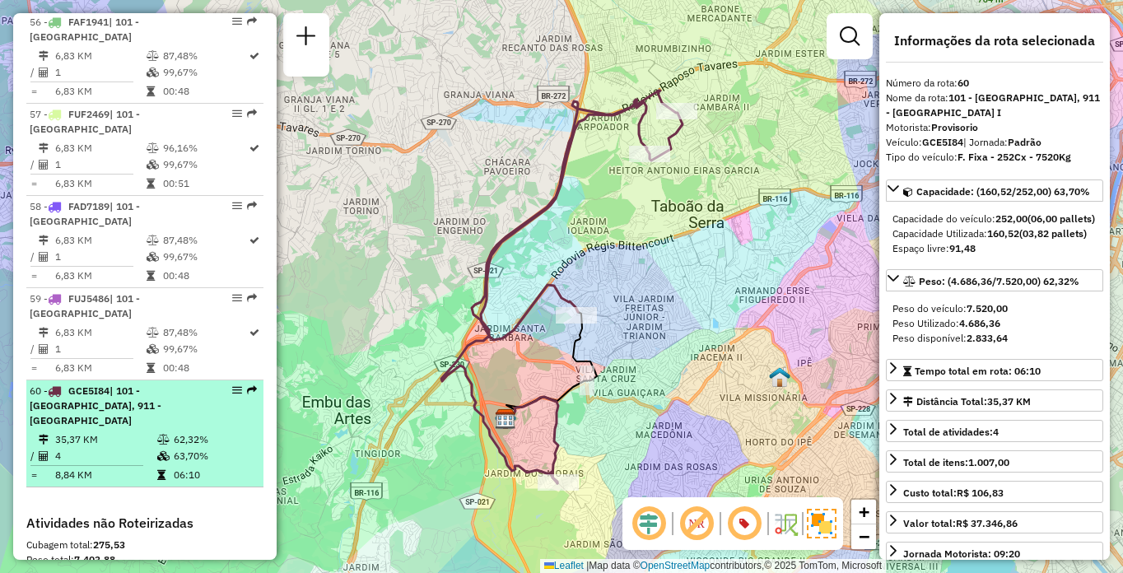
click at [123, 385] on span "| 101 - [GEOGRAPHIC_DATA], 911 - [GEOGRAPHIC_DATA]" at bounding box center [96, 406] width 132 height 42
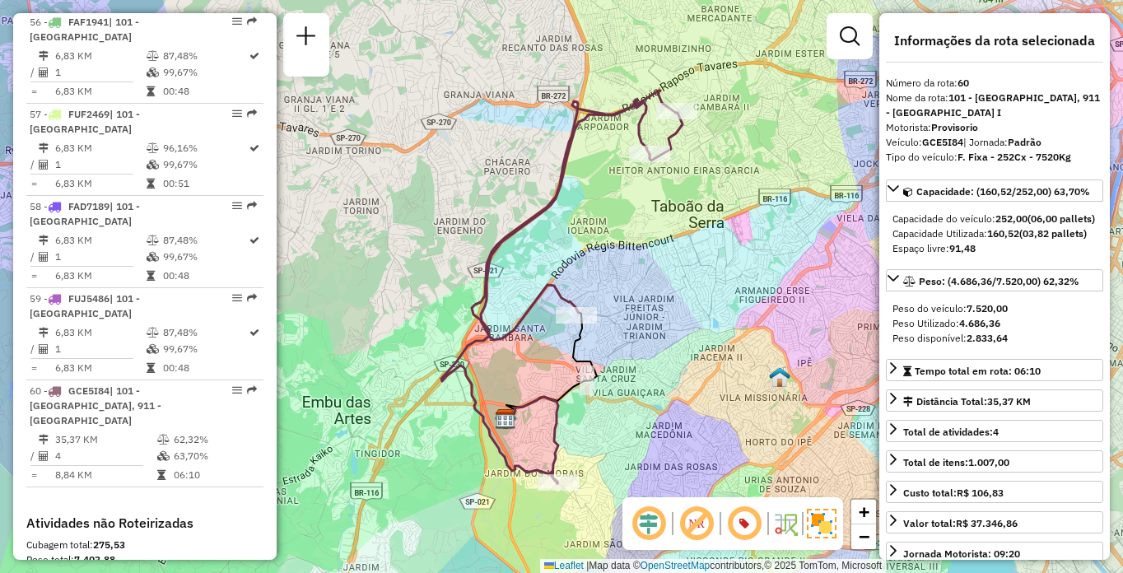
scroll to position [1227, 0]
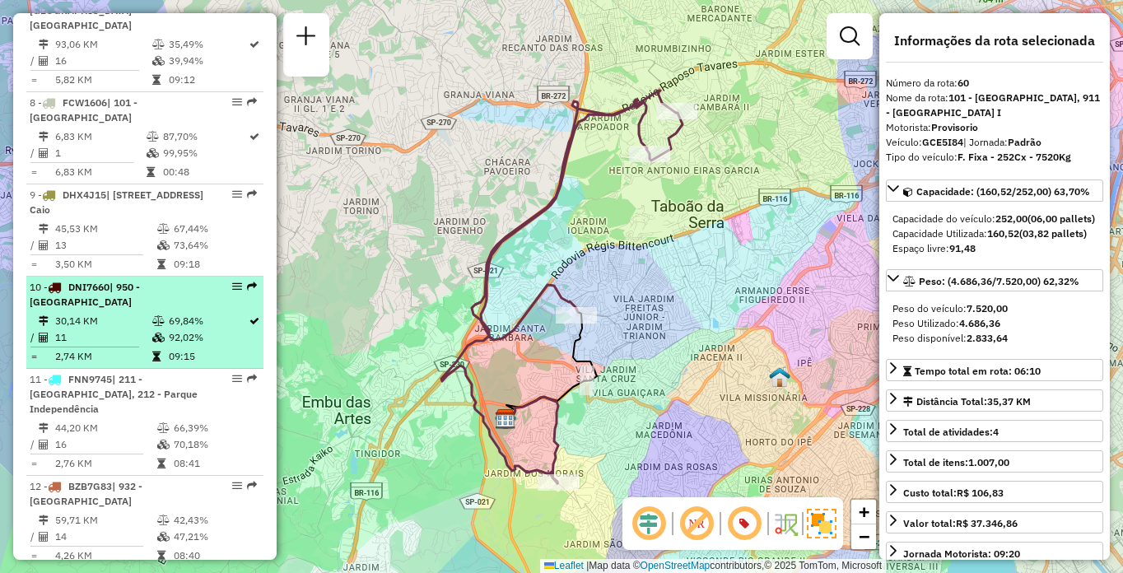
click at [136, 293] on div "10 - DNI7660 | 950 - [GEOGRAPHIC_DATA]" at bounding box center [117, 295] width 175 height 30
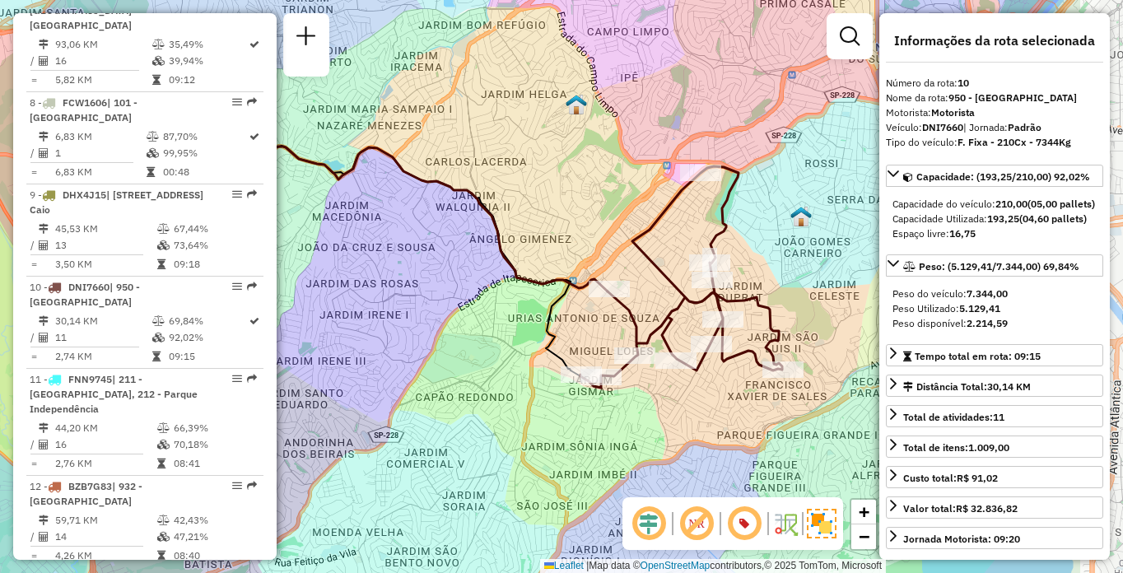
drag, startPoint x: 658, startPoint y: 373, endPoint x: 466, endPoint y: 332, distance: 196.3
click at [467, 332] on div "Janela de atendimento Grade de atendimento Capacidade Transportadoras Veículos …" at bounding box center [561, 286] width 1123 height 573
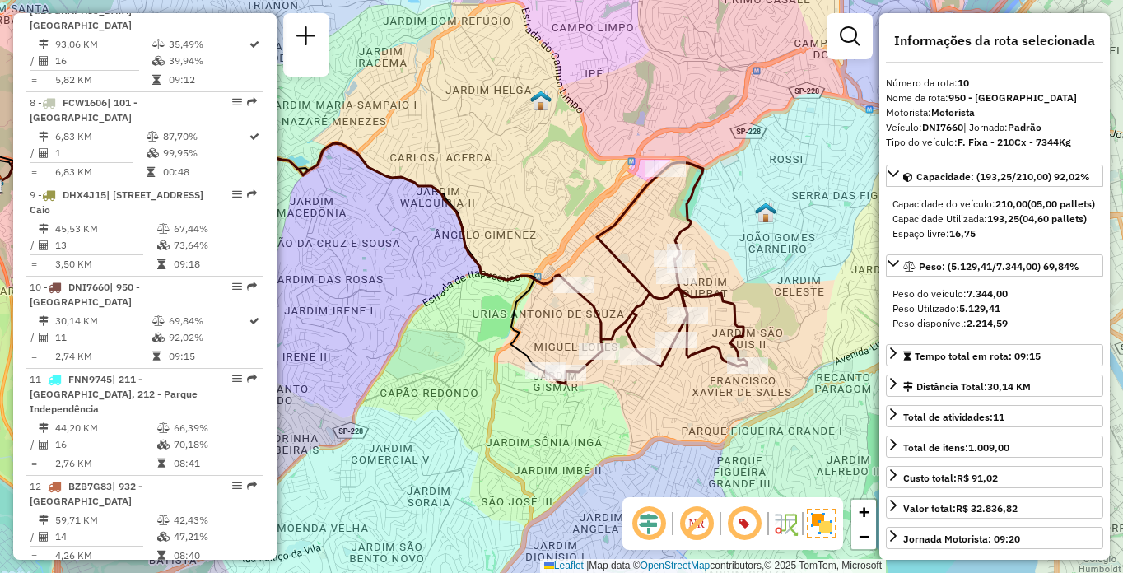
scroll to position [5309, 0]
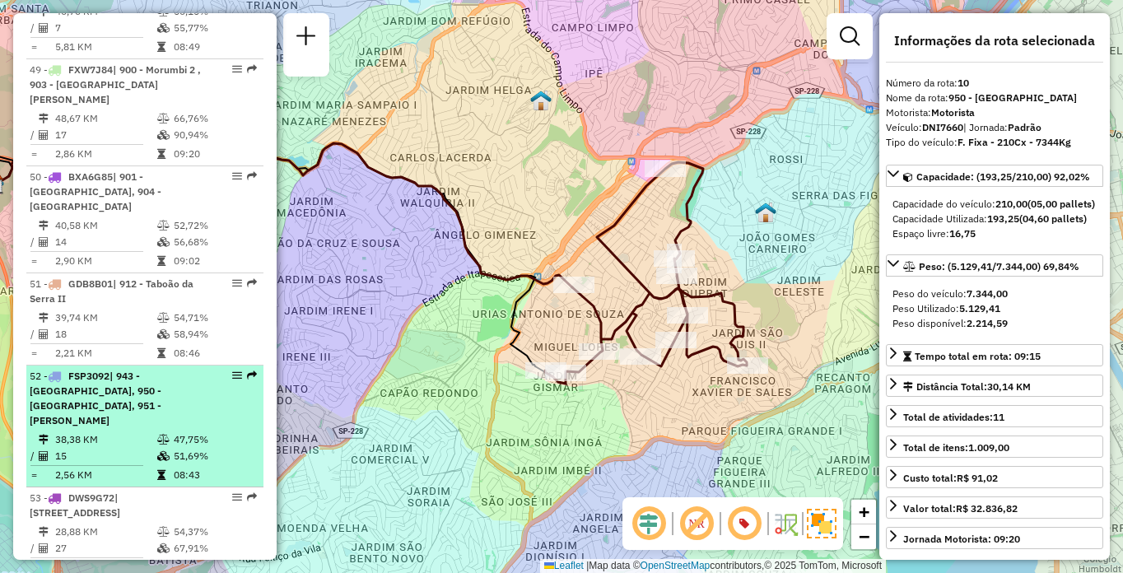
click at [101, 370] on span "| 943 - [GEOGRAPHIC_DATA], 950 - [GEOGRAPHIC_DATA], 951 - [PERSON_NAME]" at bounding box center [96, 398] width 132 height 57
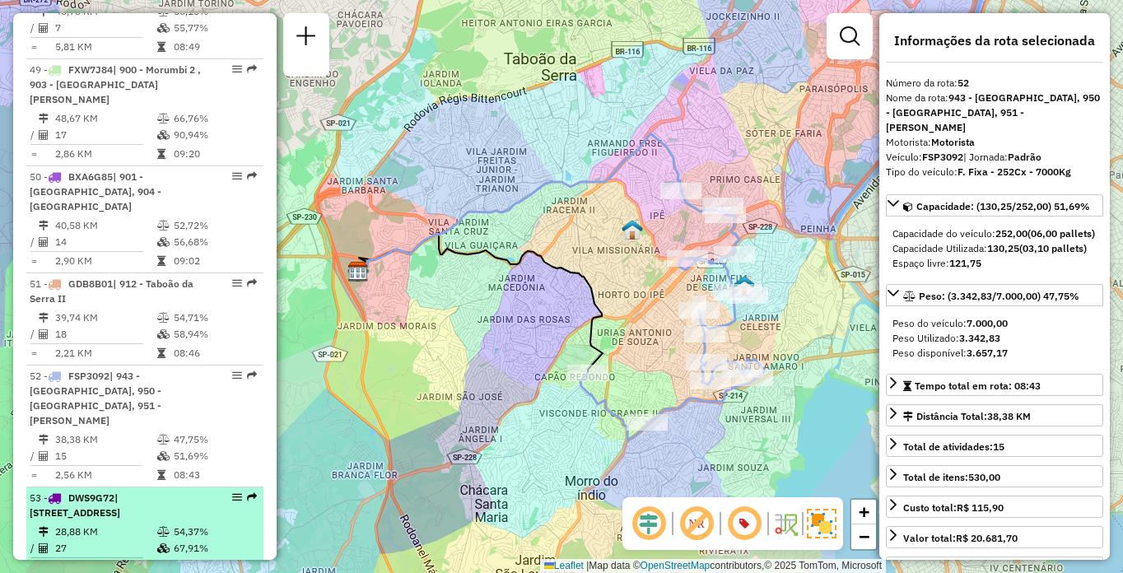
click at [115, 488] on li "53 - DWS9G72 | 103 - [GEOGRAPHIC_DATA], 111 - [GEOGRAPHIC_DATA], 970 - [GEOGRAP…" at bounding box center [144, 534] width 237 height 92
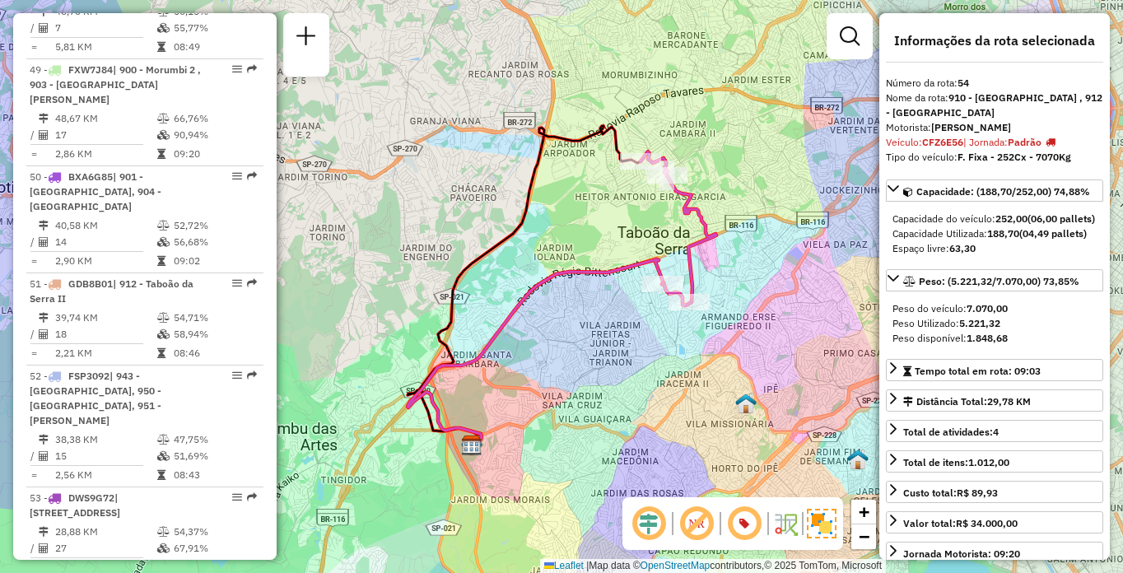
scroll to position [4298, 0]
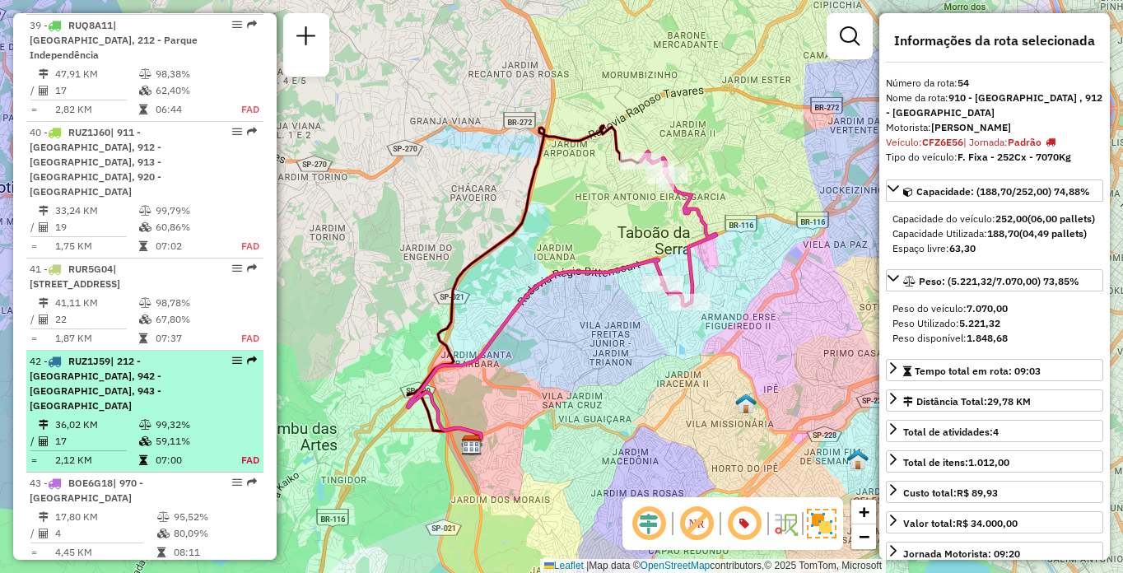
click at [108, 433] on td "17" at bounding box center [96, 441] width 84 height 16
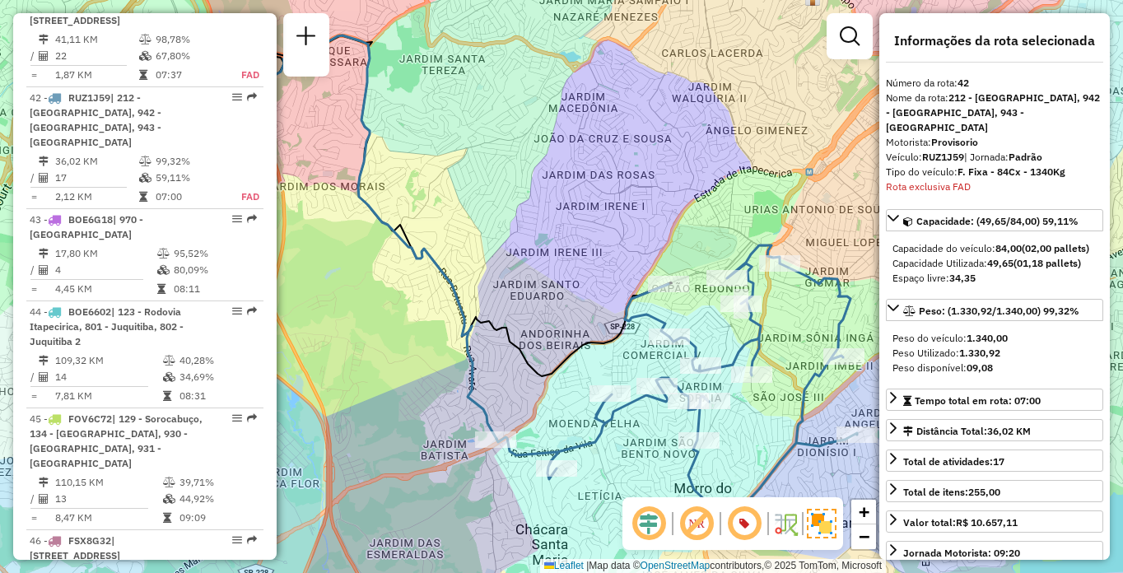
scroll to position [1426, 0]
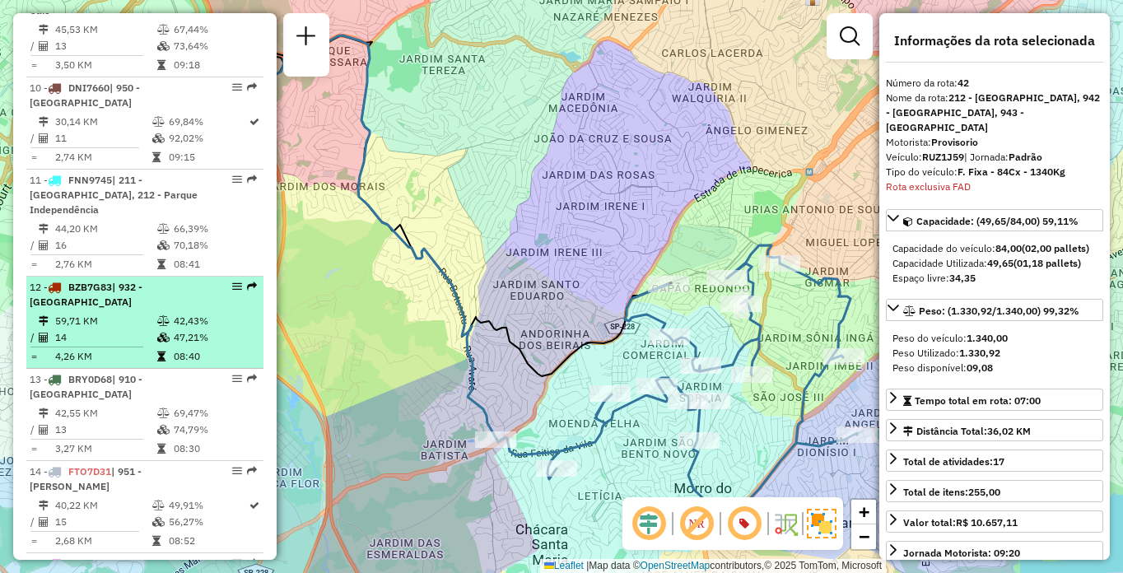
click at [140, 301] on div "12 - BZB7G83 | 932 - [GEOGRAPHIC_DATA]" at bounding box center [117, 295] width 175 height 30
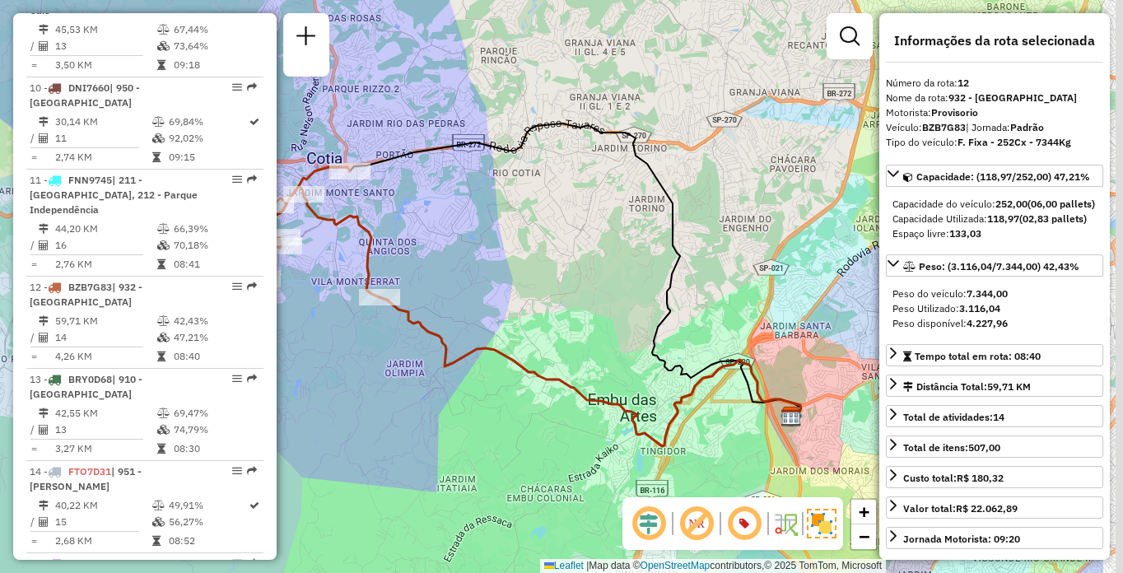
drag, startPoint x: 521, startPoint y: 258, endPoint x: 441, endPoint y: 258, distance: 79.9
click at [441, 258] on div "Janela de atendimento Grade de atendimento Capacidade Transportadoras Veículos …" at bounding box center [561, 286] width 1123 height 573
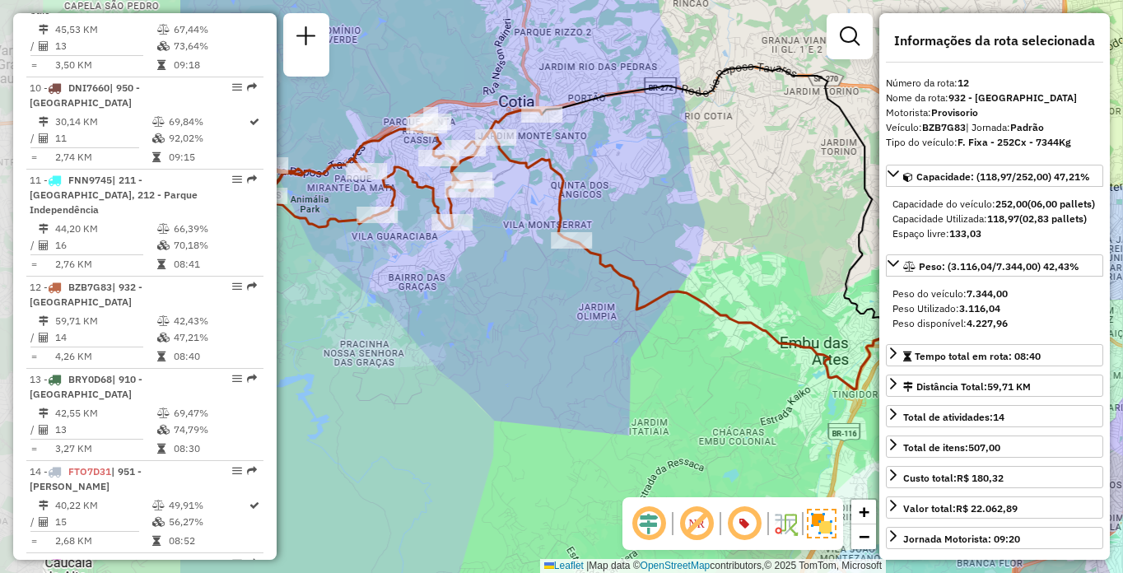
drag, startPoint x: 428, startPoint y: 332, endPoint x: 750, endPoint y: 267, distance: 328.5
click at [750, 267] on div "Janela de atendimento Grade de atendimento Capacidade Transportadoras Veículos …" at bounding box center [561, 286] width 1123 height 573
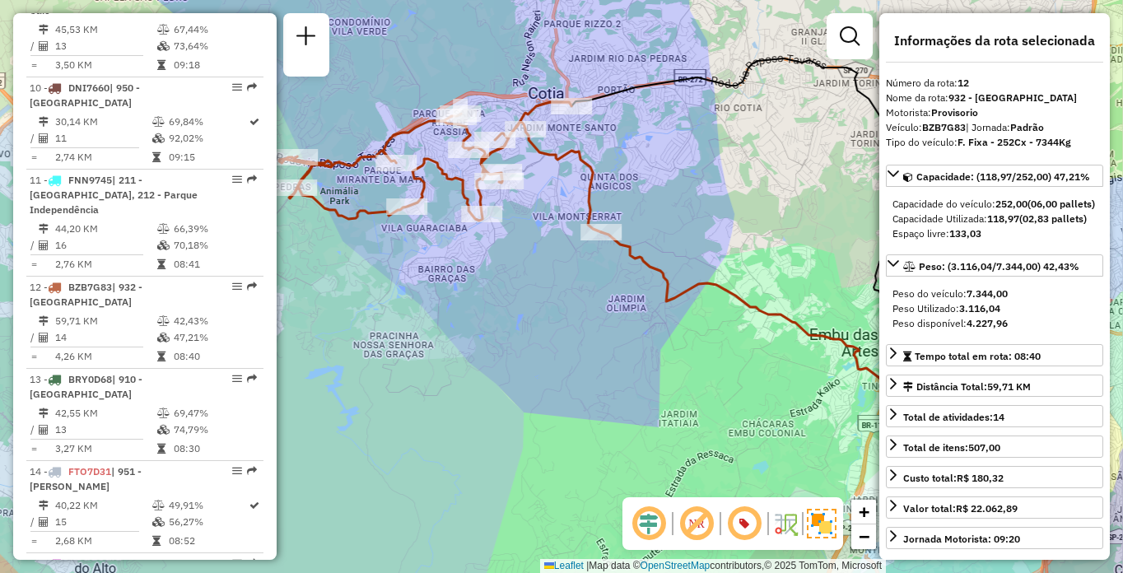
scroll to position [4833, 0]
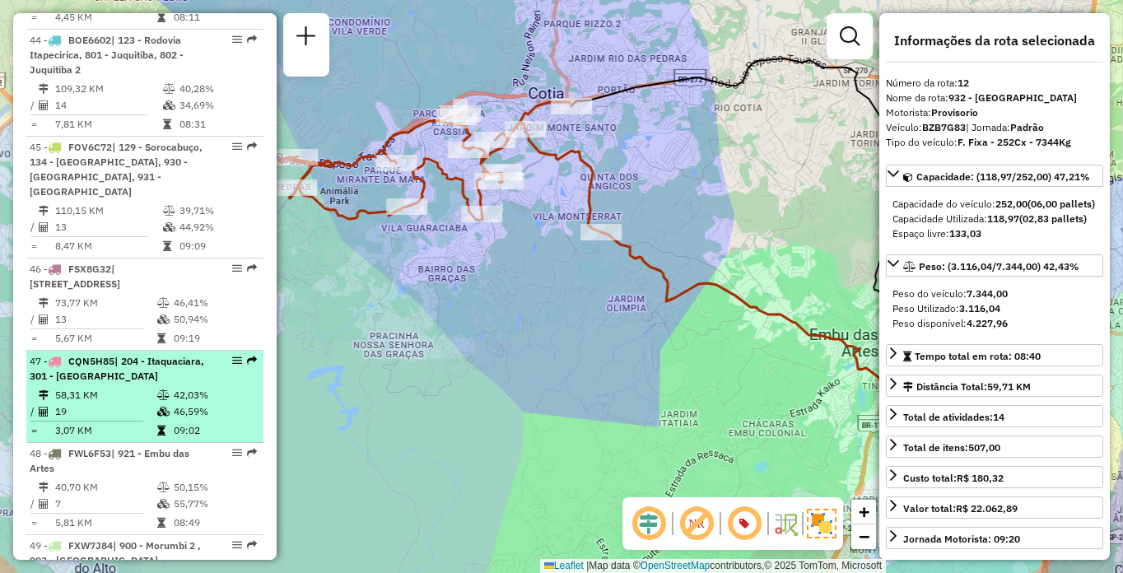
click at [129, 354] on div "47 - CQN5H85 | 204 - Itaquaciara, 301 - [GEOGRAPHIC_DATA]" at bounding box center [117, 369] width 175 height 30
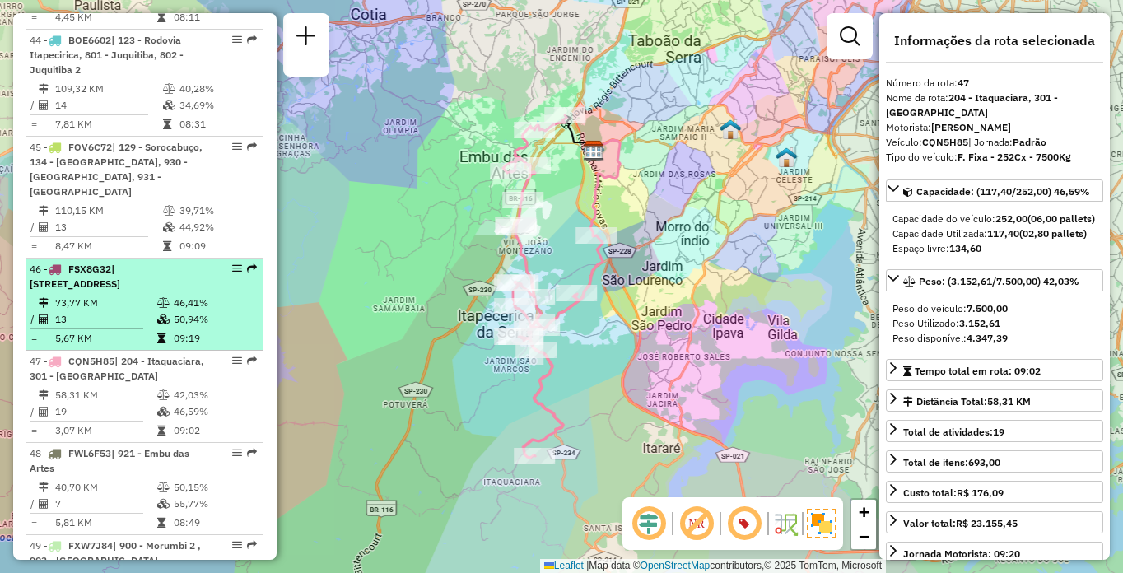
click at [110, 295] on td "73,77 KM" at bounding box center [105, 303] width 102 height 16
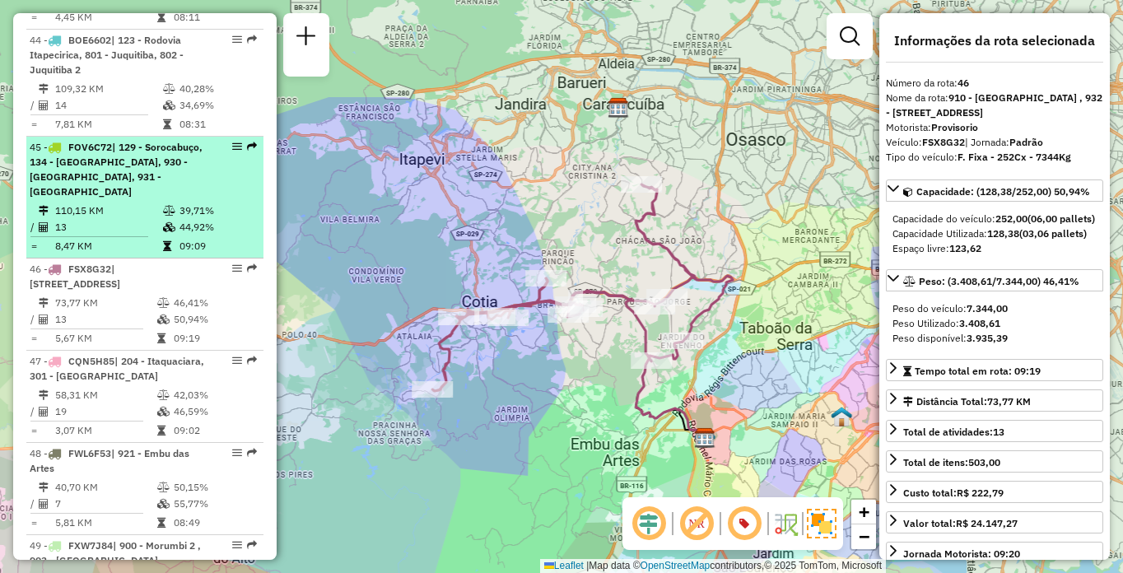
click at [147, 140] on div "45 - FOV6C72 | 129 - Sorocabuço, 134 - [GEOGRAPHIC_DATA], 930 - [GEOGRAPHIC_DAT…" at bounding box center [117, 169] width 175 height 59
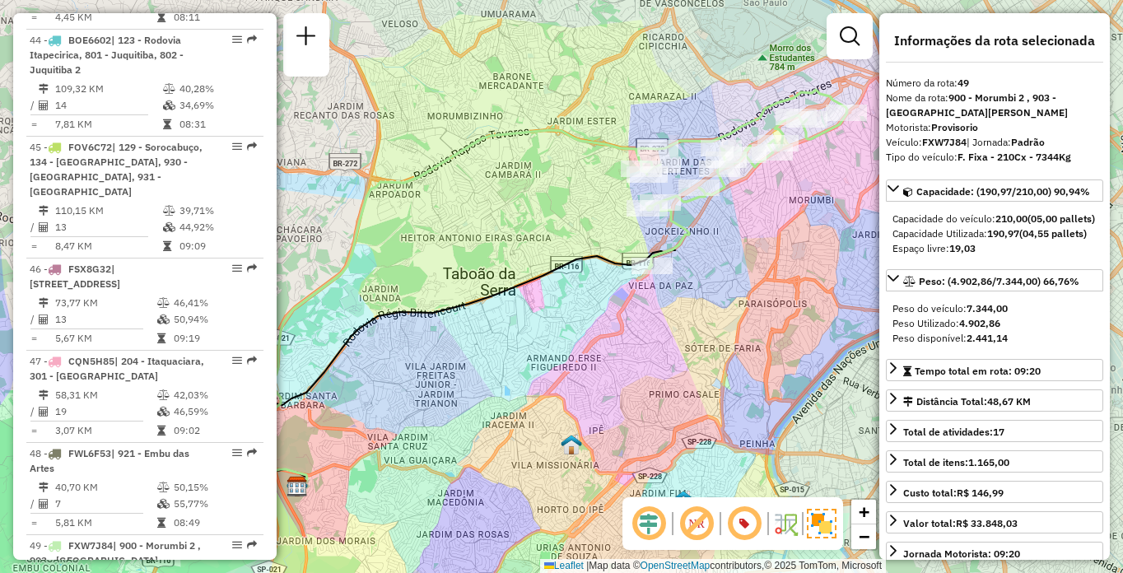
drag, startPoint x: 689, startPoint y: 385, endPoint x: 561, endPoint y: 399, distance: 128.4
click at [561, 399] on div "Janela de atendimento Grade de atendimento Capacidade Transportadoras Veículos …" at bounding box center [561, 286] width 1123 height 573
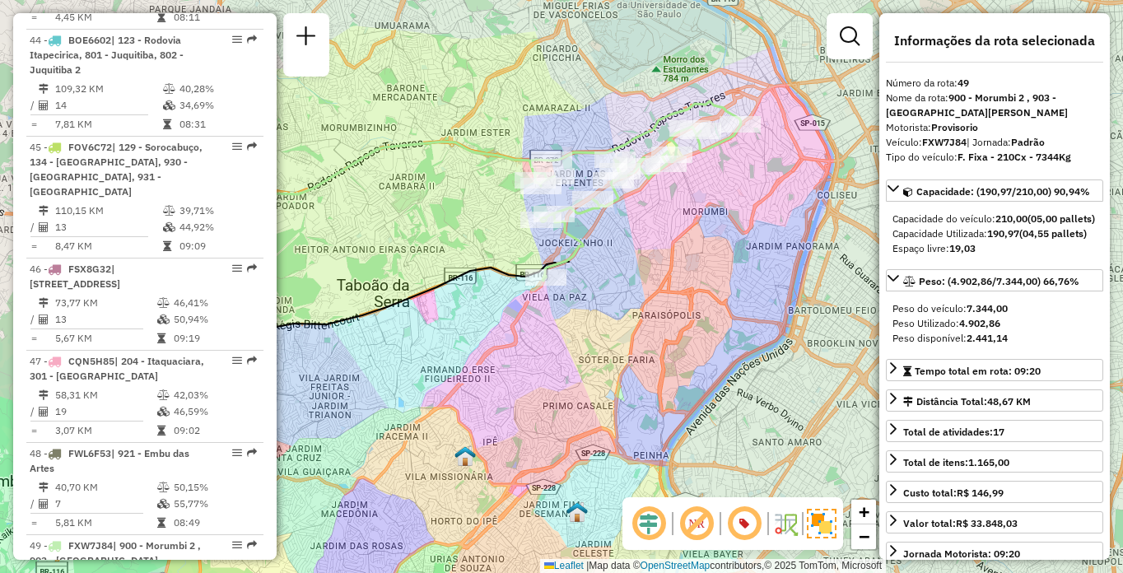
scroll to position [736, 0]
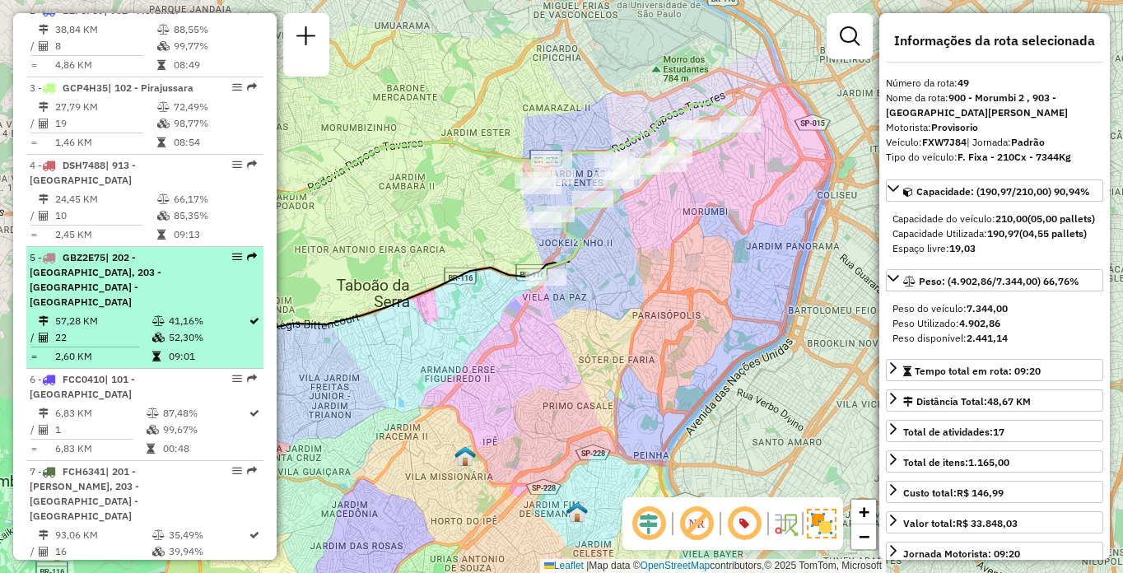
click at [99, 322] on td "57,28 KM" at bounding box center [102, 321] width 97 height 16
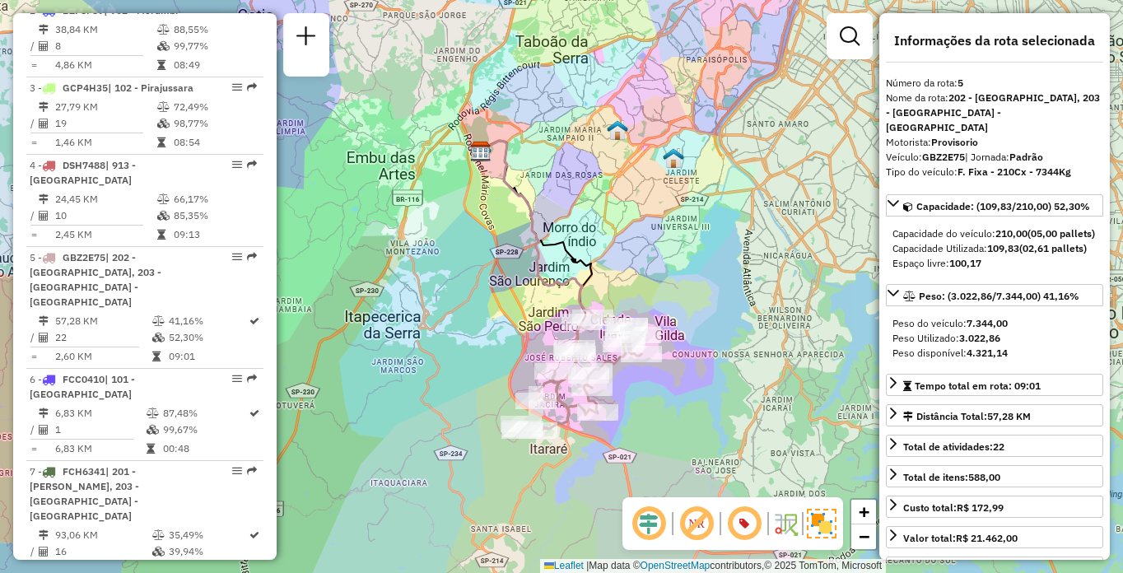
scroll to position [1105, 0]
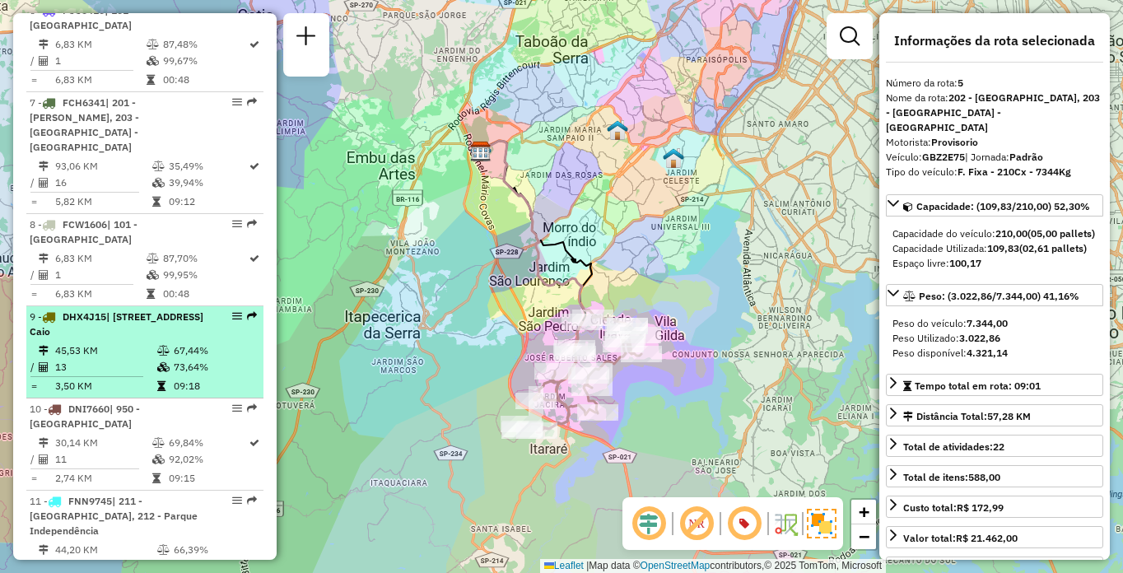
click at [114, 328] on span "| [STREET_ADDRESS] Caio" at bounding box center [117, 324] width 174 height 27
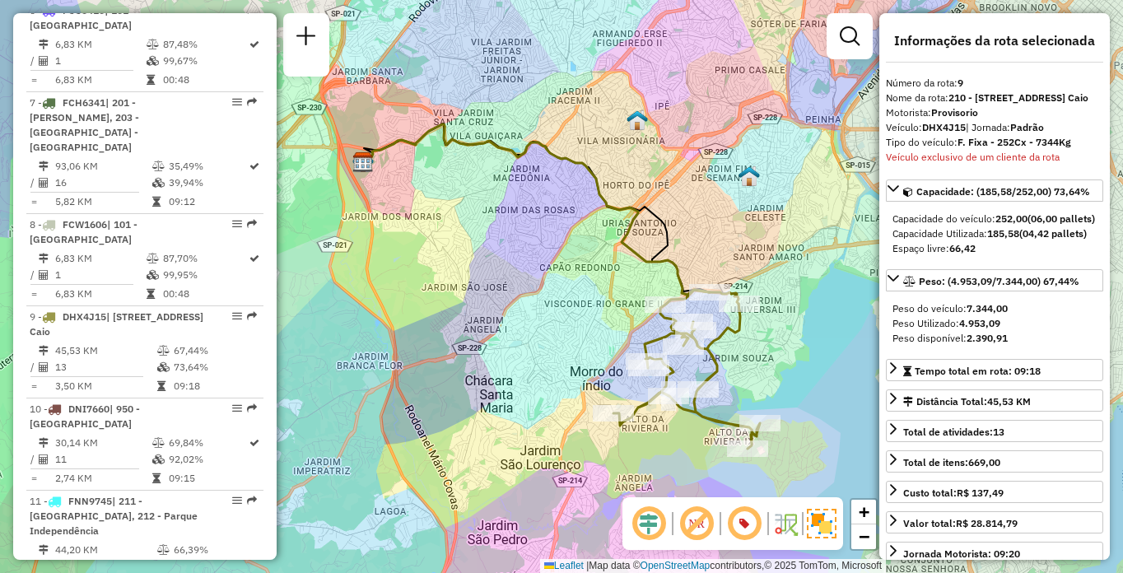
scroll to position [6077, 0]
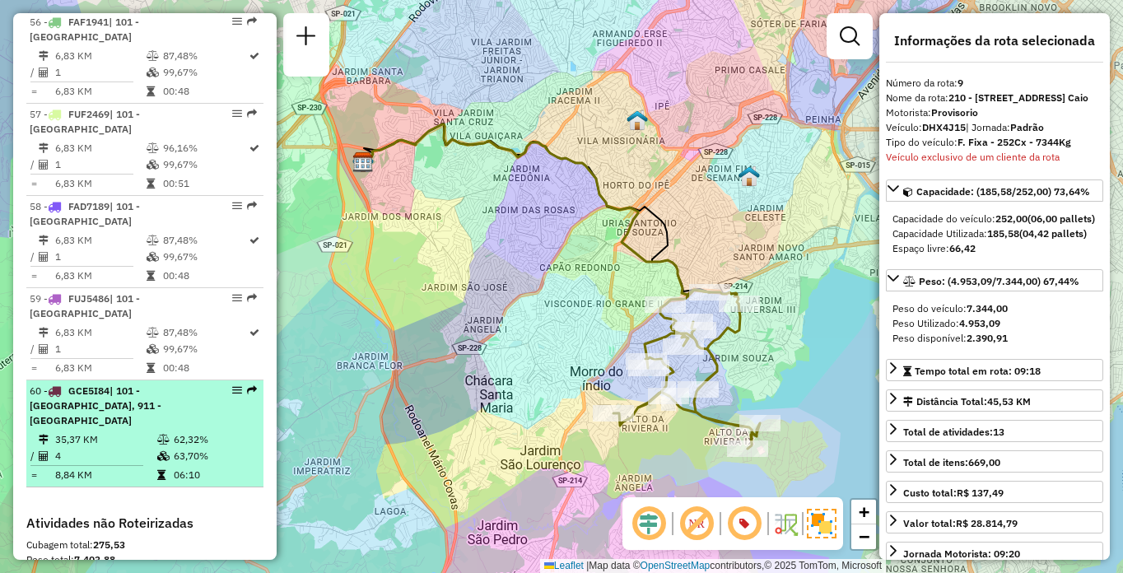
click at [94, 432] on td "35,37 KM" at bounding box center [105, 440] width 102 height 16
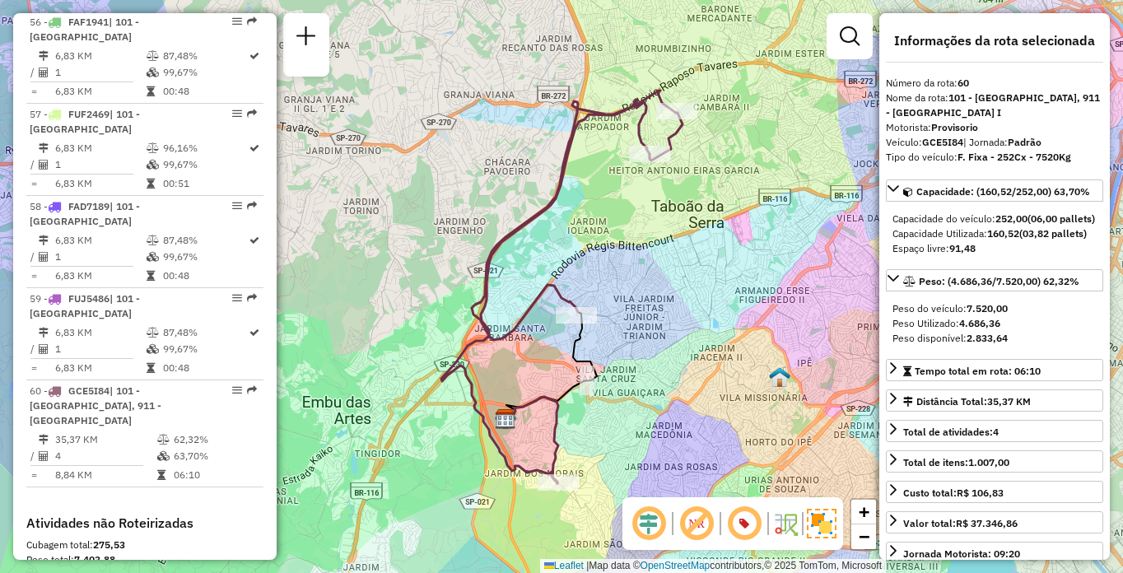
scroll to position [1227, 0]
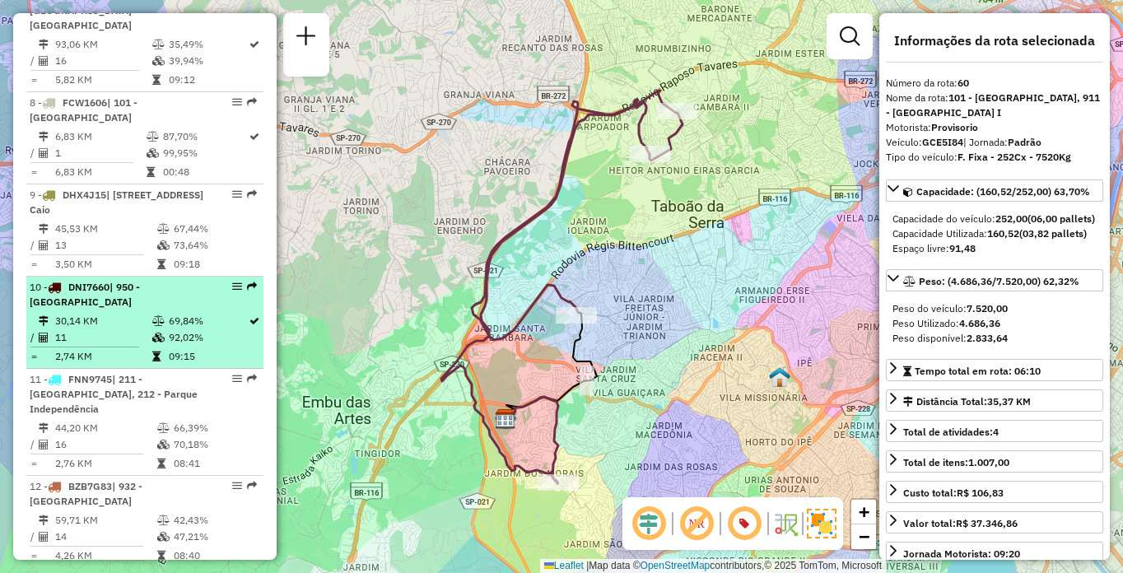
click at [90, 284] on span "DNI7660" at bounding box center [88, 287] width 41 height 12
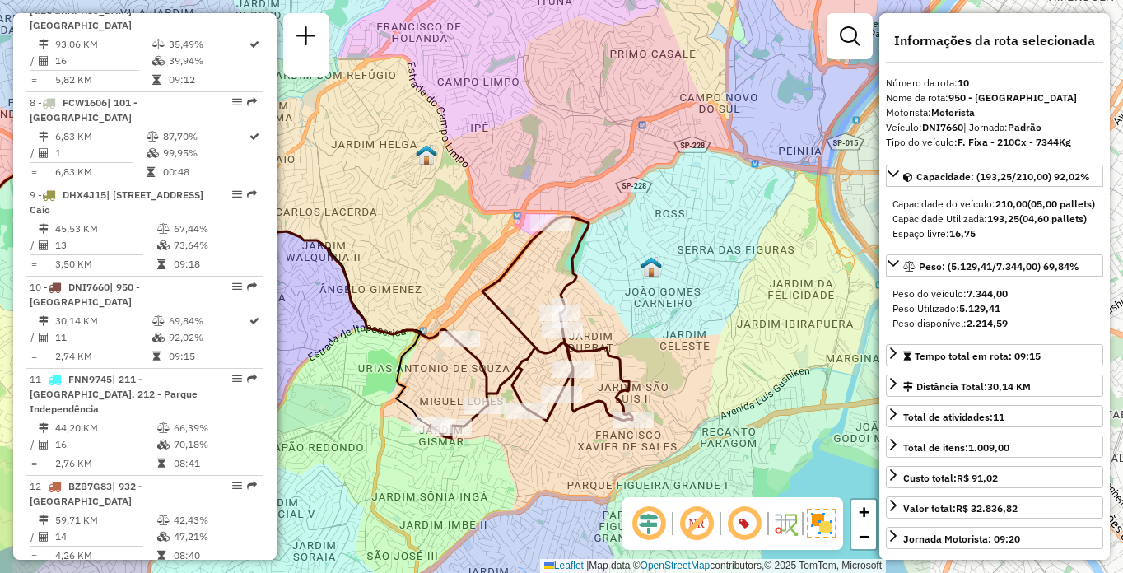
drag, startPoint x: 754, startPoint y: 196, endPoint x: 447, endPoint y: 203, distance: 306.5
click at [447, 203] on div "Janela de atendimento Grade de atendimento Capacidade Transportadoras Veículos …" at bounding box center [561, 286] width 1123 height 573
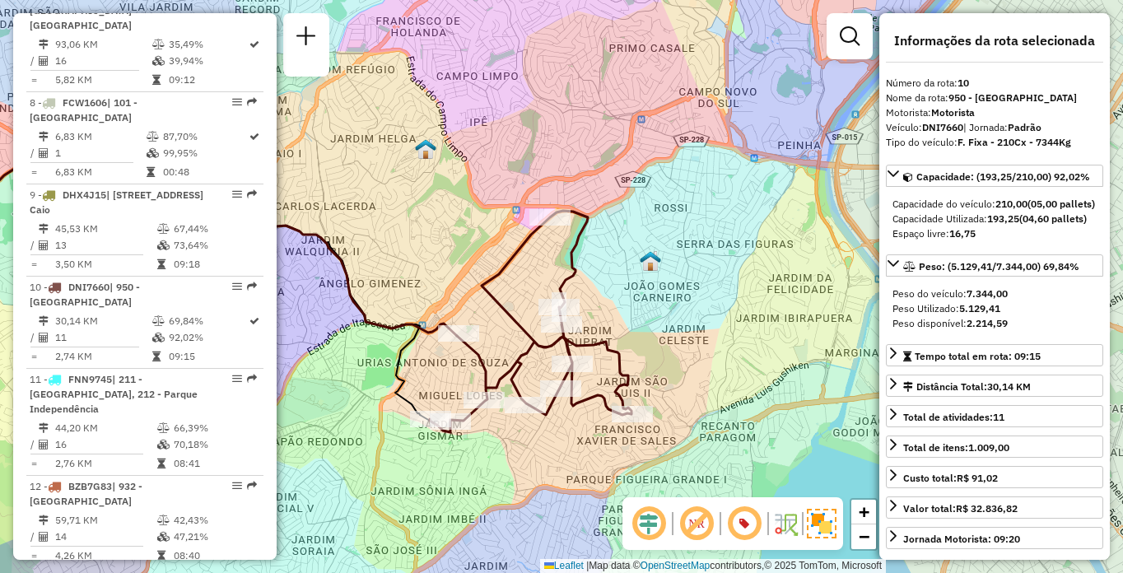
scroll to position [5309, 0]
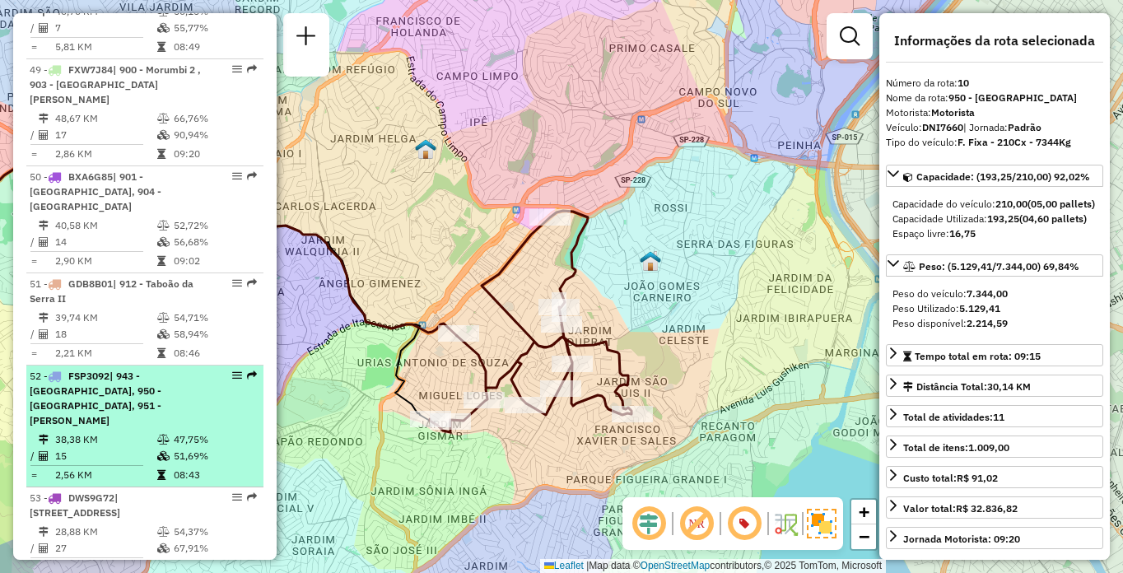
click at [107, 370] on span "| 943 - [GEOGRAPHIC_DATA], 950 - [GEOGRAPHIC_DATA], 951 - [PERSON_NAME]" at bounding box center [96, 398] width 132 height 57
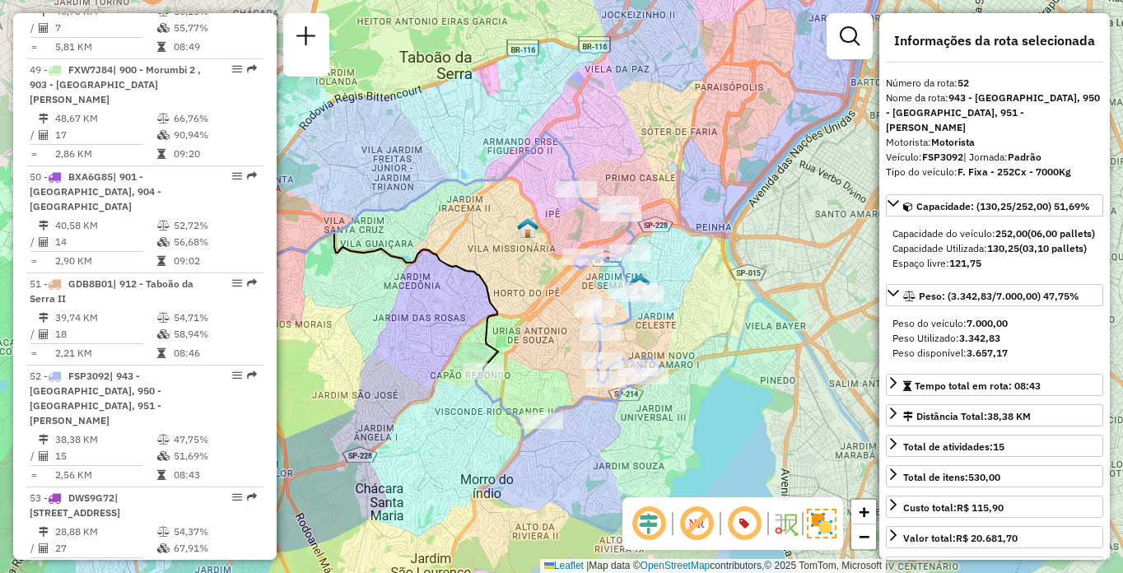
drag, startPoint x: 580, startPoint y: 390, endPoint x: 443, endPoint y: 390, distance: 136.7
click at [443, 390] on div "Janela de atendimento Grade de atendimento Capacidade Transportadoras Veículos …" at bounding box center [561, 286] width 1123 height 573
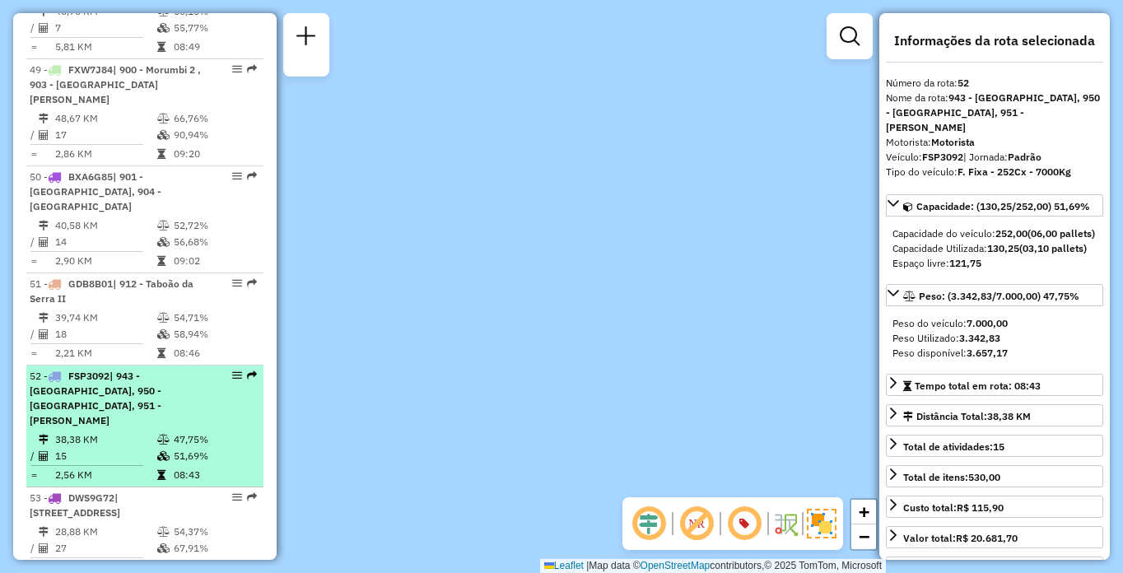
click at [79, 370] on span "| 943 - [GEOGRAPHIC_DATA], 950 - [GEOGRAPHIC_DATA], 951 - [PERSON_NAME]" at bounding box center [96, 398] width 132 height 57
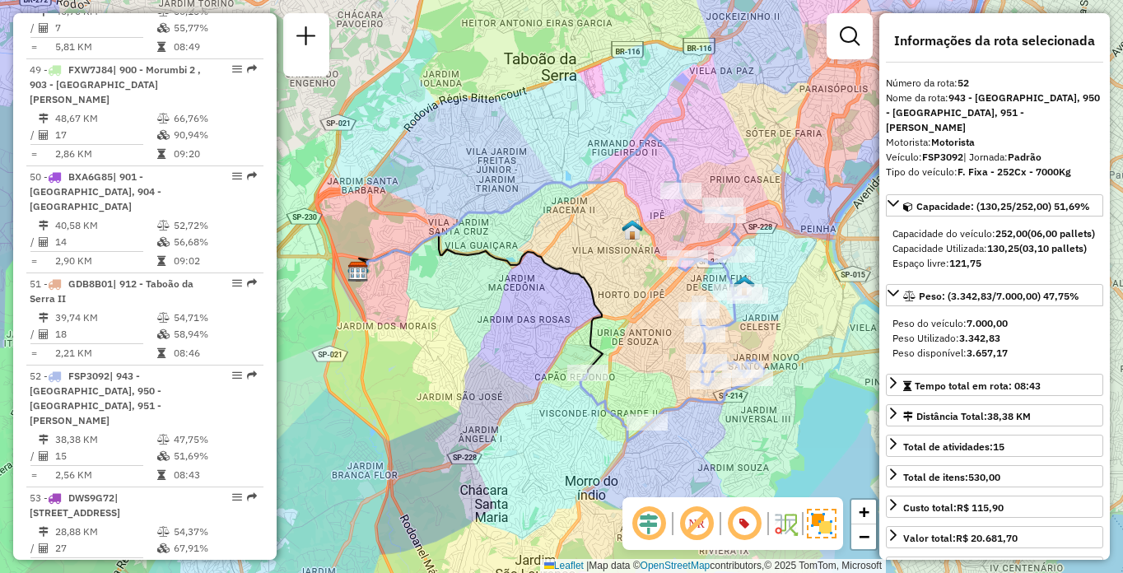
scroll to position [1319, 0]
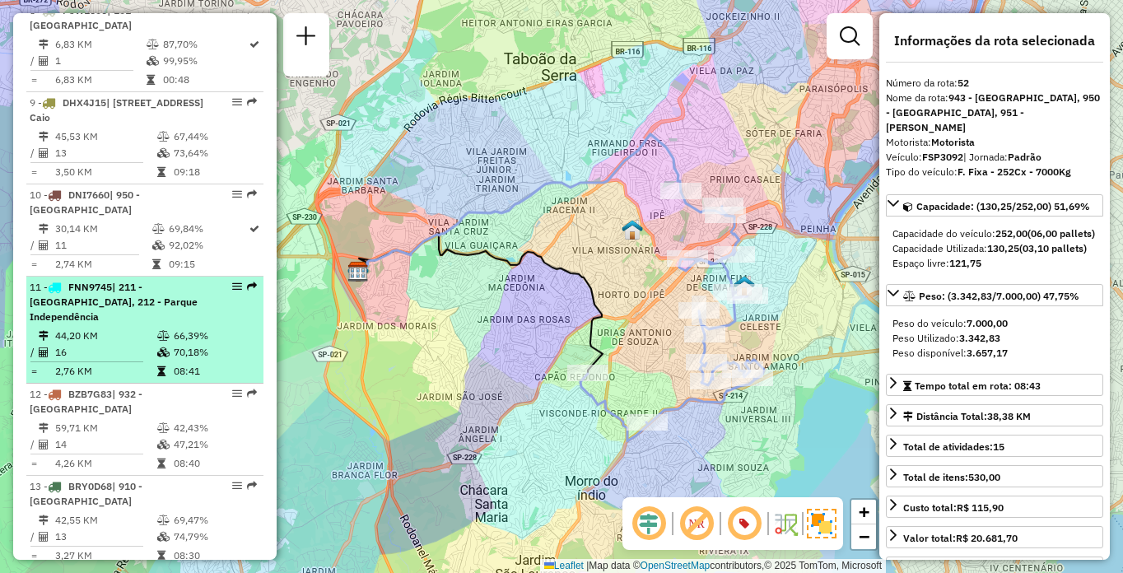
click at [74, 311] on span "| 211 - [GEOGRAPHIC_DATA], 212 - Parque Independência" at bounding box center [114, 302] width 168 height 42
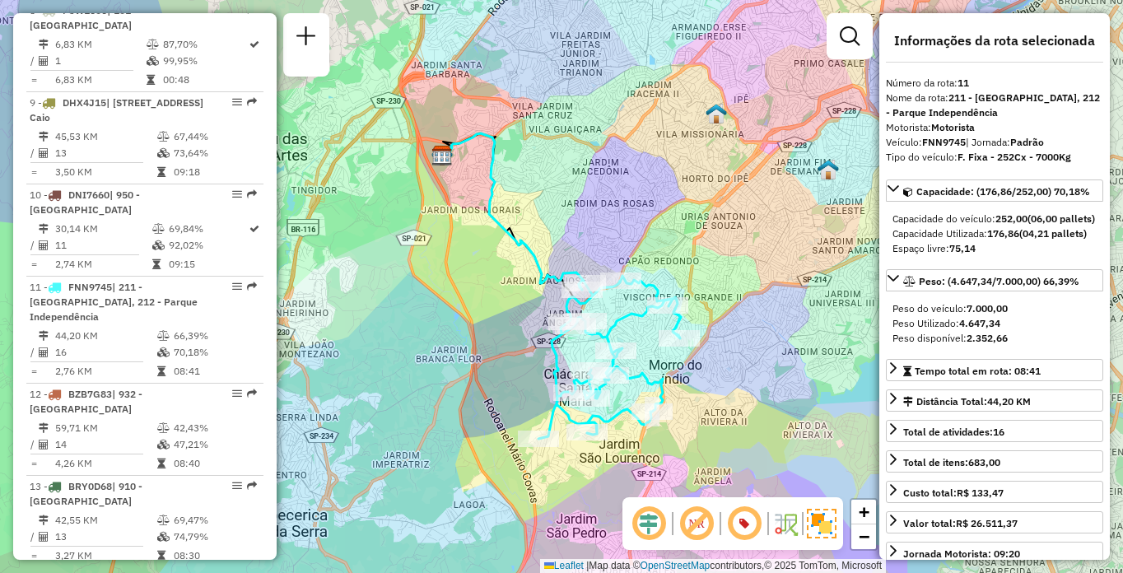
scroll to position [1611, 0]
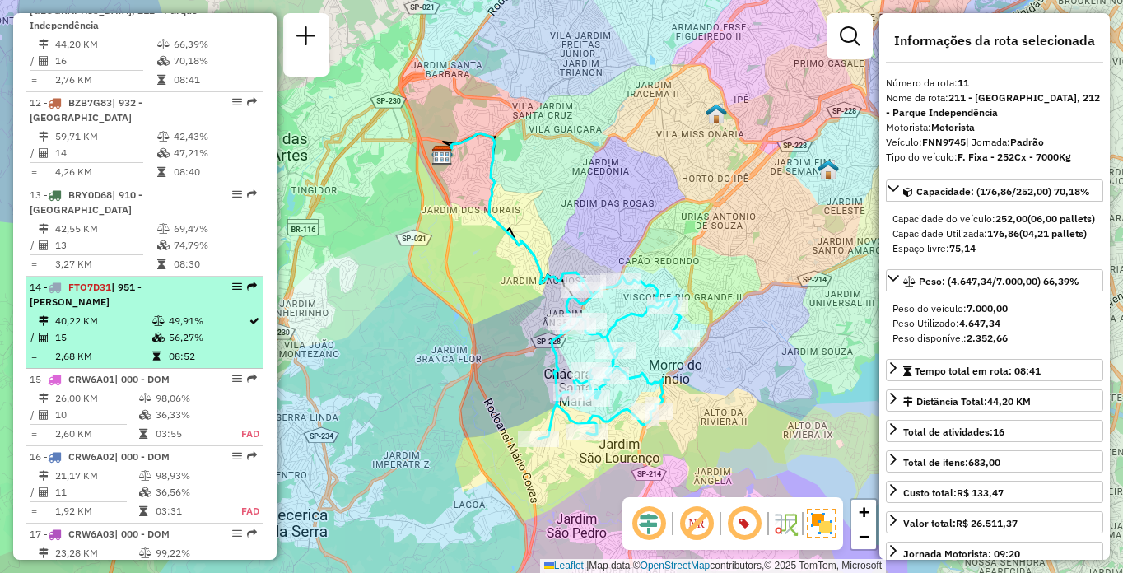
click at [178, 315] on td "49,91%" at bounding box center [208, 321] width 80 height 16
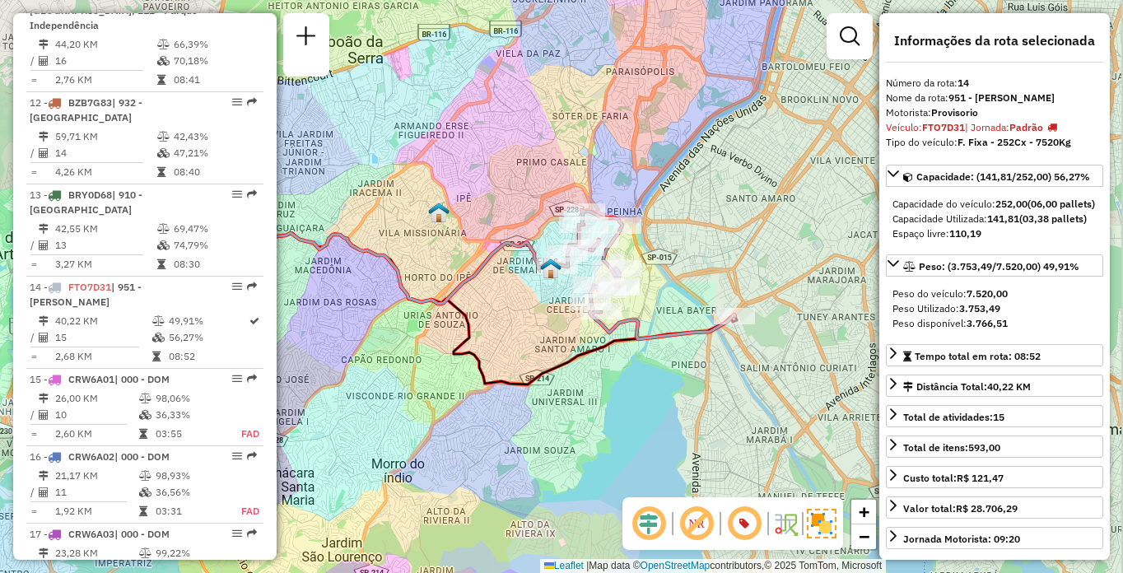
drag, startPoint x: 622, startPoint y: 306, endPoint x: 492, endPoint y: 318, distance: 130.6
click at [492, 318] on div "Janela de atendimento Grade de atendimento Capacidade Transportadoras Veículos …" at bounding box center [561, 286] width 1123 height 573
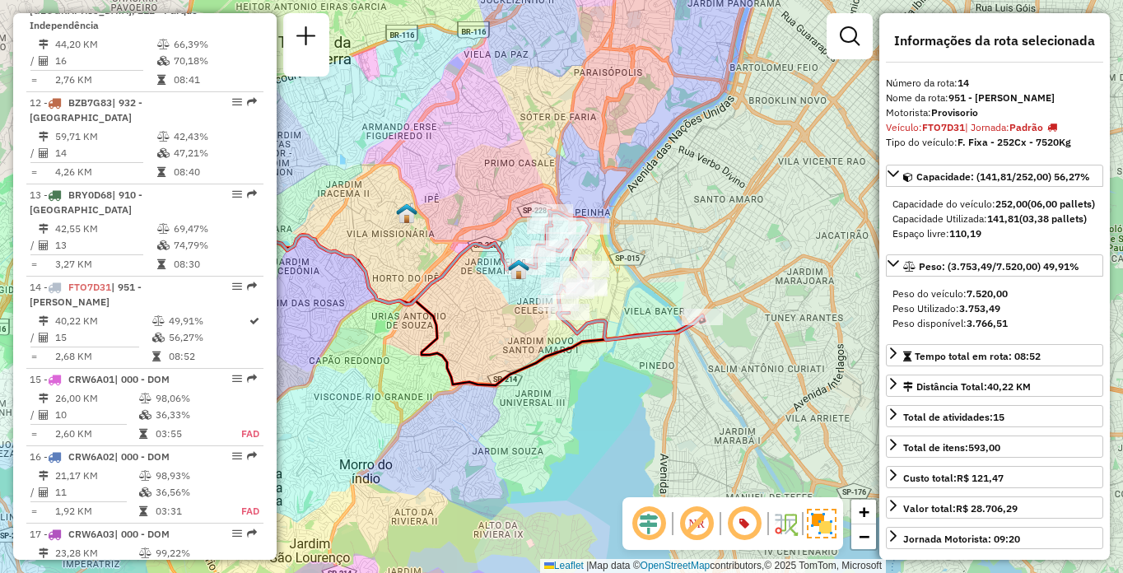
scroll to position [567, 0]
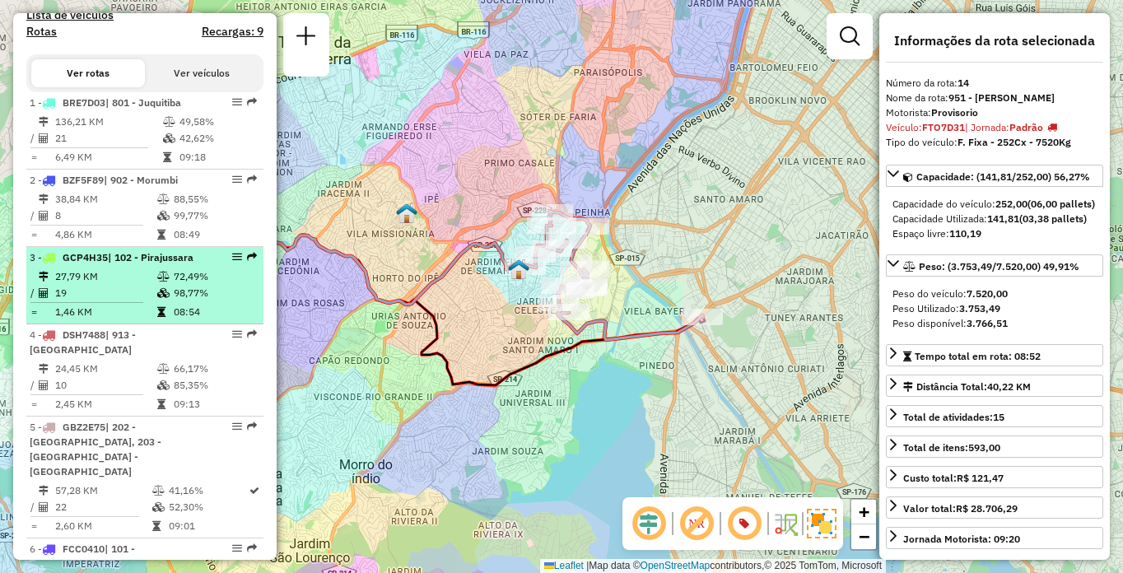
click at [90, 301] on td "19" at bounding box center [105, 293] width 102 height 16
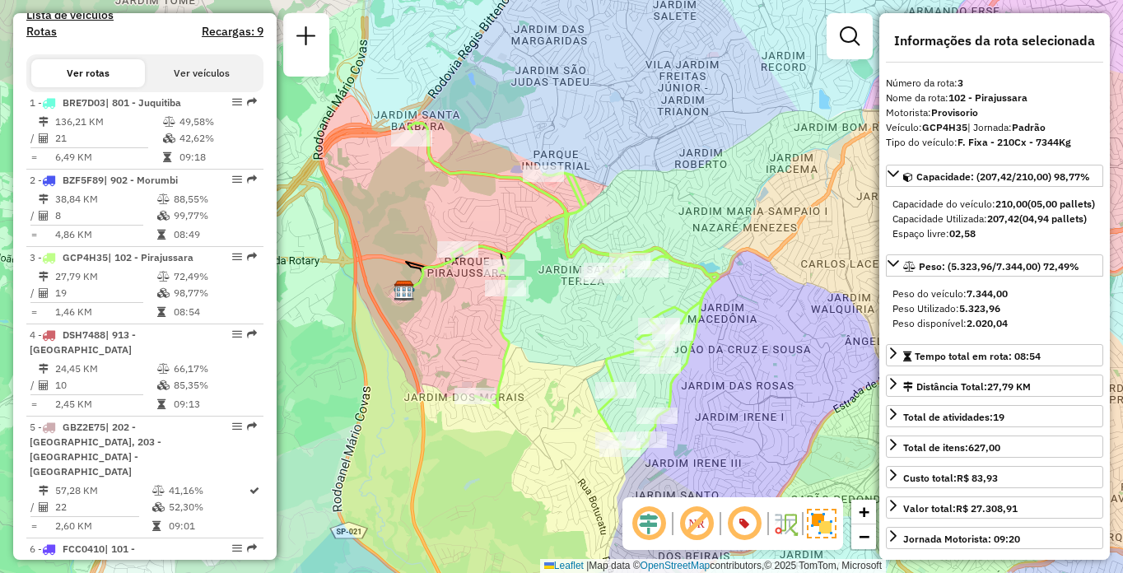
scroll to position [5416, 0]
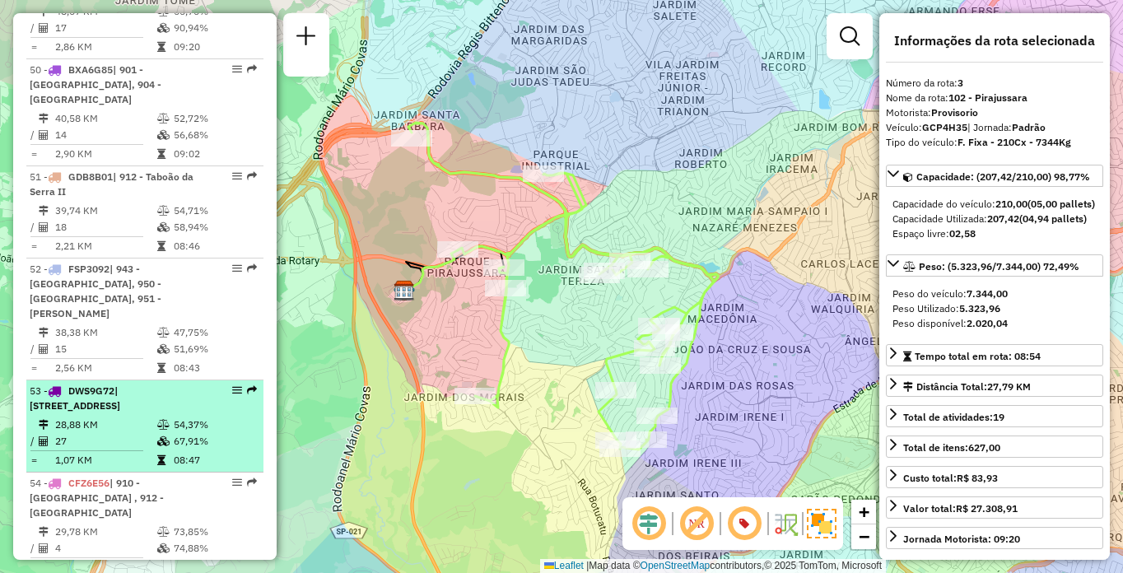
click at [76, 385] on span "| [STREET_ADDRESS]" at bounding box center [75, 398] width 91 height 27
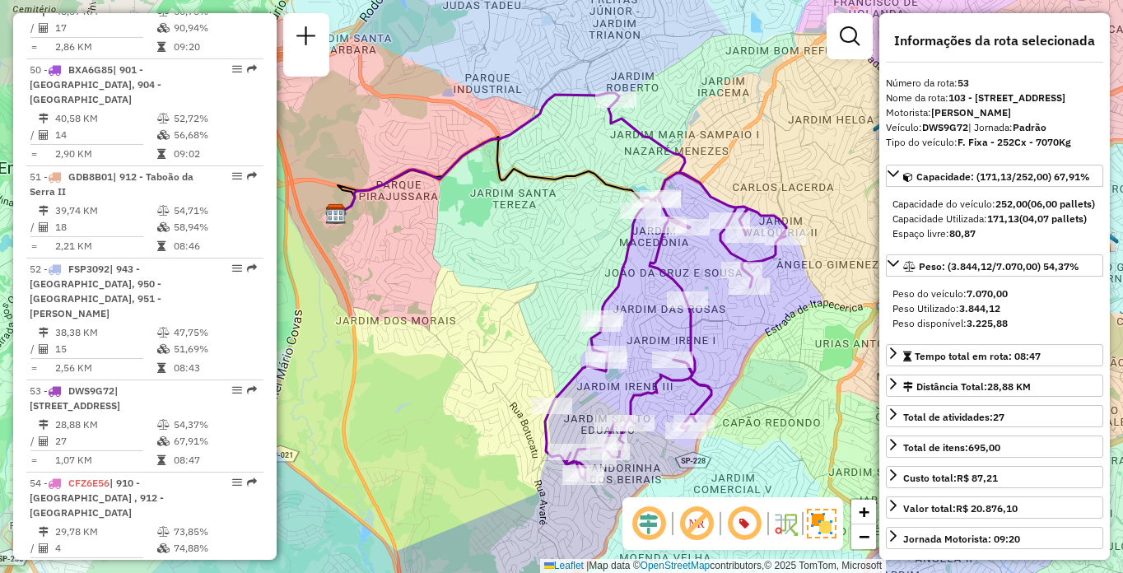
scroll to position [4940, 0]
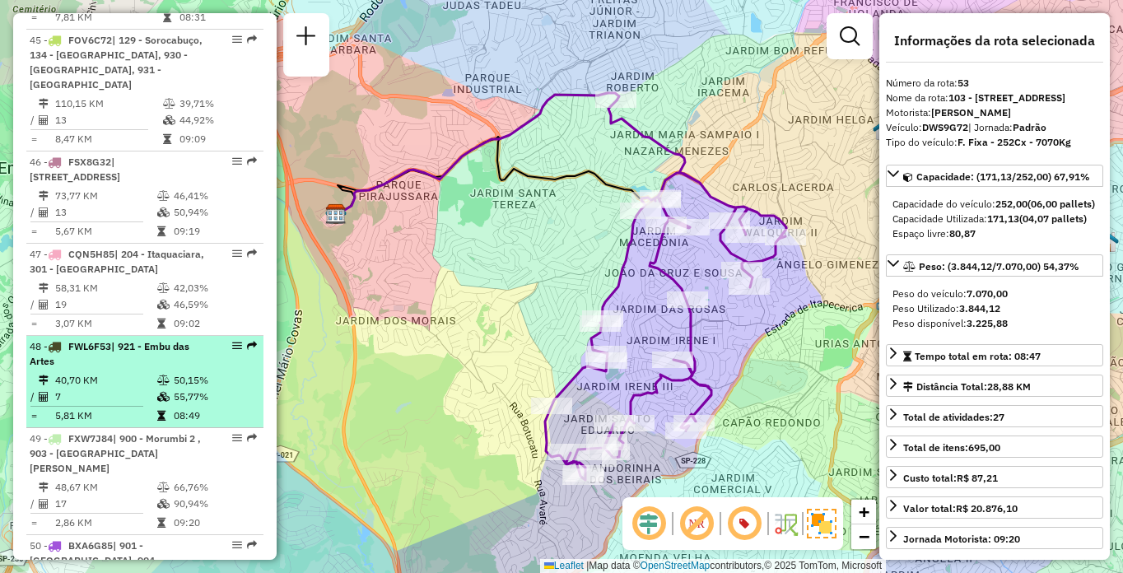
click at [177, 339] on div "48 - FWL6F53 | 921 - Embu das Artes" at bounding box center [117, 354] width 175 height 30
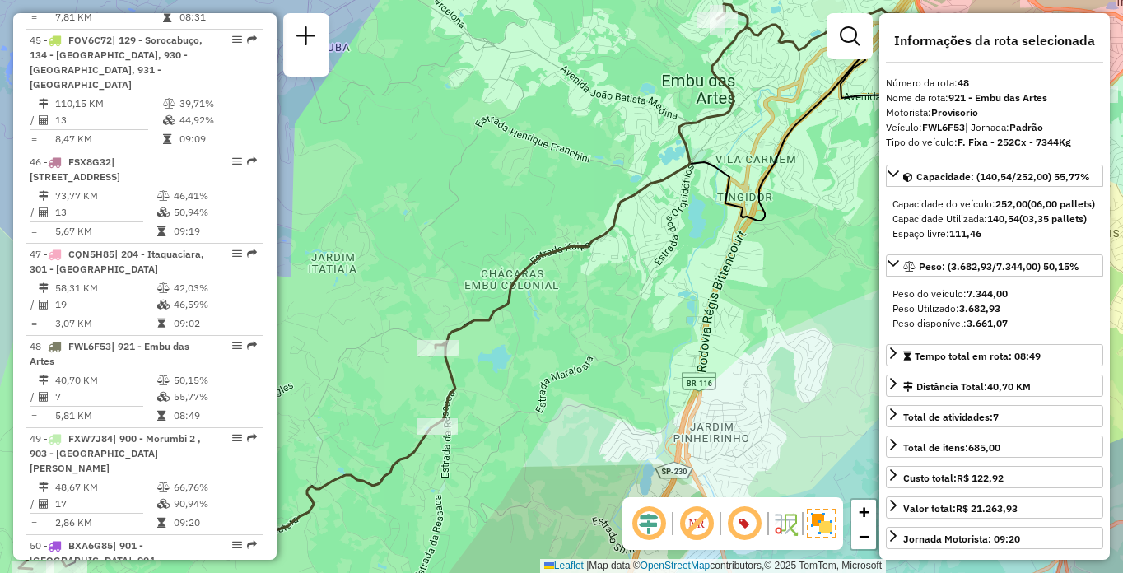
scroll to position [489, 0]
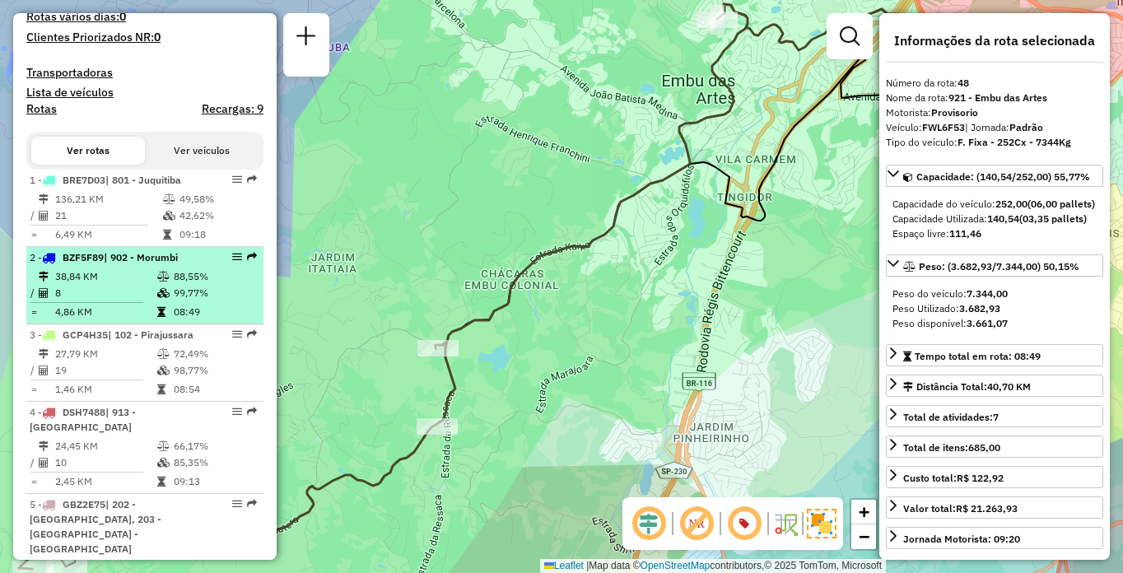
click at [79, 264] on span "BZF5F89" at bounding box center [83, 257] width 41 height 12
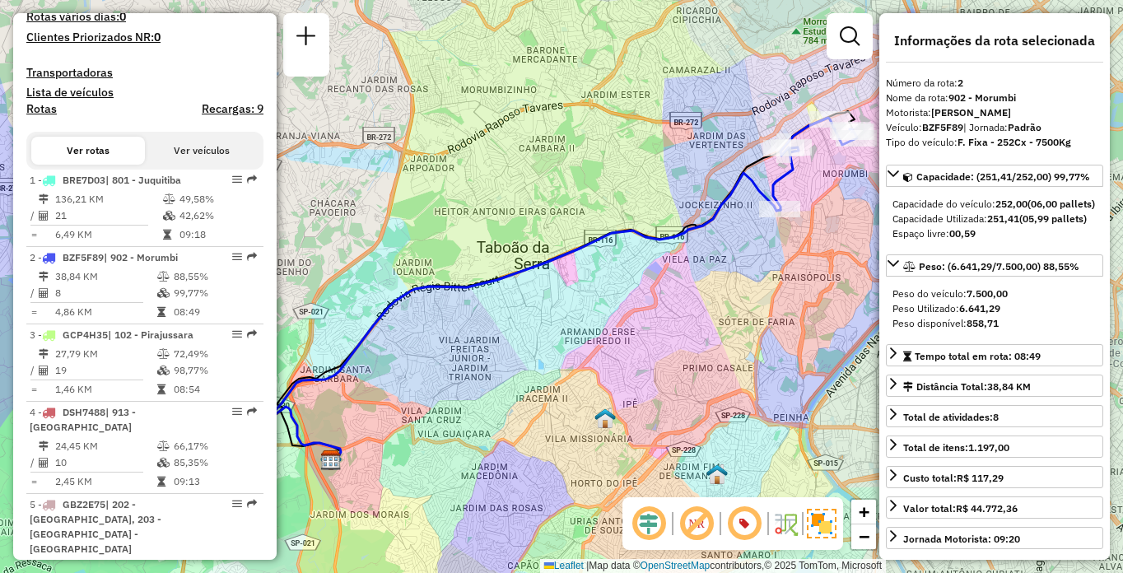
scroll to position [5125, 0]
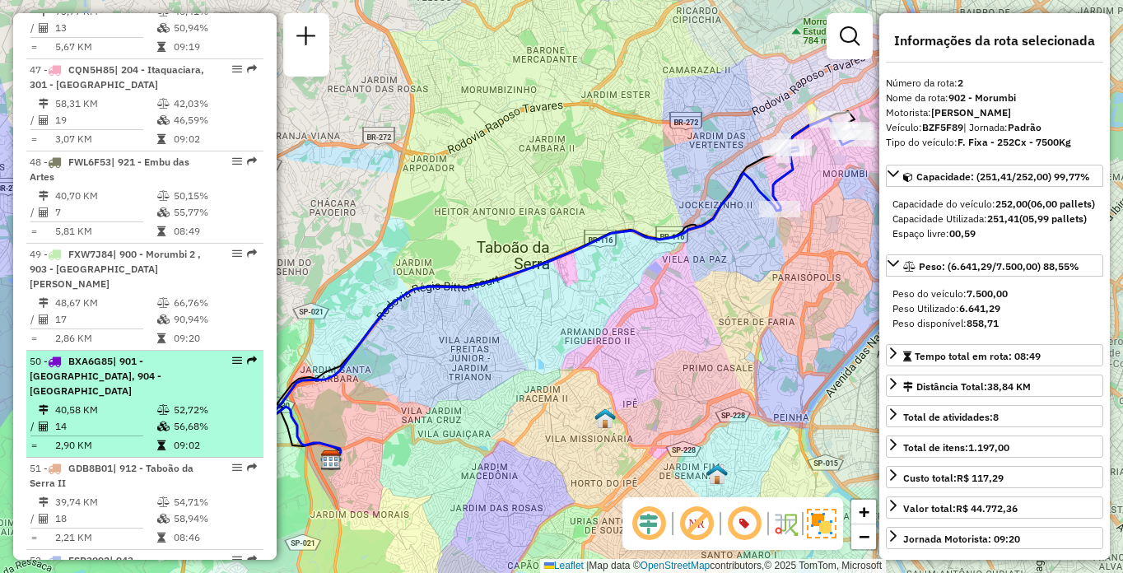
click at [79, 402] on td "40,58 KM" at bounding box center [105, 410] width 102 height 16
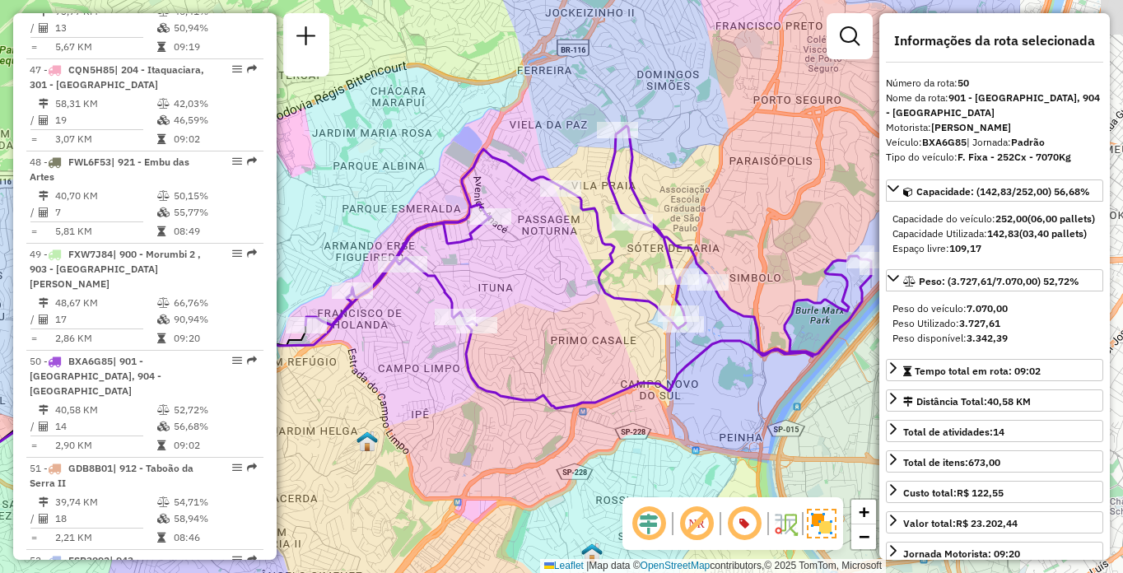
drag, startPoint x: 559, startPoint y: 418, endPoint x: 405, endPoint y: 441, distance: 155.7
click at [405, 441] on div "Janela de atendimento Grade de atendimento Capacidade Transportadoras Veículos …" at bounding box center [561, 286] width 1123 height 573
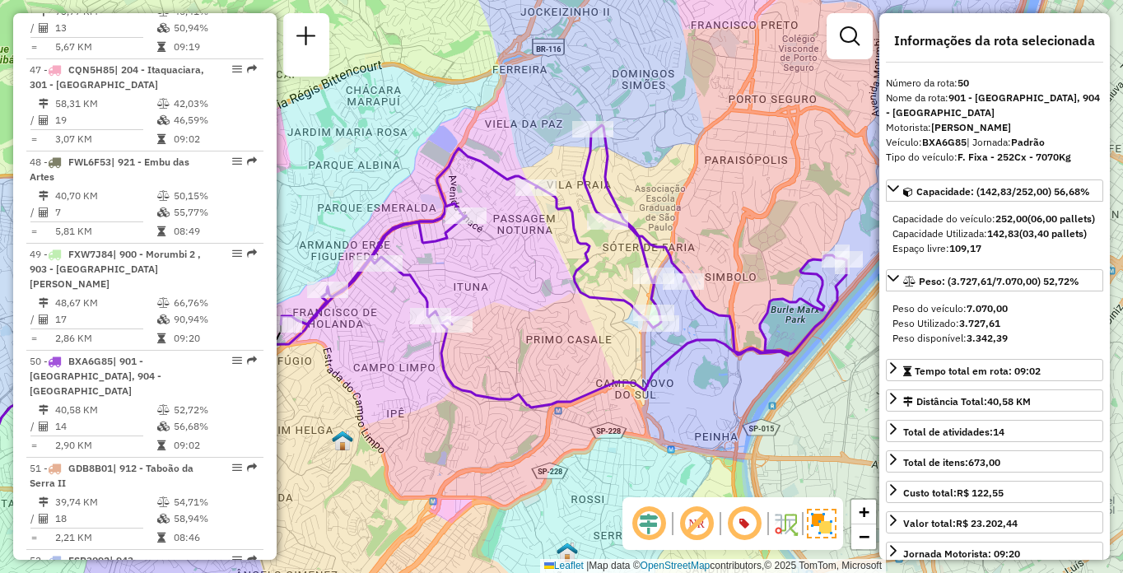
drag, startPoint x: 549, startPoint y: 441, endPoint x: 524, endPoint y: 439, distance: 24.8
click at [524, 439] on div "Janela de atendimento Grade de atendimento Capacidade Transportadoras Veículos …" at bounding box center [561, 286] width 1123 height 573
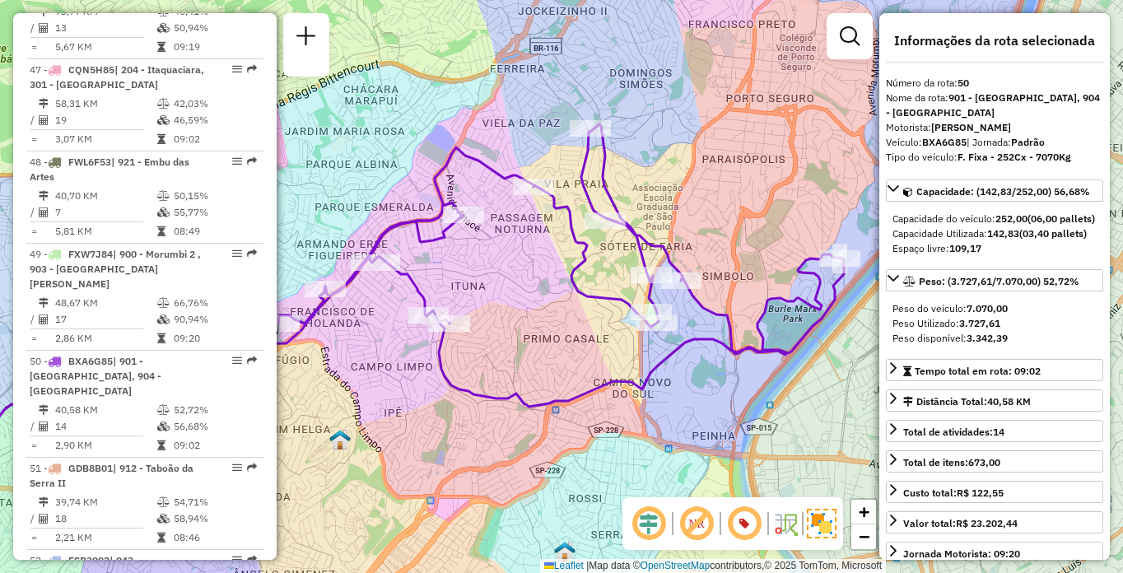
scroll to position [567, 0]
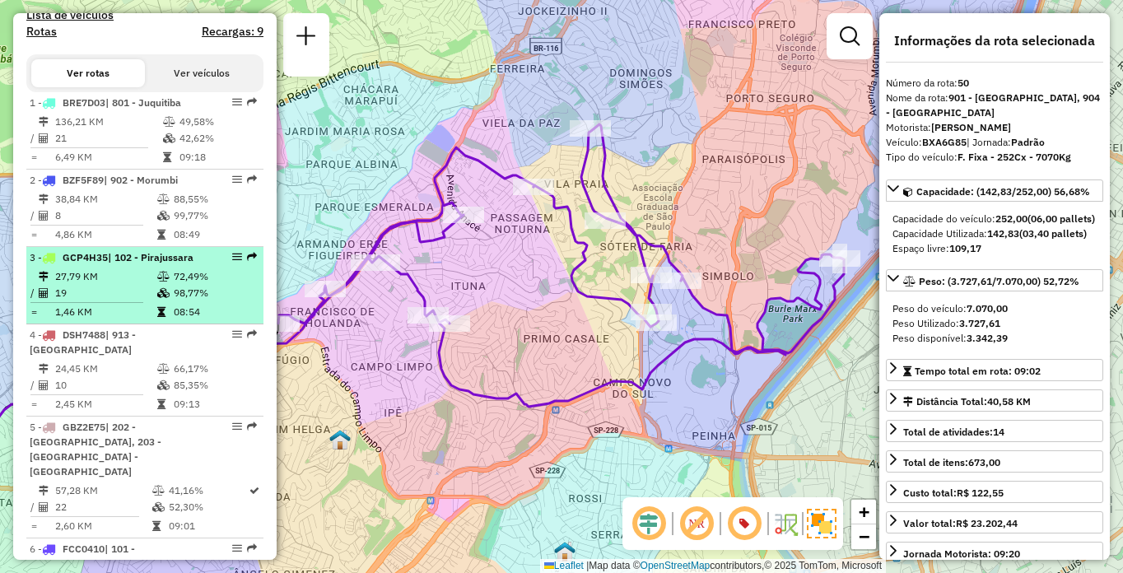
click at [163, 298] on icon at bounding box center [163, 293] width 12 height 10
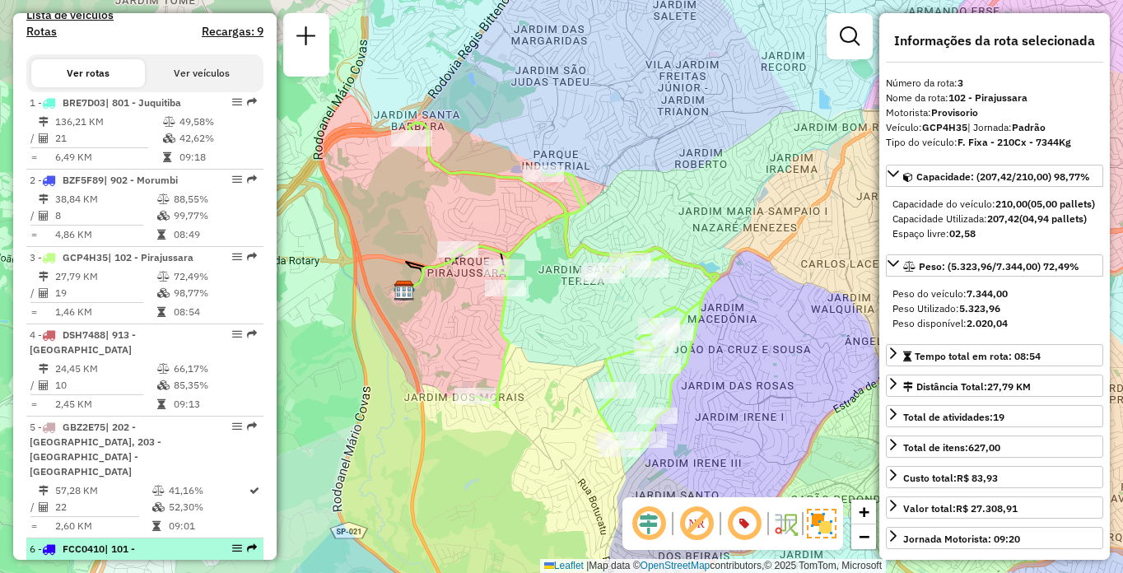
scroll to position [1519, 0]
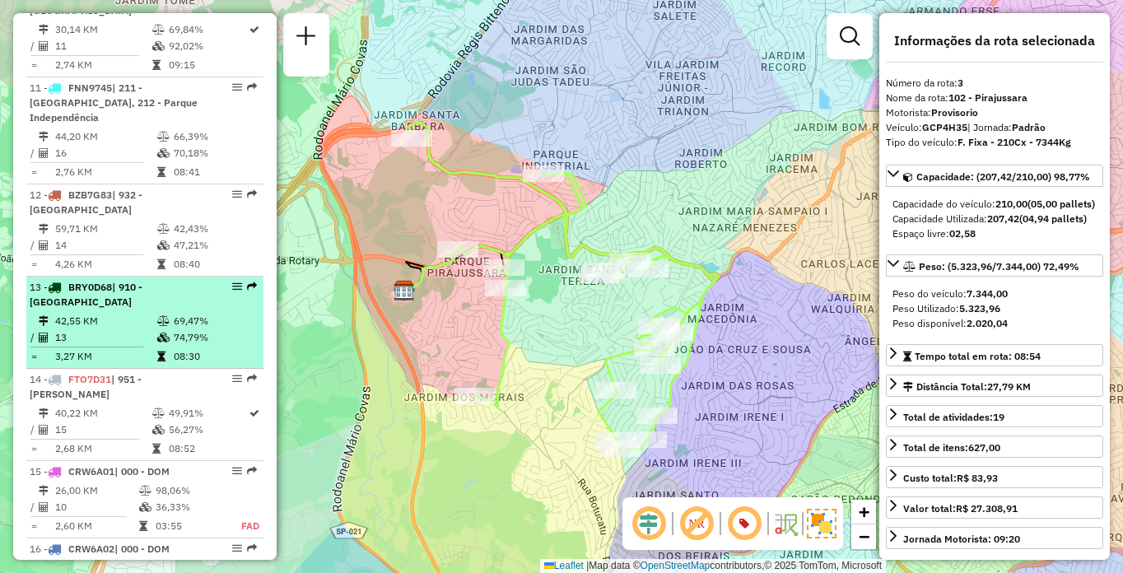
click at [113, 313] on td "42,55 KM" at bounding box center [105, 321] width 102 height 16
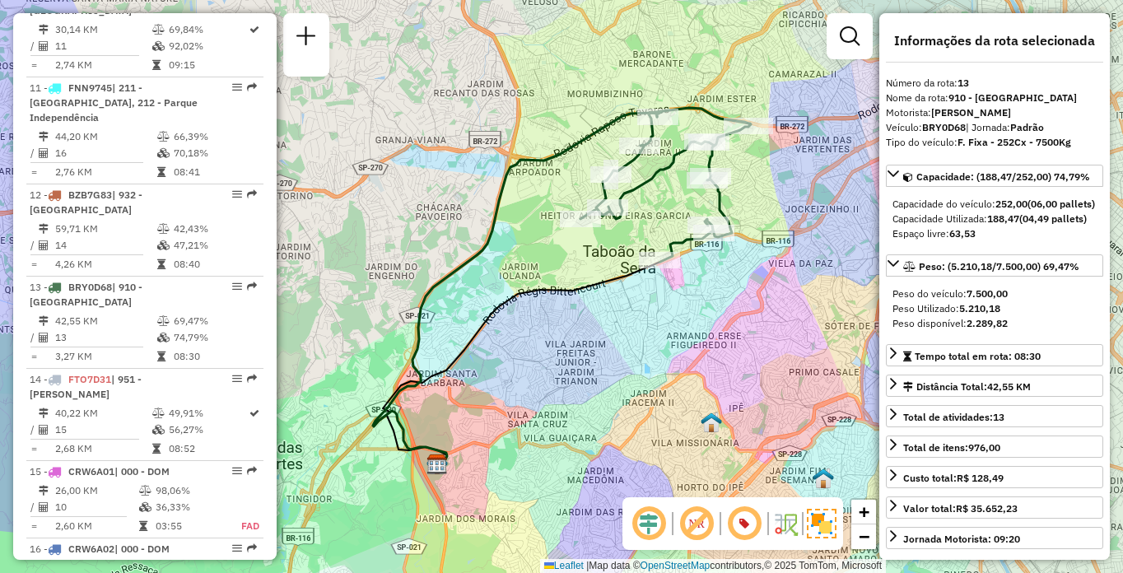
scroll to position [5523, 0]
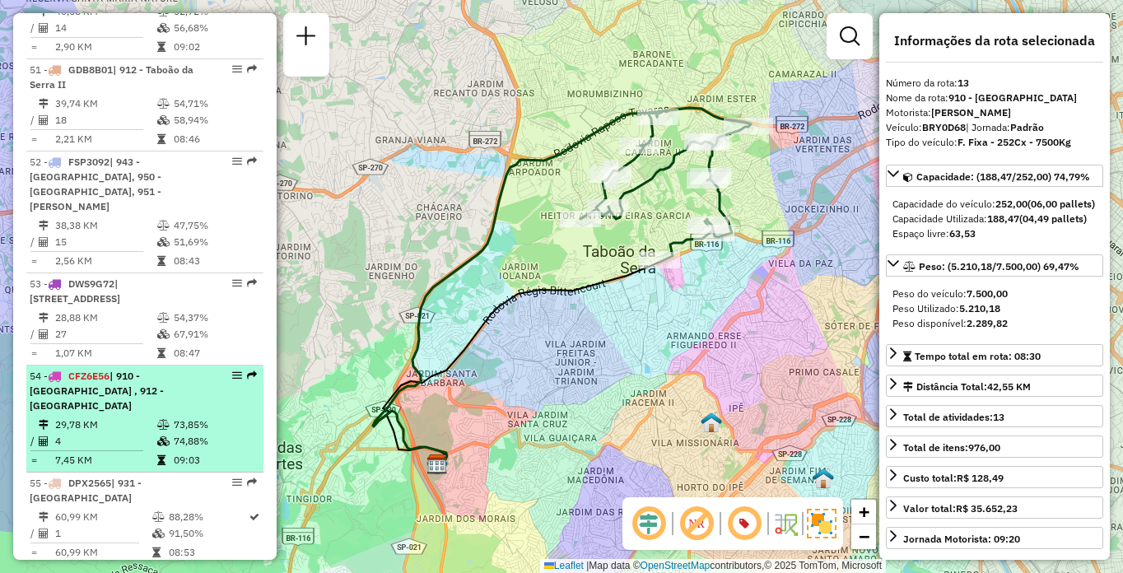
click at [114, 366] on li "54 - CFZ6E56 | 910 - [GEOGRAPHIC_DATA] , 912 - [GEOGRAPHIC_DATA] 29,78 KM 73,85…" at bounding box center [144, 419] width 237 height 107
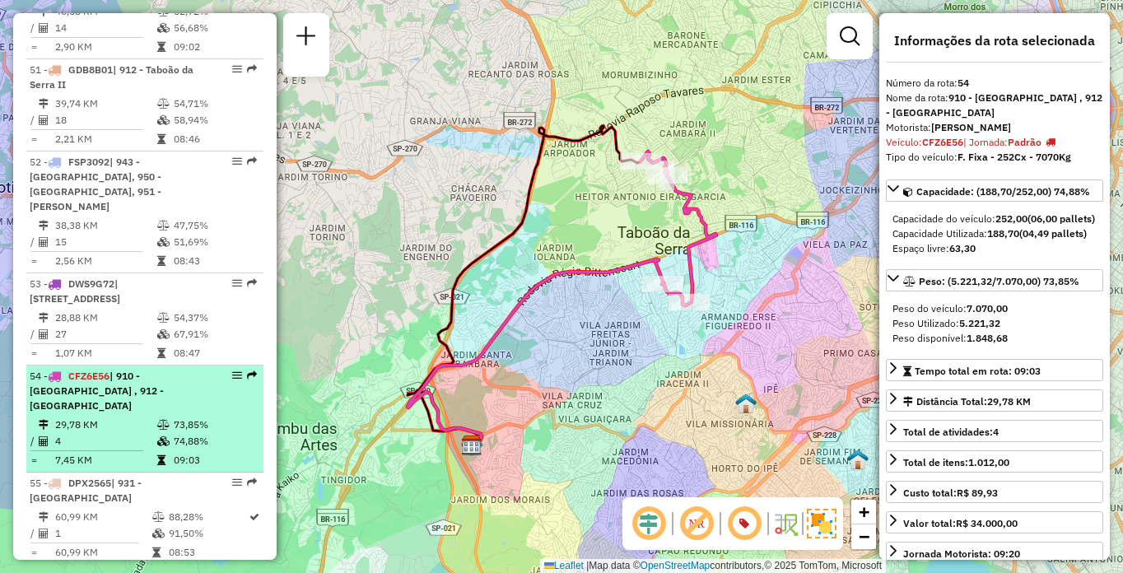
scroll to position [644, 0]
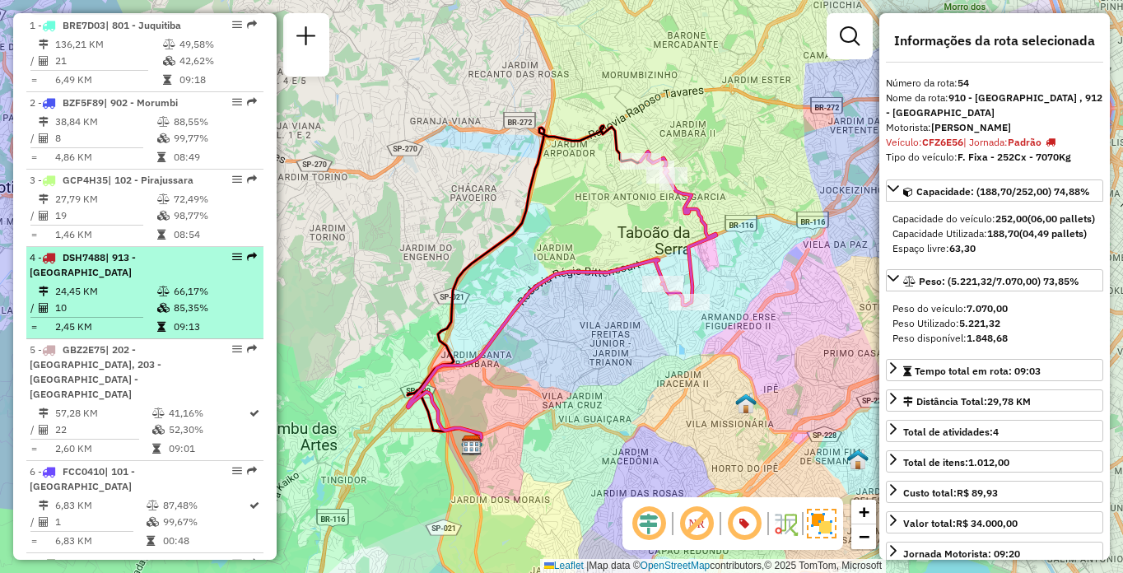
click at [144, 300] on td "24,45 KM" at bounding box center [105, 291] width 102 height 16
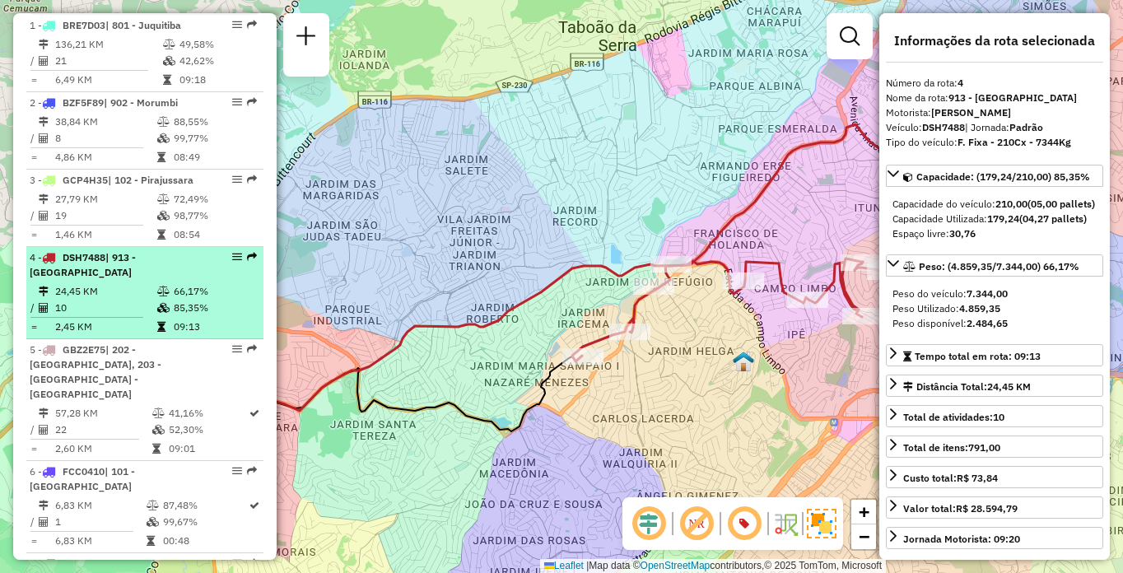
click at [127, 280] on div "4 - DSH7488 | 913 - [GEOGRAPHIC_DATA]" at bounding box center [117, 265] width 175 height 30
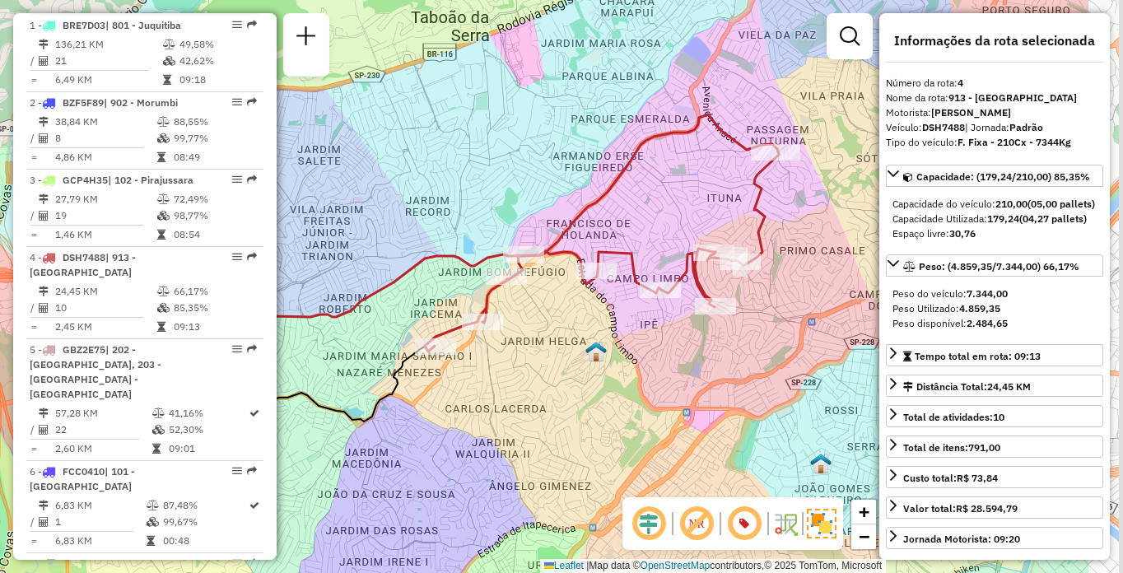
drag, startPoint x: 704, startPoint y: 354, endPoint x: 529, endPoint y: 338, distance: 176.2
click at [529, 338] on div "Janela de atendimento Grade de atendimento Capacidade Transportadoras Veículos …" at bounding box center [561, 286] width 1123 height 573
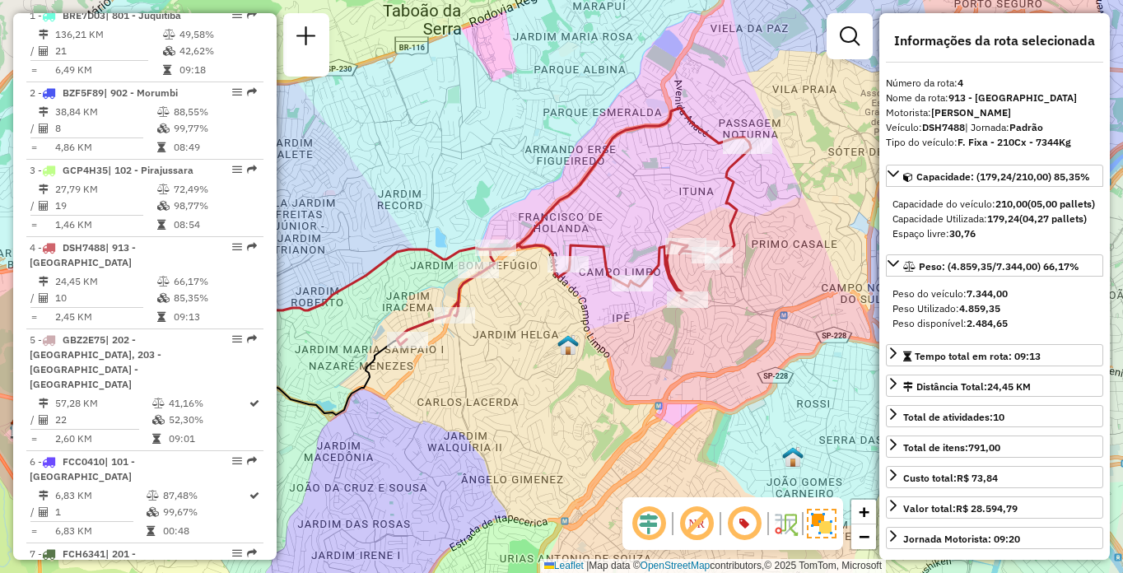
scroll to position [5309, 0]
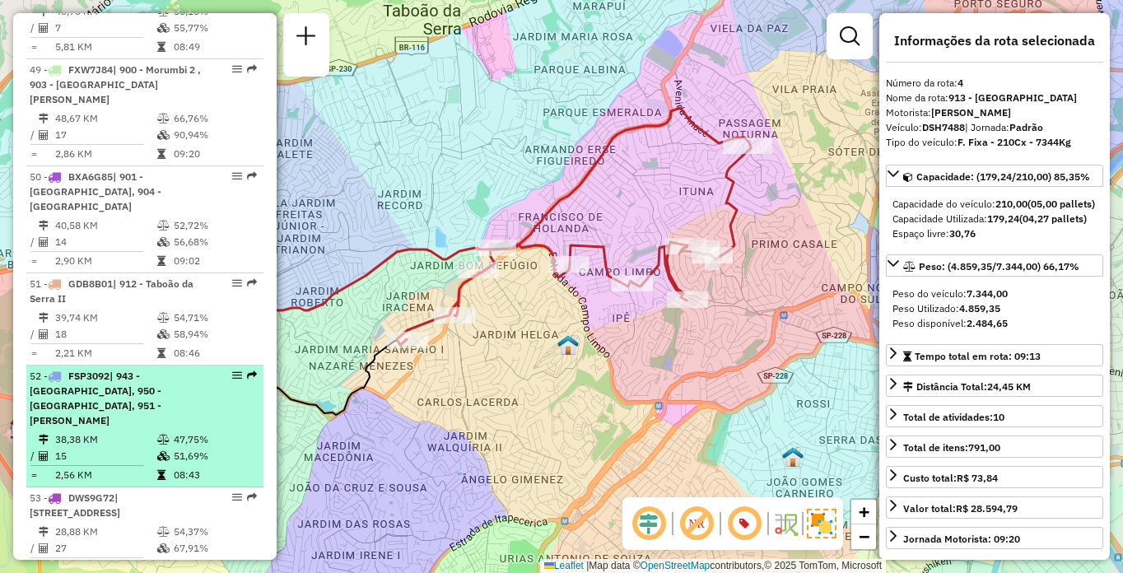
click at [92, 370] on span "FSP3092" at bounding box center [88, 376] width 41 height 12
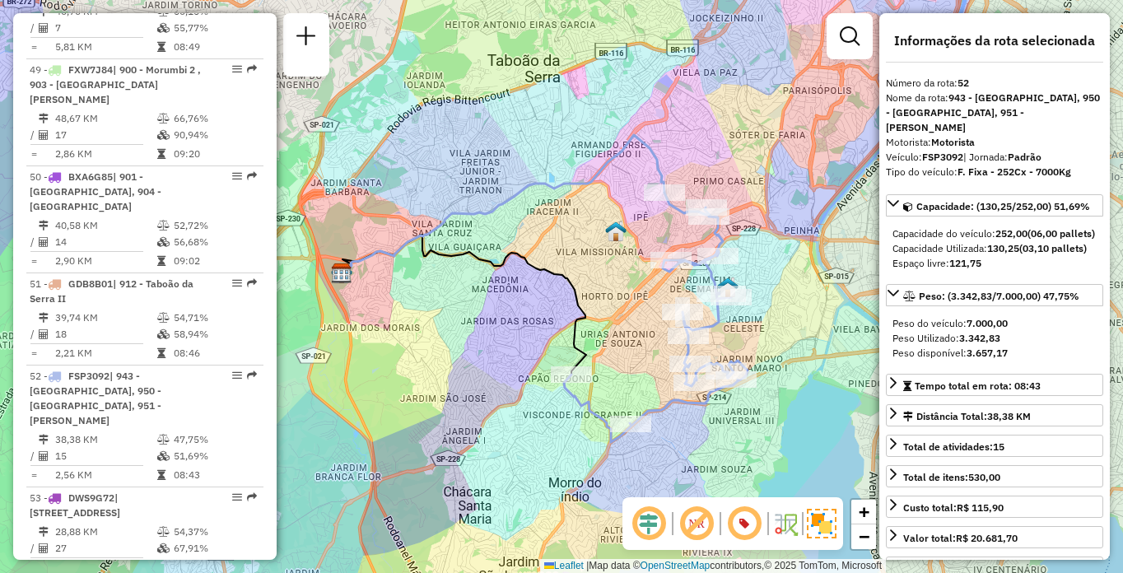
drag, startPoint x: 632, startPoint y: 331, endPoint x: 525, endPoint y: 333, distance: 107.1
click at [527, 333] on div "Janela de atendimento Grade de atendimento Capacidade Transportadoras Veículos …" at bounding box center [561, 286] width 1123 height 573
click at [525, 333] on div "Janela de atendimento Grade de atendimento Capacidade Transportadoras Veículos …" at bounding box center [561, 286] width 1123 height 573
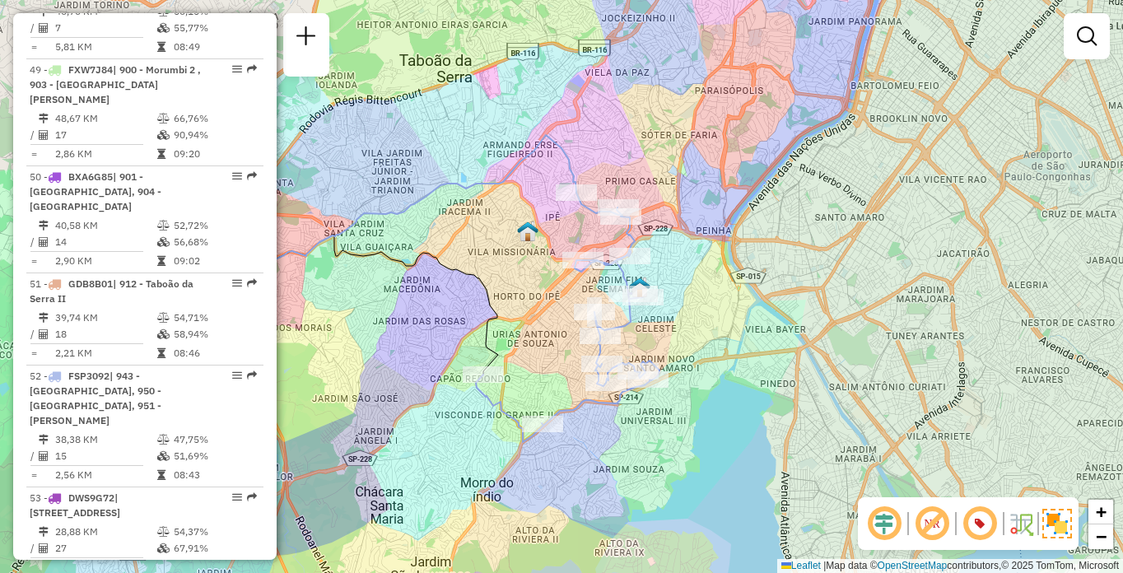
scroll to position [4176, 0]
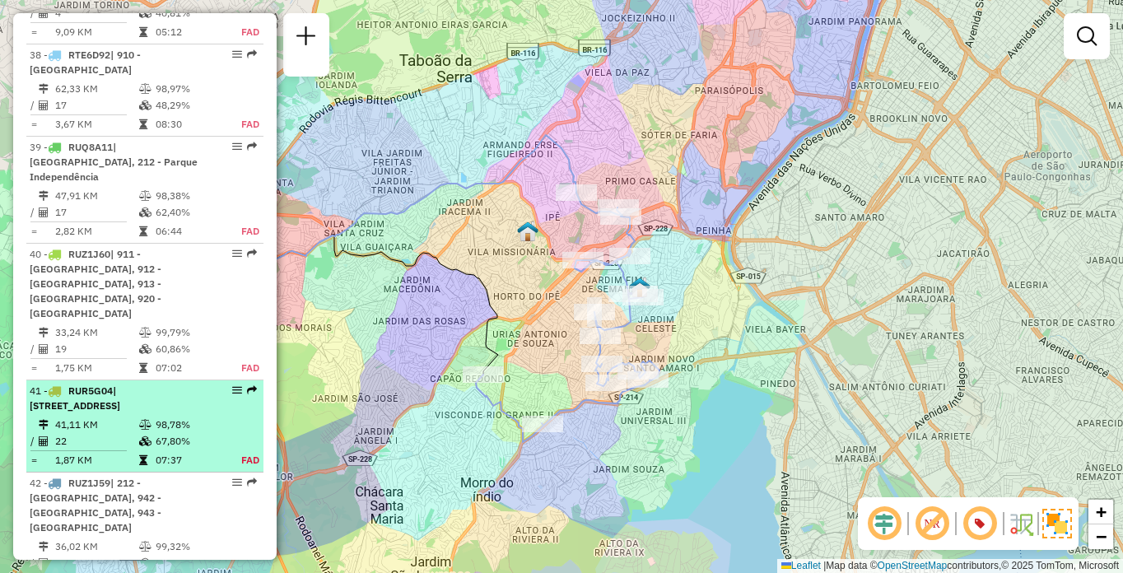
click at [120, 385] on span "| [STREET_ADDRESS]" at bounding box center [75, 398] width 91 height 27
select select "**********"
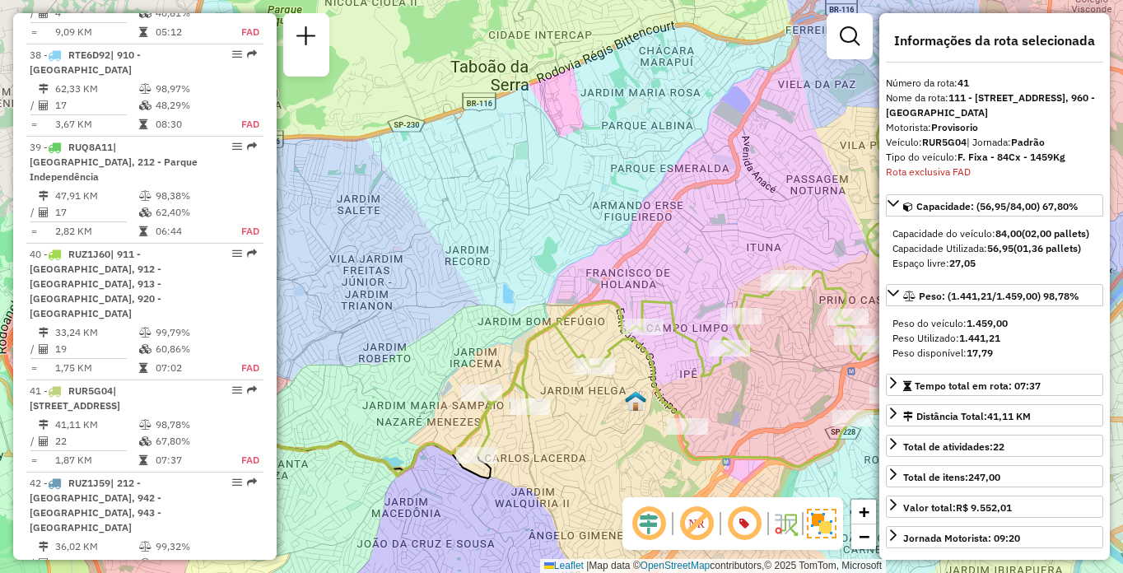
scroll to position [4439, 0]
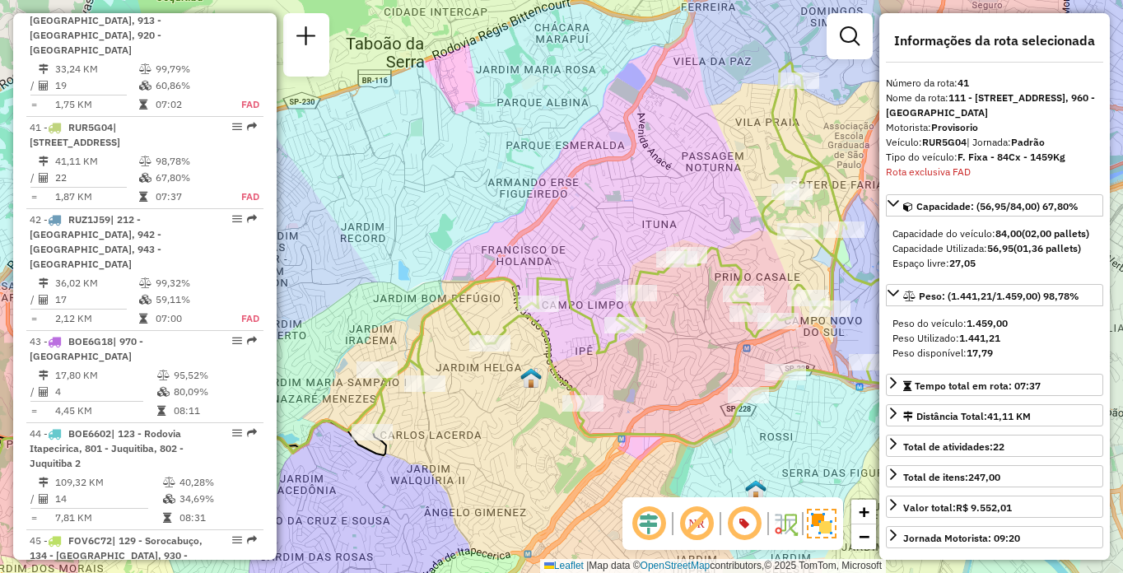
drag, startPoint x: 632, startPoint y: 273, endPoint x: 520, endPoint y: 245, distance: 115.3
click at [520, 245] on div "Janela de atendimento Grade de atendimento Capacidade Transportadoras Veículos …" at bounding box center [561, 286] width 1123 height 573
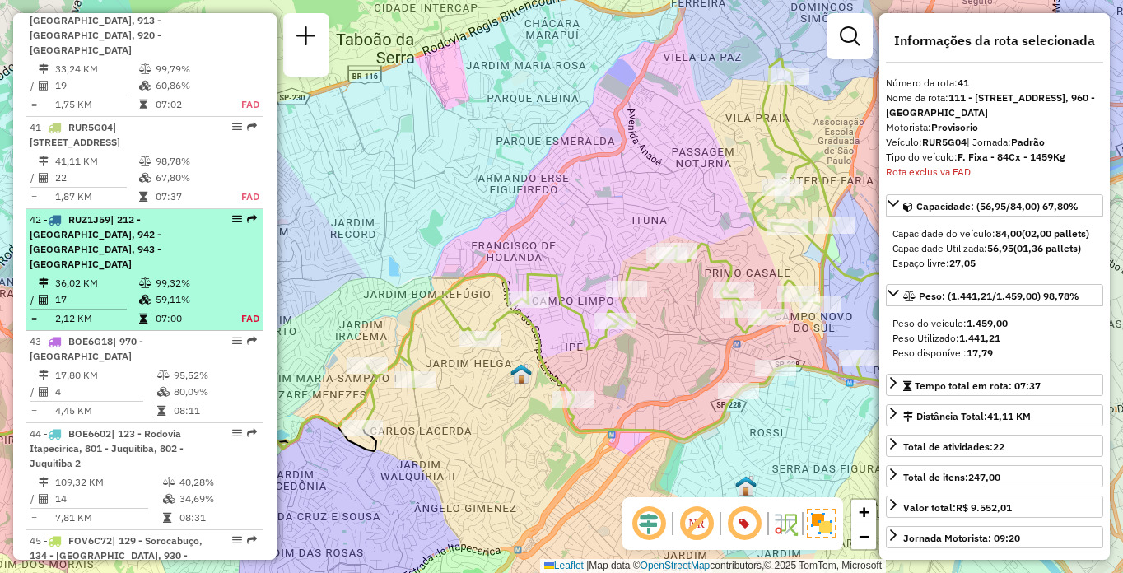
click at [140, 213] on span "| 212 - [GEOGRAPHIC_DATA], 942 - [GEOGRAPHIC_DATA], 943 - [GEOGRAPHIC_DATA]" at bounding box center [96, 241] width 132 height 57
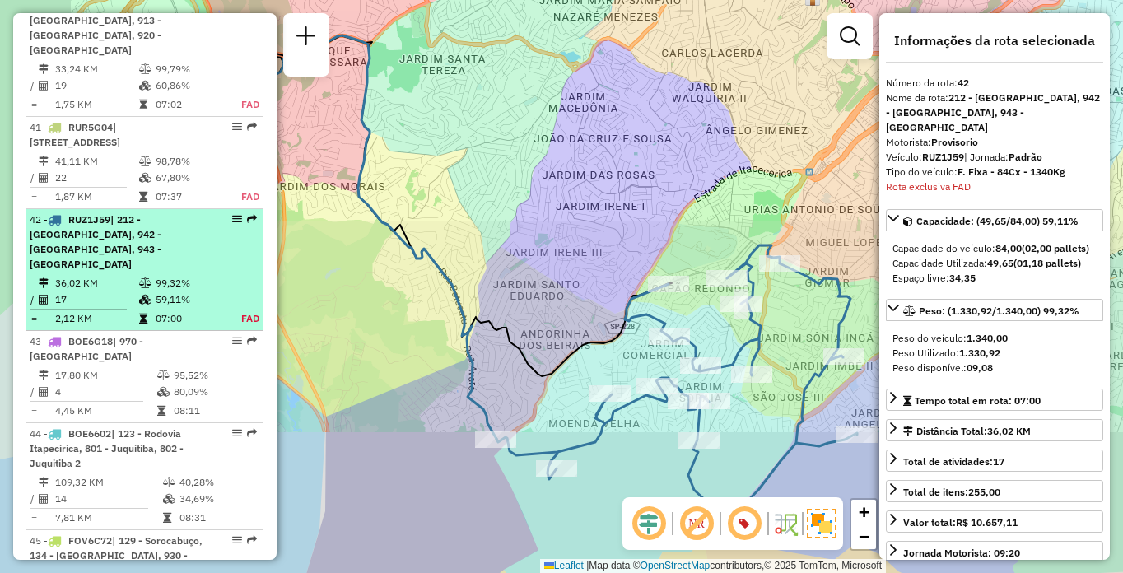
scroll to position [4561, 0]
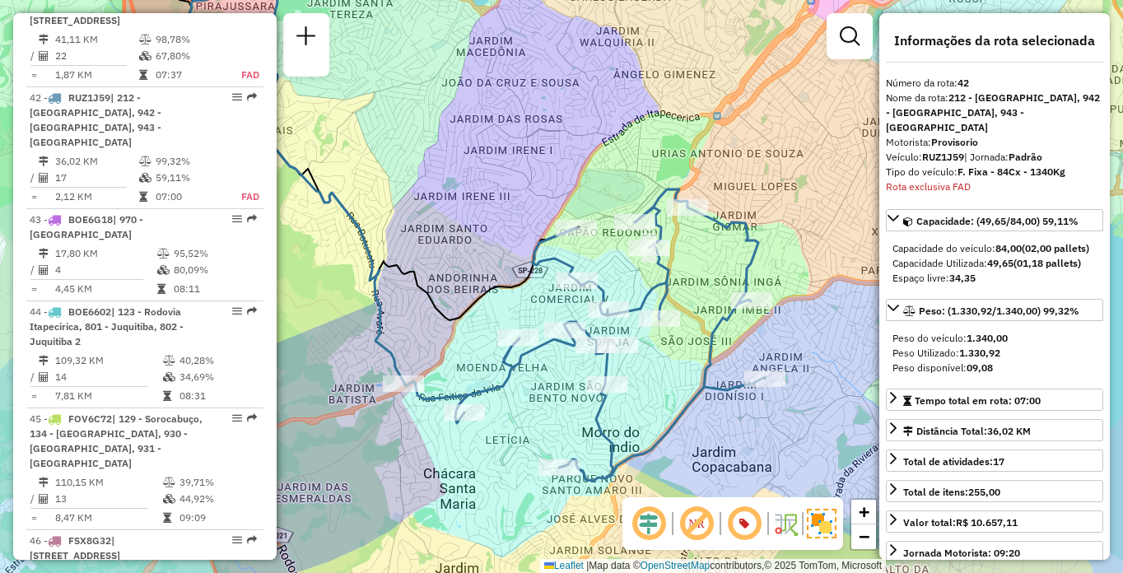
drag, startPoint x: 557, startPoint y: 281, endPoint x: 441, endPoint y: 213, distance: 133.6
click at [455, 219] on div "Janela de atendimento Grade de atendimento Capacidade Transportadoras Veículos …" at bounding box center [561, 286] width 1123 height 573
